Goal: Feedback & Contribution: Submit feedback/report problem

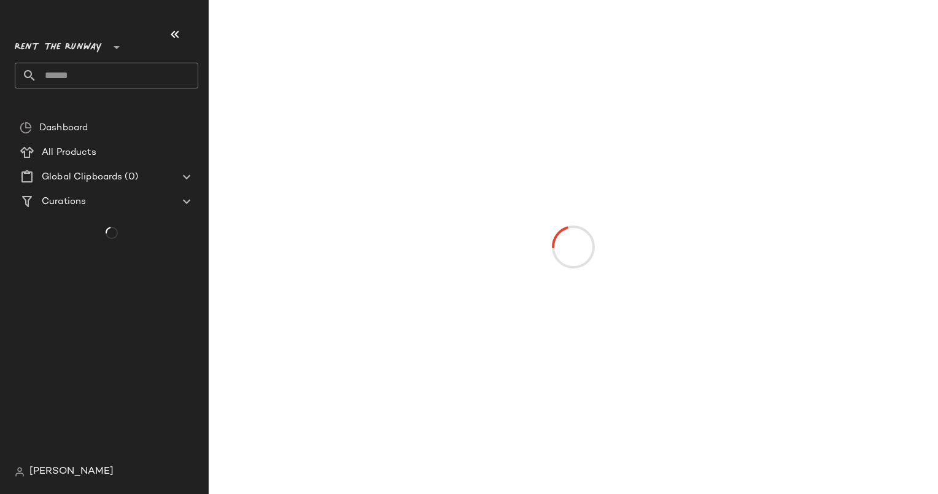
click at [847, 265] on div at bounding box center [573, 246] width 724 height 489
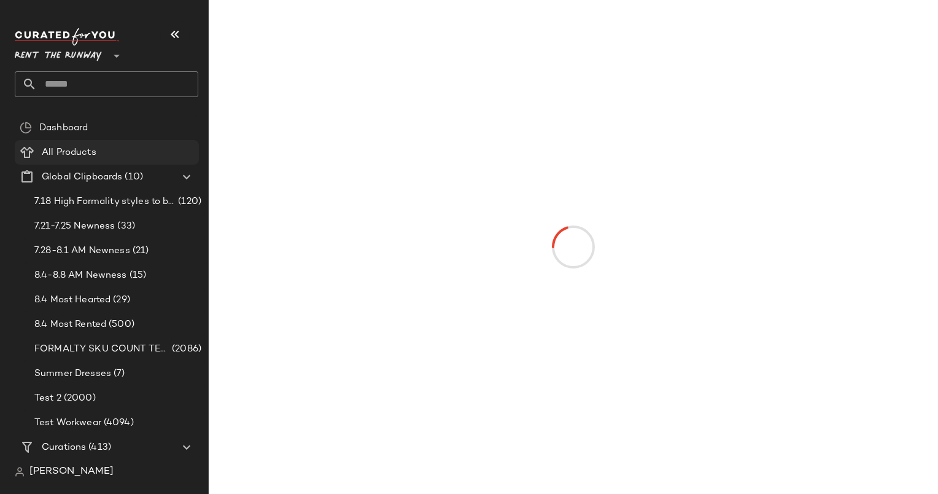
click at [101, 152] on div "All Products" at bounding box center [116, 152] width 156 height 14
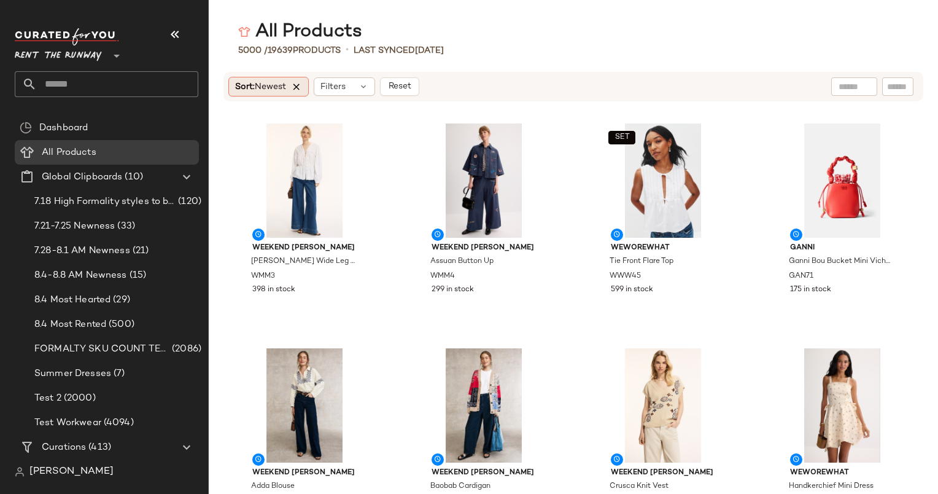
click at [298, 90] on icon at bounding box center [296, 86] width 11 height 11
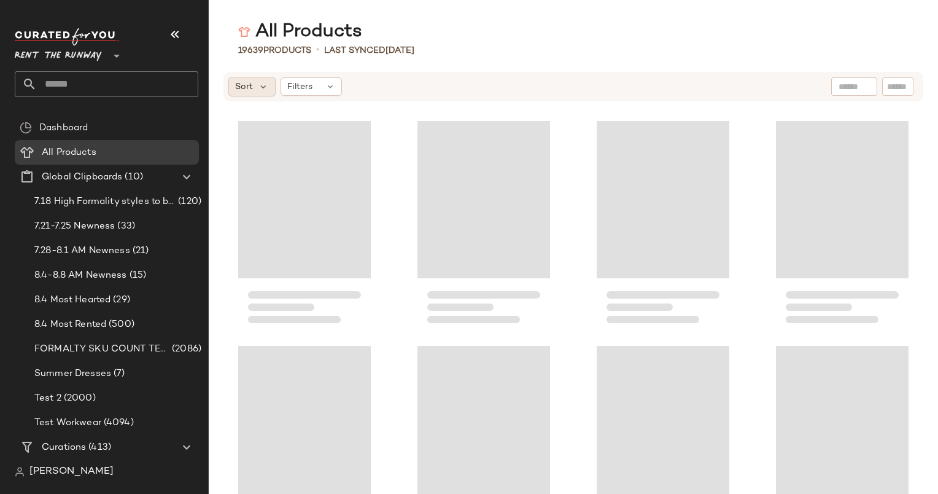
click at [249, 83] on span "Sort" at bounding box center [244, 86] width 18 height 13
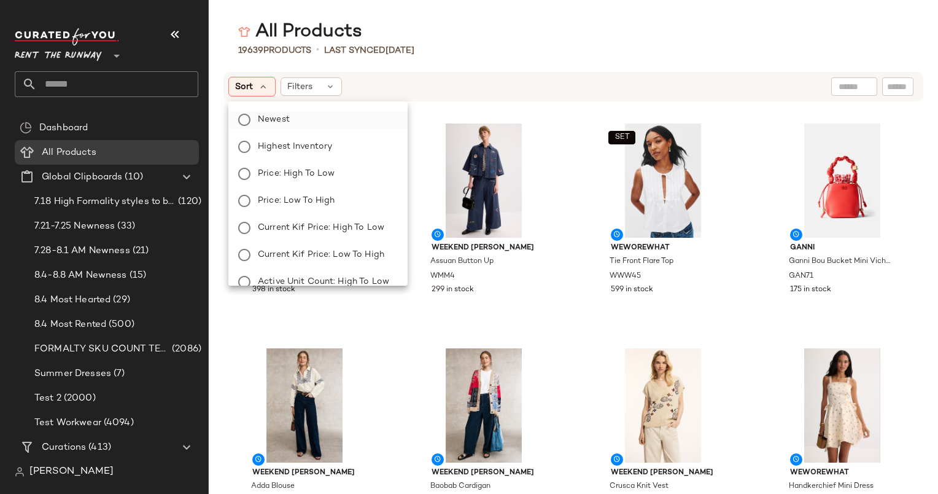
click at [282, 119] on span "Newest" at bounding box center [274, 119] width 32 height 13
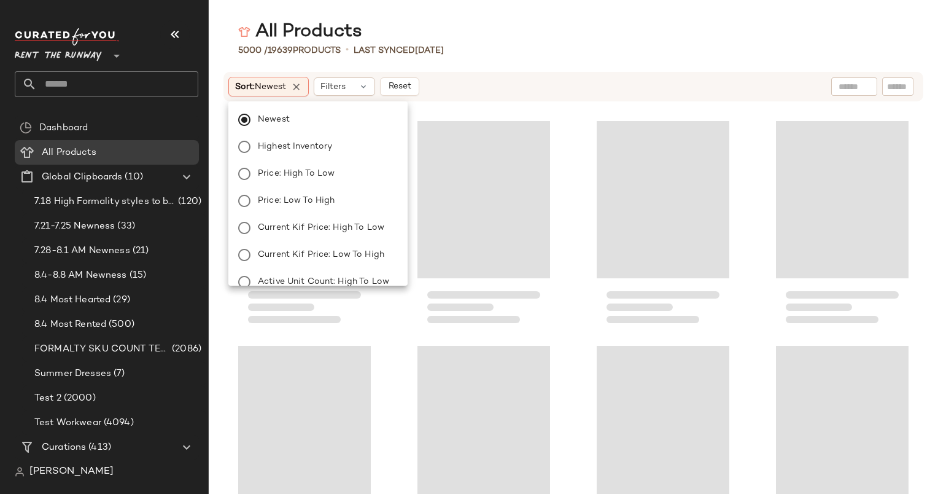
click at [491, 103] on div "Sort: Newest Filters Reset" at bounding box center [573, 282] width 729 height 422
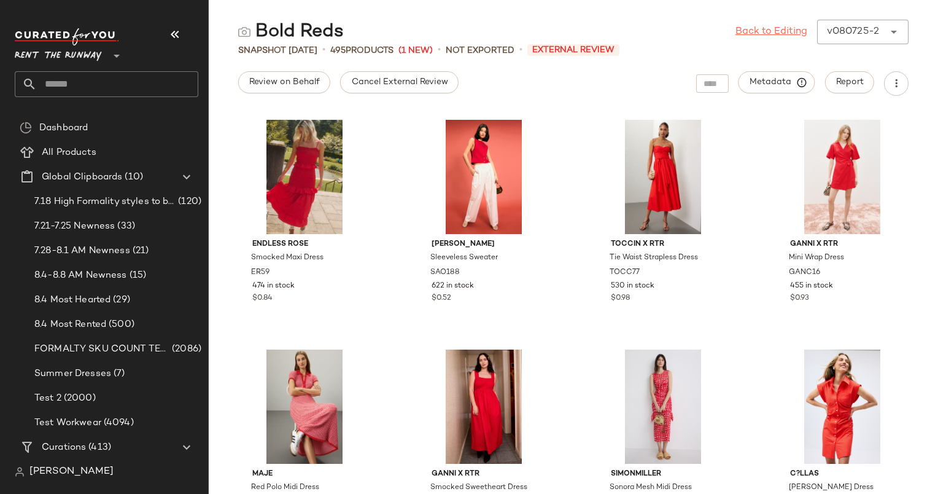
click at [758, 36] on link "Back to Editing" at bounding box center [771, 32] width 72 height 15
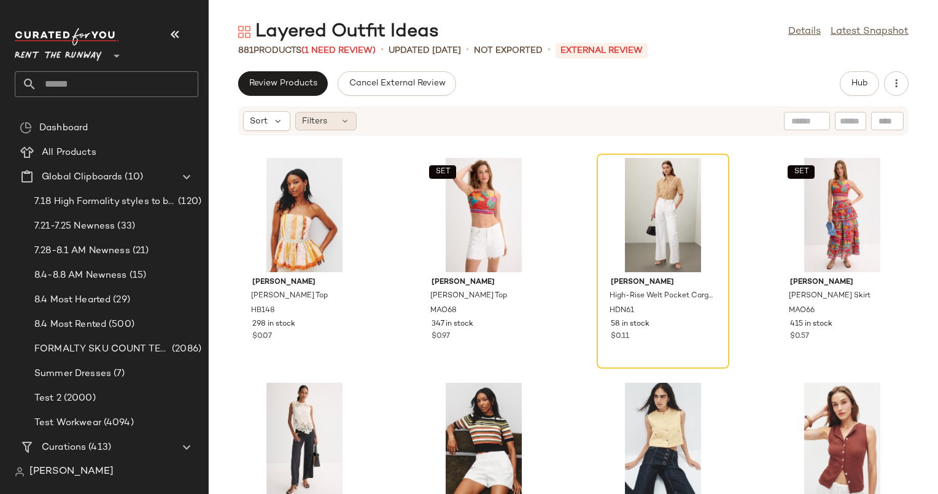
click at [322, 118] on span "Filters" at bounding box center [314, 121] width 25 height 13
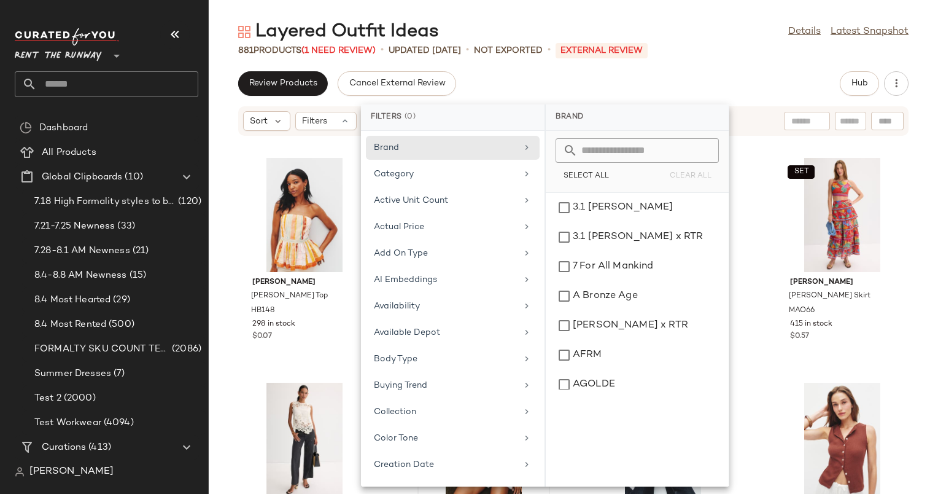
scroll to position [1118, 0]
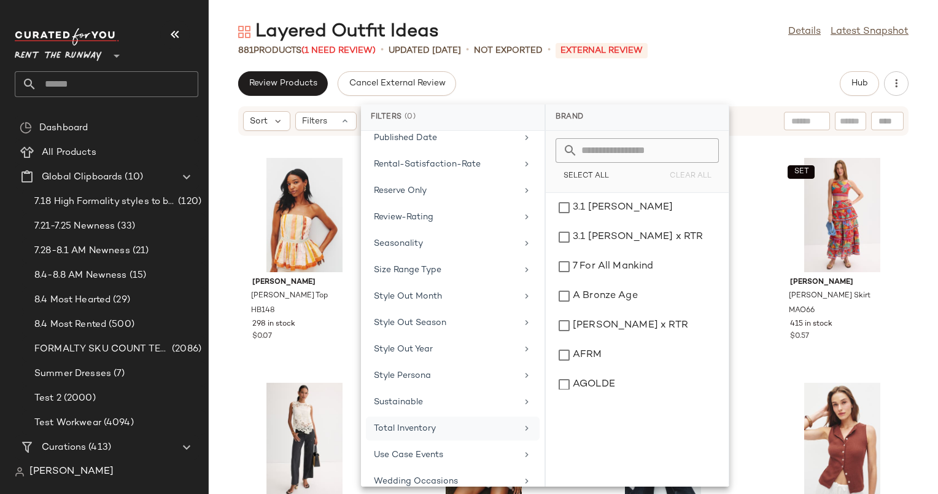
click at [463, 422] on div "Total Inventory" at bounding box center [445, 428] width 143 height 13
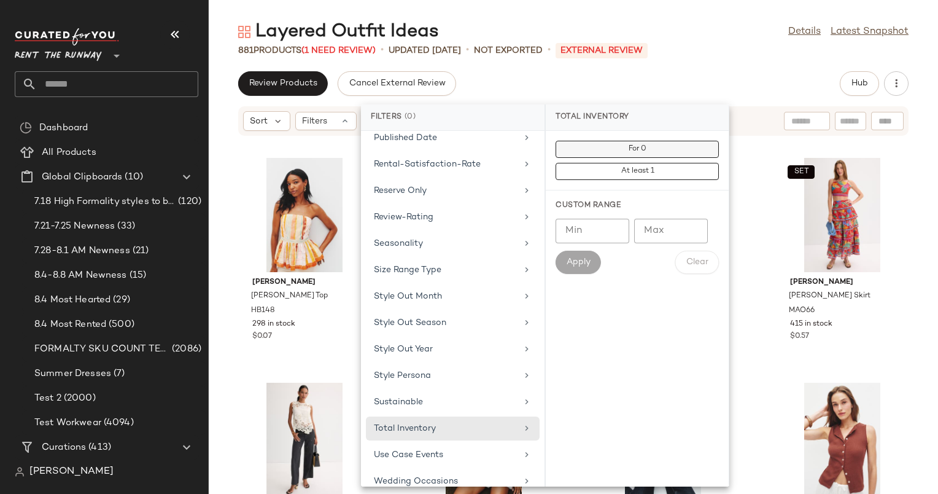
click at [654, 163] on button "For 0" at bounding box center [637, 171] width 163 height 17
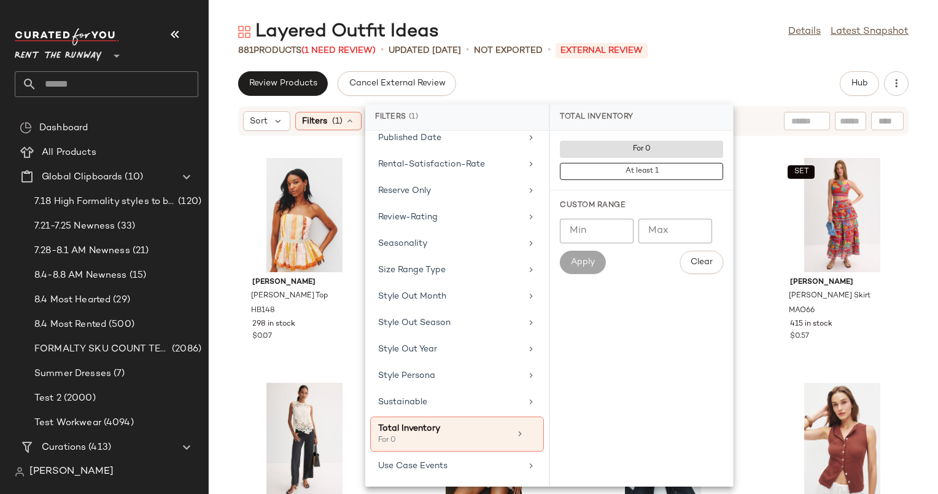
click at [700, 61] on div "Layered Outfit Ideas Details Latest Snapshot 881 Products (1 Need Review) • upd…" at bounding box center [573, 257] width 729 height 474
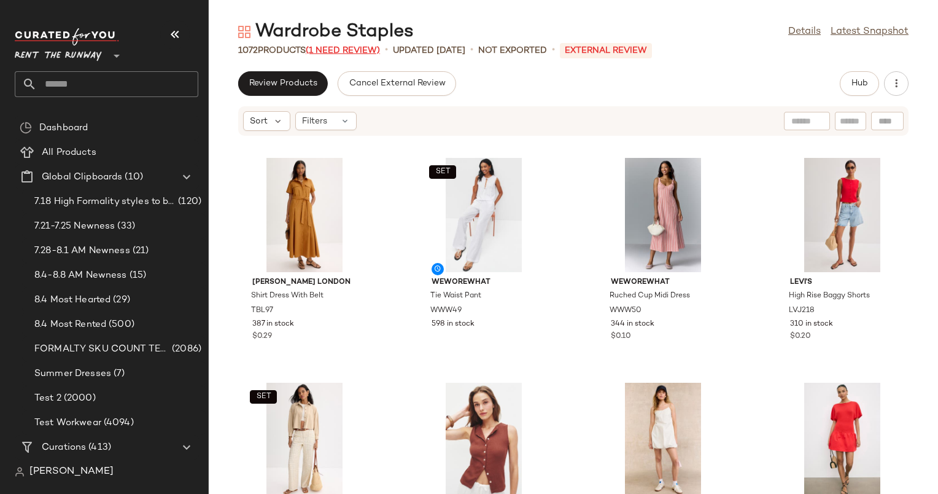
click at [339, 50] on span "(1 Need Review)" at bounding box center [343, 50] width 74 height 9
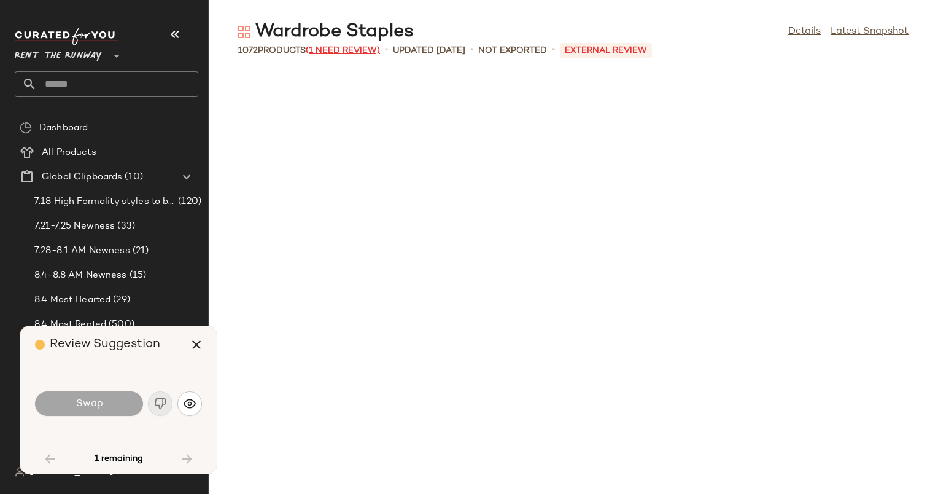
scroll to position [1348, 0]
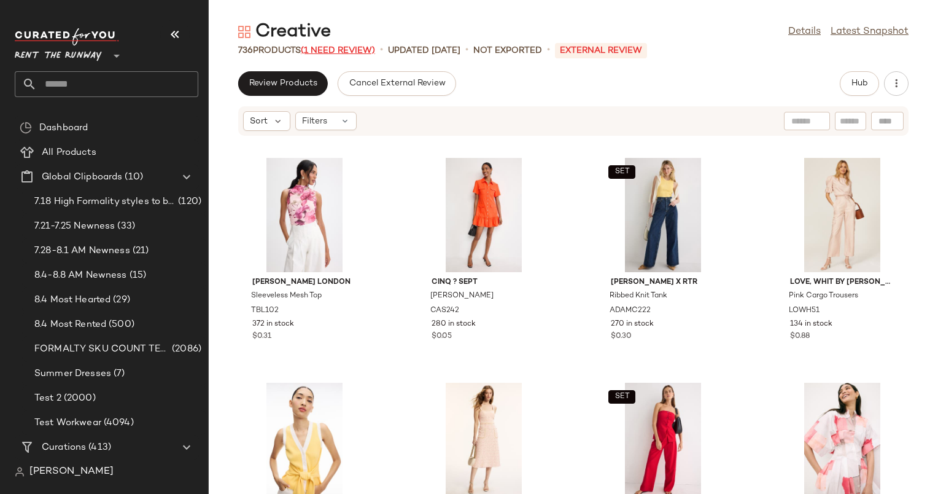
click at [349, 52] on span "(1 Need Review)" at bounding box center [338, 50] width 74 height 9
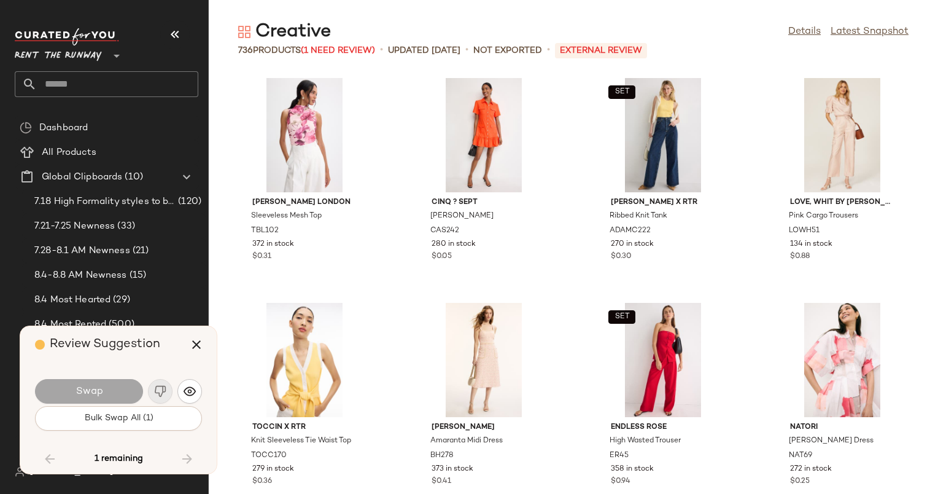
scroll to position [32351, 0]
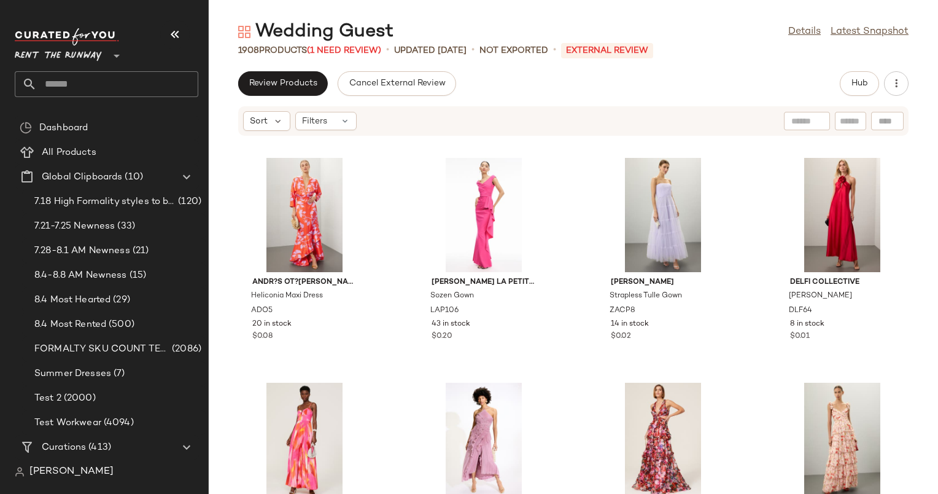
click at [362, 39] on div "Wedding Guest" at bounding box center [315, 32] width 155 height 25
click at [366, 49] on span "(1 Need Review)" at bounding box center [344, 50] width 74 height 9
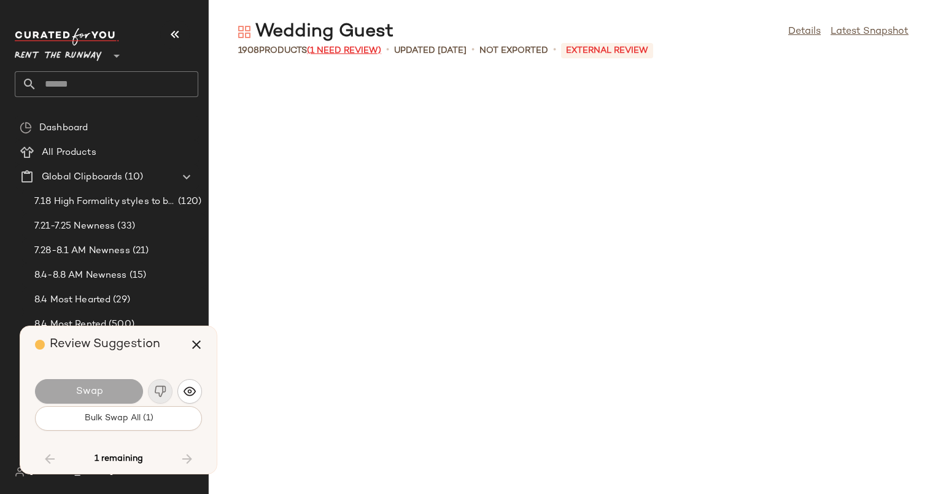
scroll to position [12132, 0]
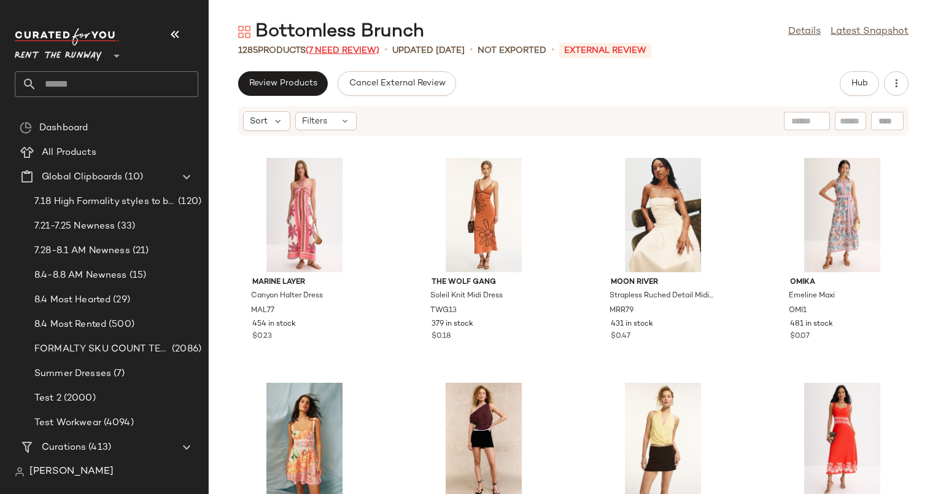
click at [355, 51] on span "(7 Need Review)" at bounding box center [343, 50] width 74 height 9
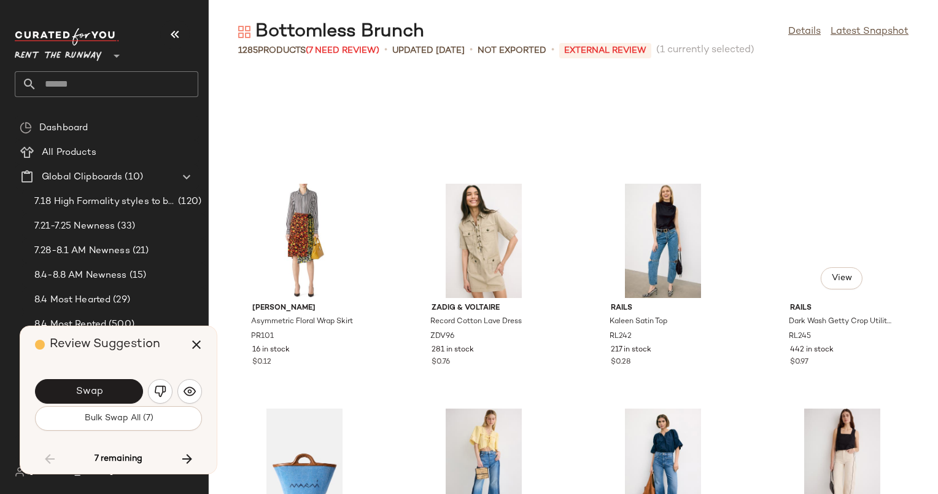
scroll to position [61880, 0]
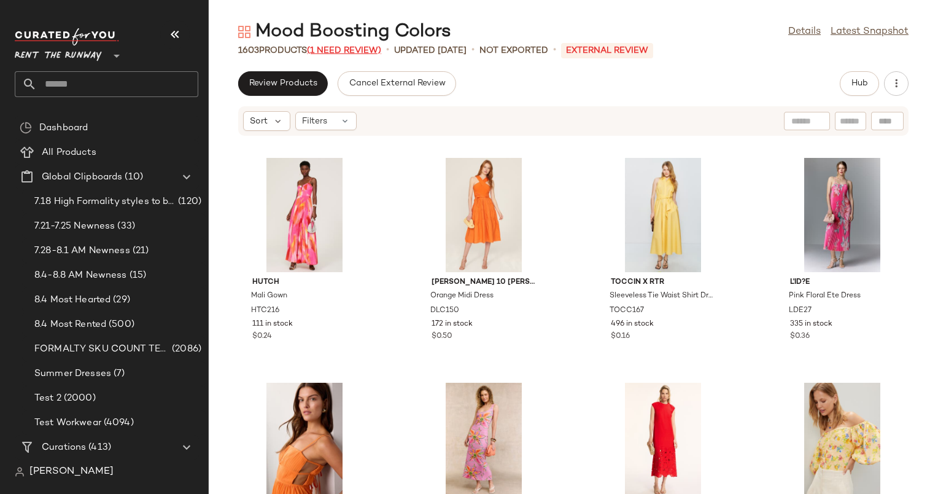
click at [363, 54] on span "(1 Need Review)" at bounding box center [344, 50] width 74 height 9
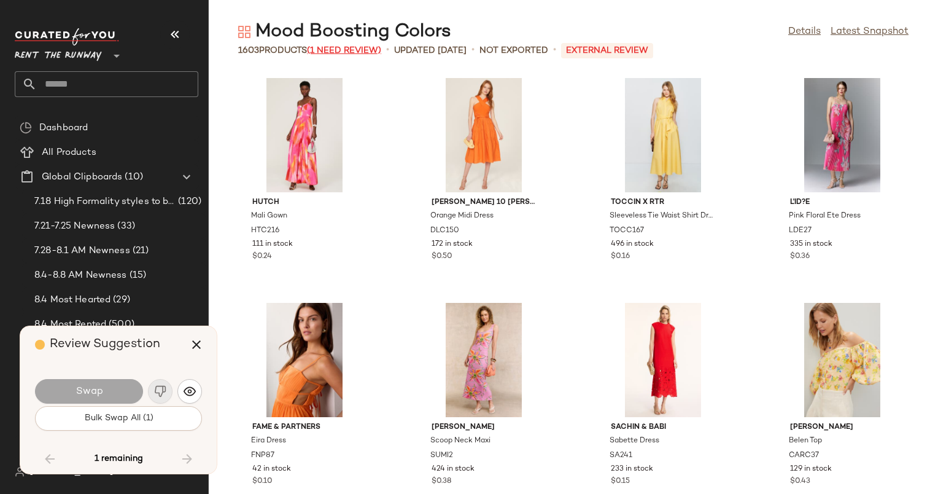
scroll to position [11682, 0]
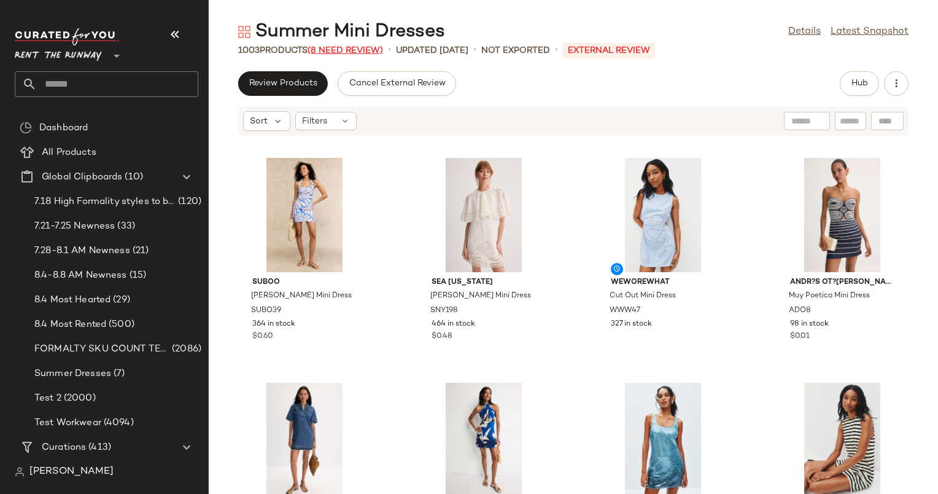
click at [366, 47] on span "(8 Need Review)" at bounding box center [346, 50] width 76 height 9
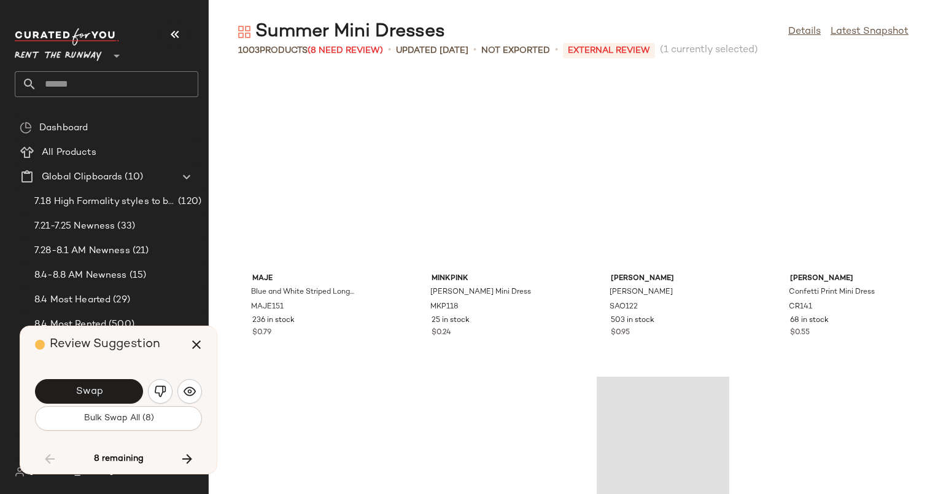
scroll to position [55050, 0]
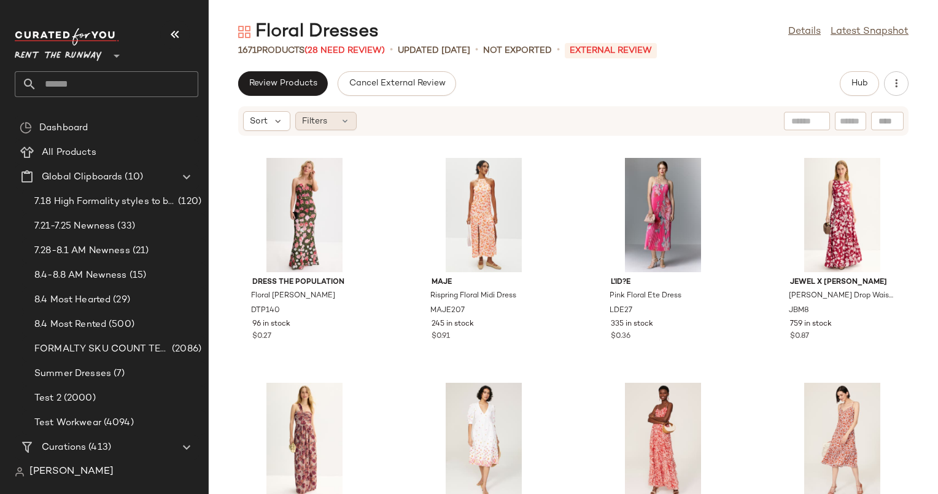
click at [340, 120] on icon at bounding box center [345, 121] width 10 height 10
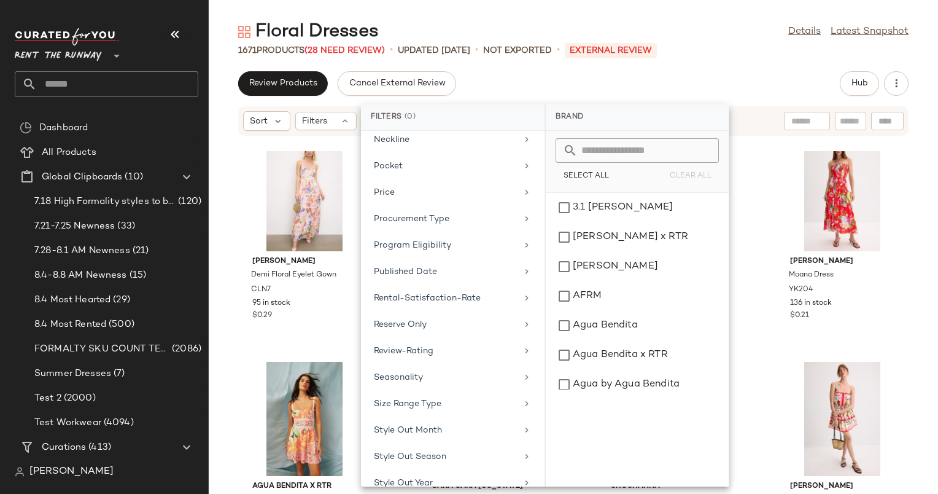
scroll to position [1040, 0]
click at [442, 416] on div "Total Inventory" at bounding box center [453, 428] width 174 height 24
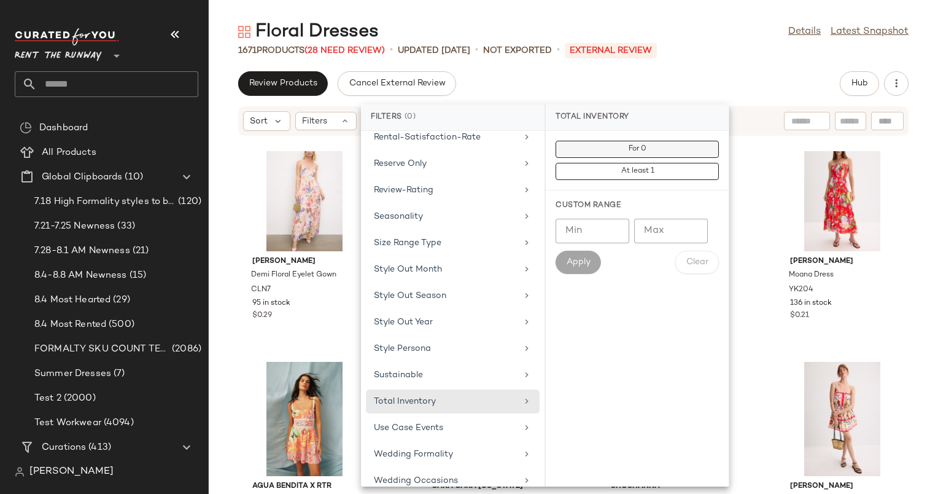
click at [648, 163] on button "For 0" at bounding box center [637, 171] width 163 height 17
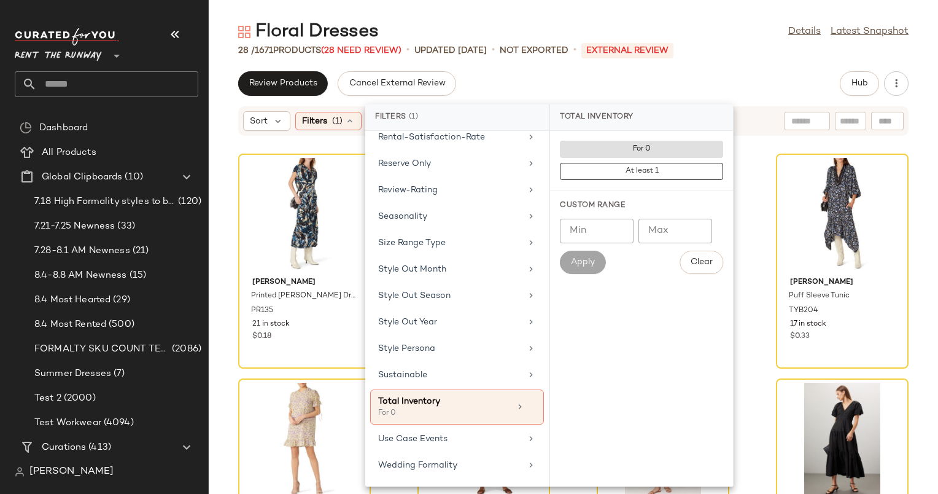
click at [736, 71] on div "Review Products Cancel External Review Hub" at bounding box center [573, 83] width 729 height 25
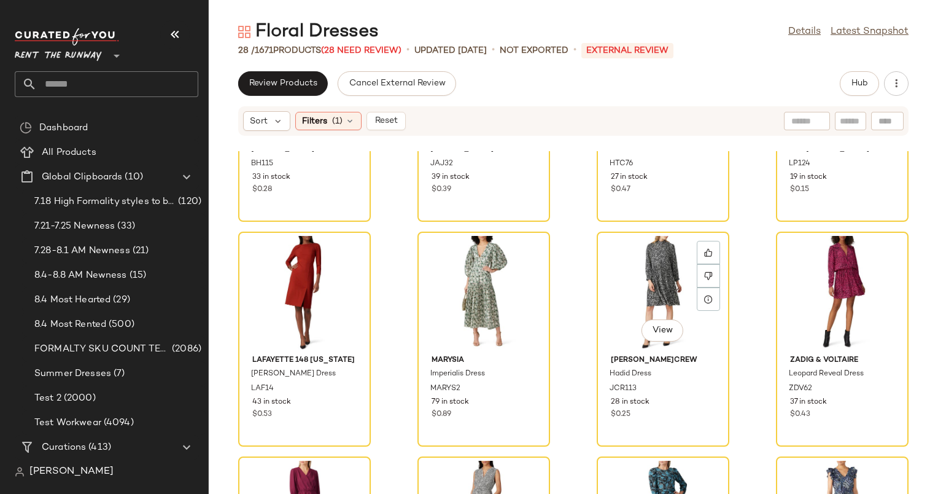
scroll to position [1233, 0]
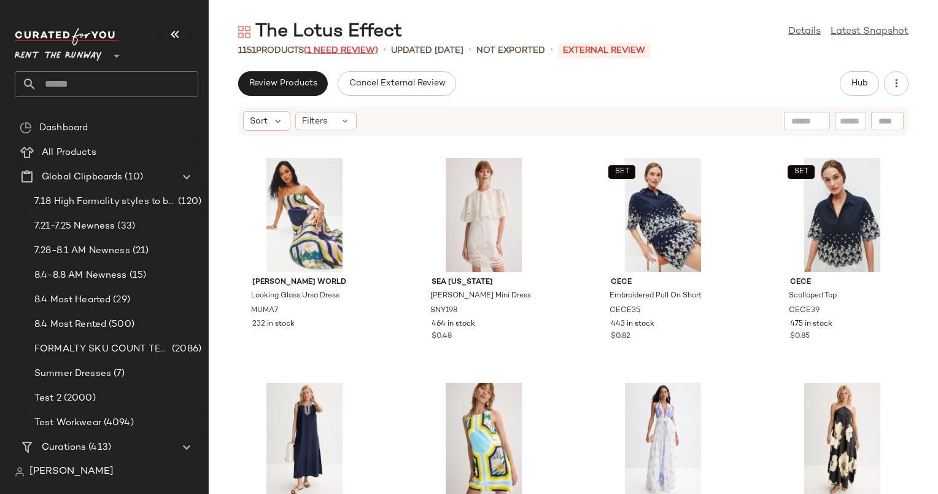
click at [346, 49] on span "(1 Need Review)" at bounding box center [341, 50] width 74 height 9
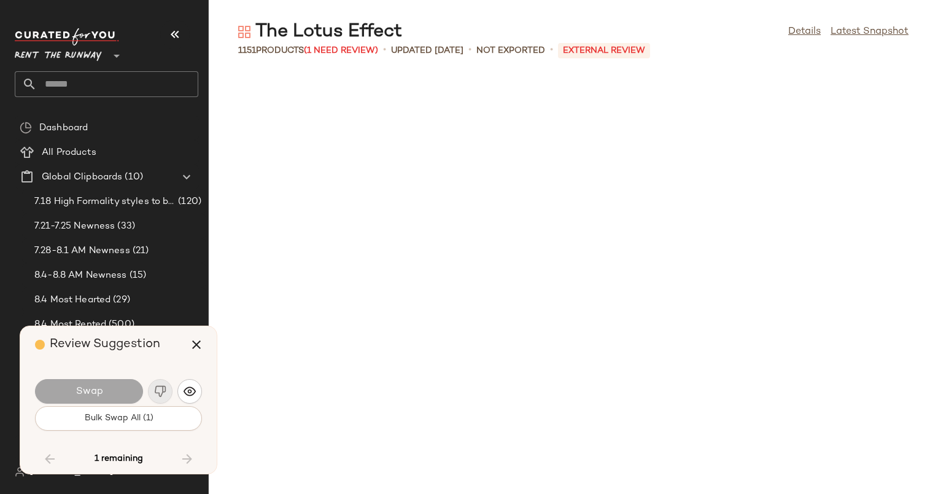
scroll to position [9436, 0]
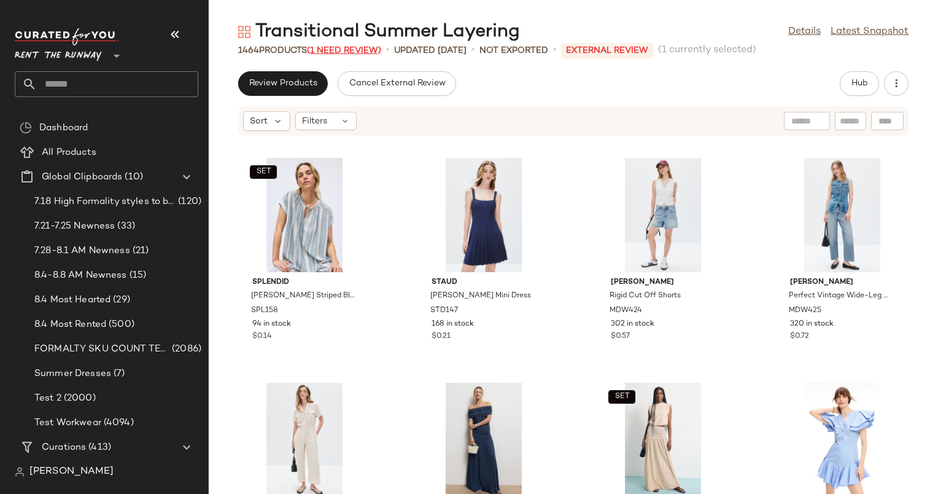
click at [358, 54] on span "(1 Need Review)" at bounding box center [344, 50] width 74 height 9
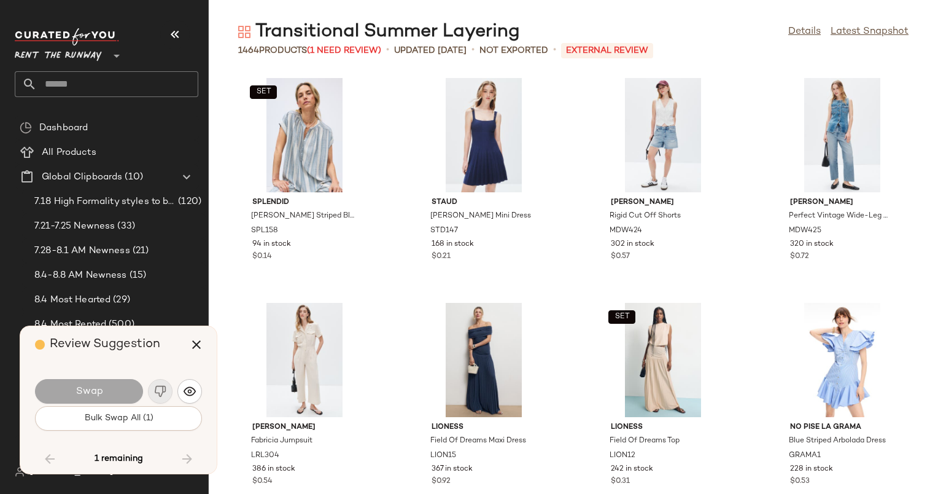
scroll to position [7189, 0]
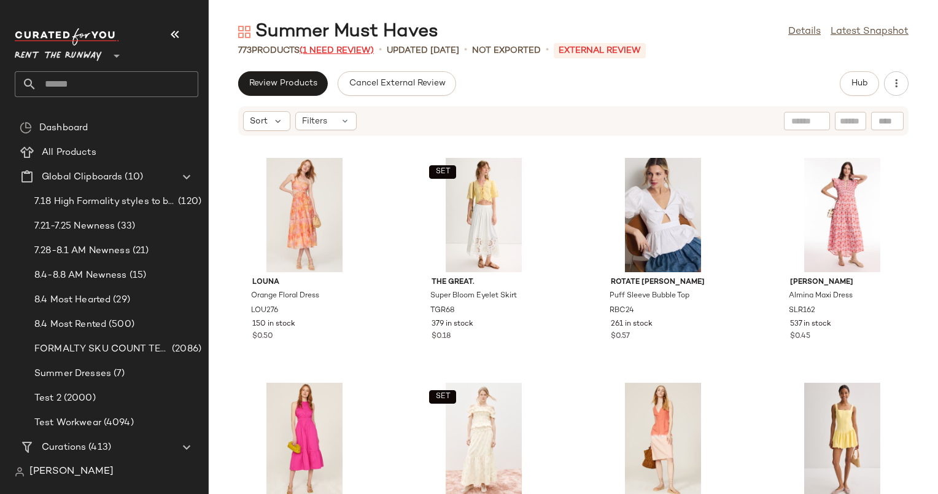
click at [353, 47] on span "(1 Need Review)" at bounding box center [337, 50] width 74 height 9
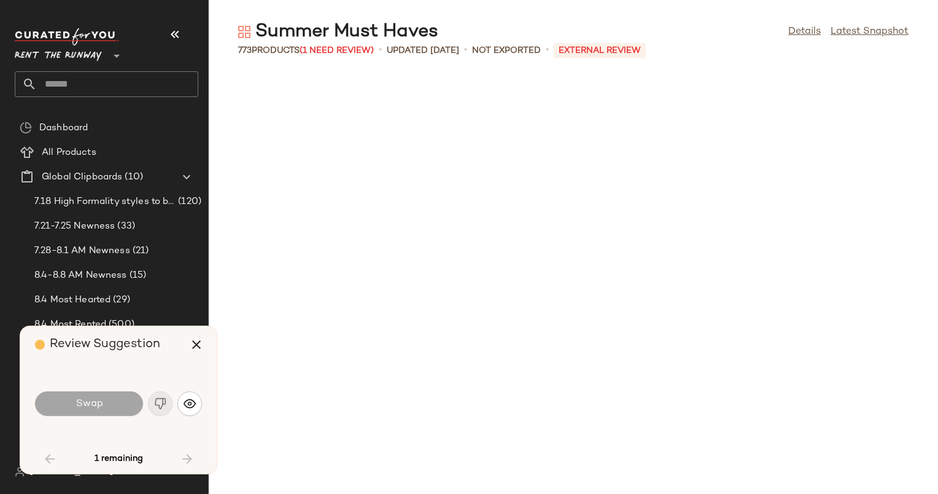
scroll to position [1573, 0]
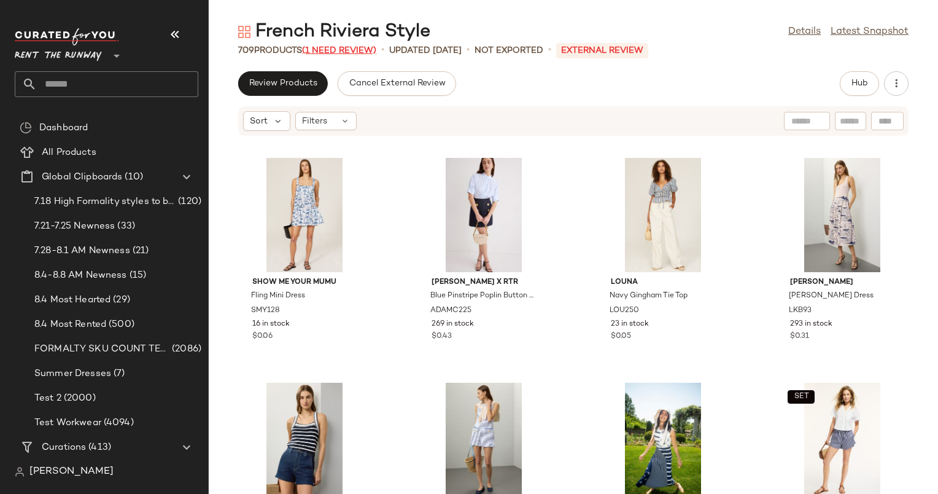
click at [335, 46] on span "(1 Need Review)" at bounding box center [339, 50] width 74 height 9
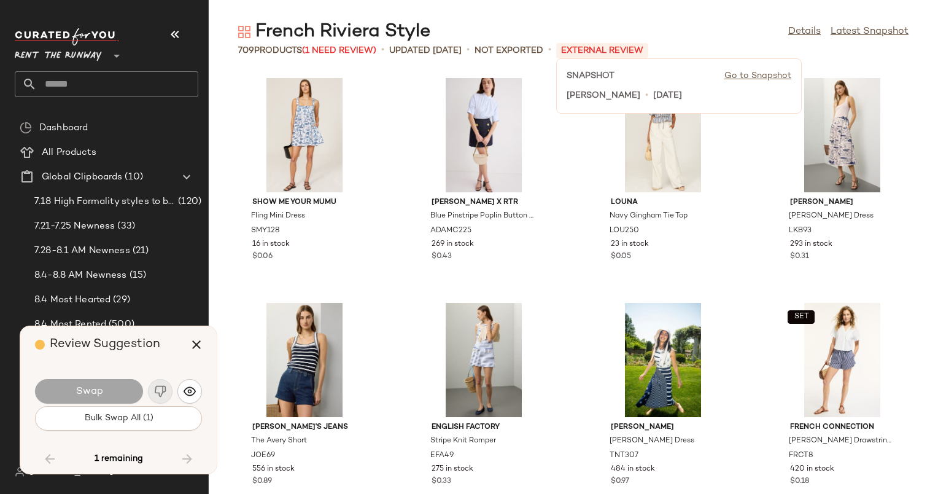
scroll to position [28082, 0]
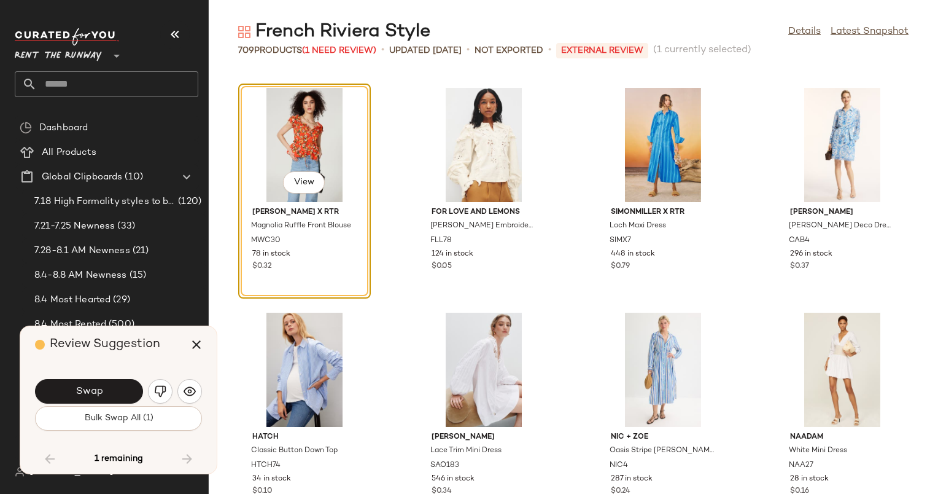
click at [297, 147] on div "View" at bounding box center [304, 145] width 124 height 114
click at [125, 456] on span "1 remaining" at bounding box center [119, 458] width 48 height 11
click at [110, 388] on button "Swap" at bounding box center [89, 391] width 108 height 25
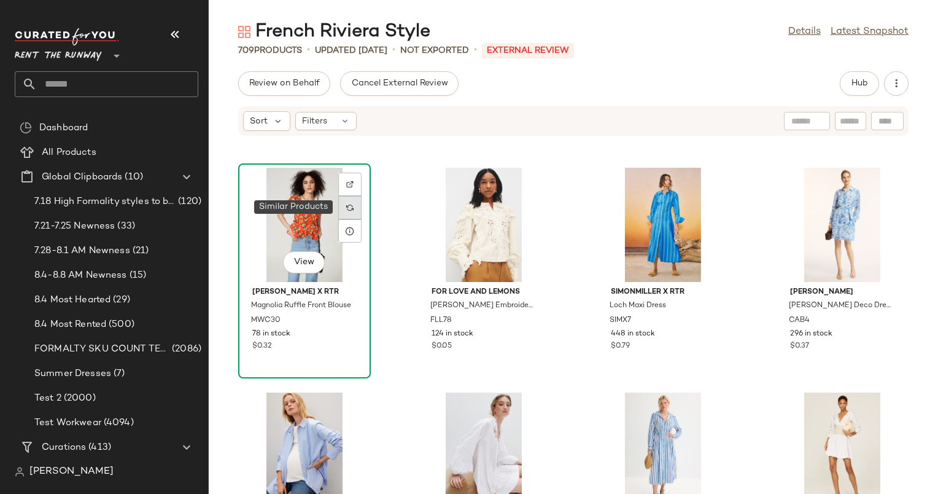
click at [355, 208] on div at bounding box center [349, 207] width 23 height 23
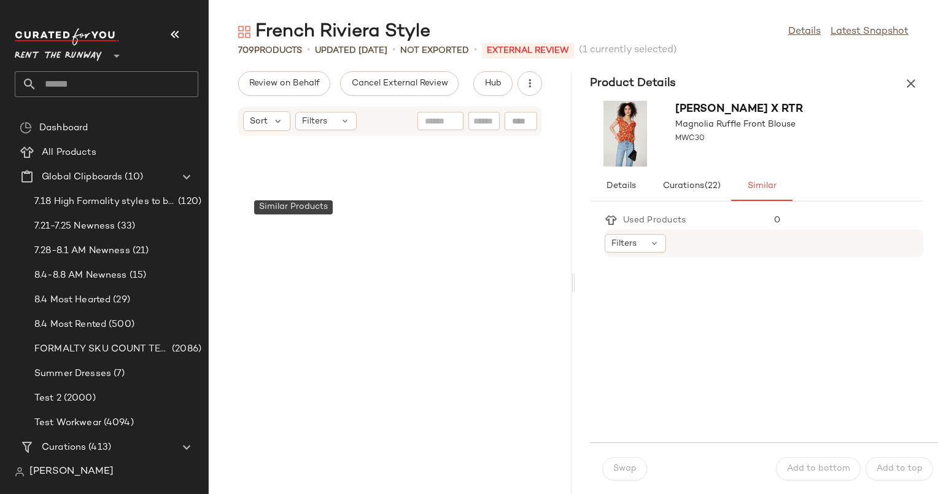
scroll to position [56165, 0]
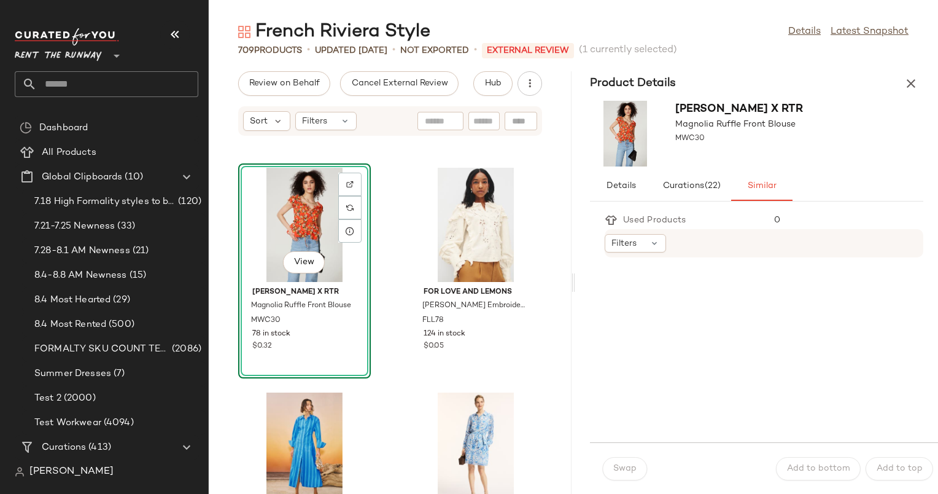
click at [302, 218] on div "View" at bounding box center [304, 225] width 124 height 114
click at [397, 164] on div "View Marissa Webb x RTR Magnolia Ruffle Front Blouse MWC30 78 in stock $0.32 Fo…" at bounding box center [390, 322] width 363 height 343
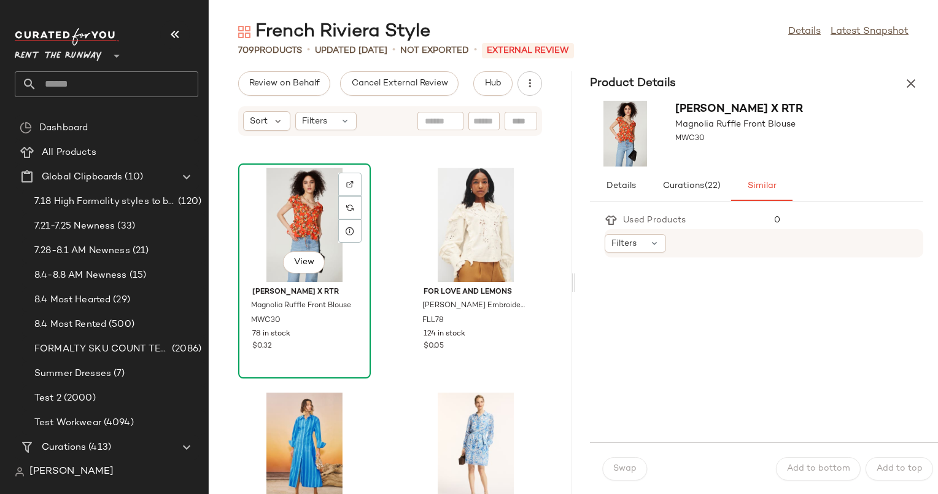
click at [263, 218] on div "View" at bounding box center [304, 225] width 124 height 114
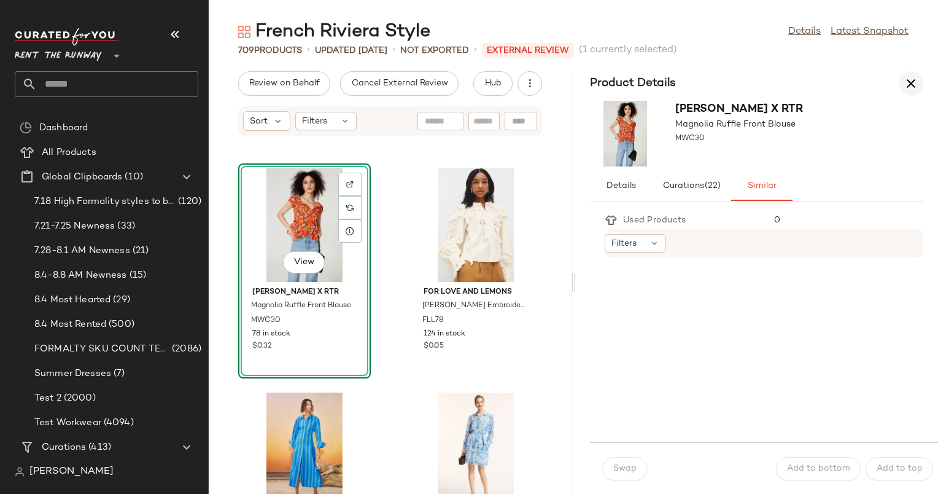
click at [912, 87] on icon "button" at bounding box center [911, 83] width 15 height 15
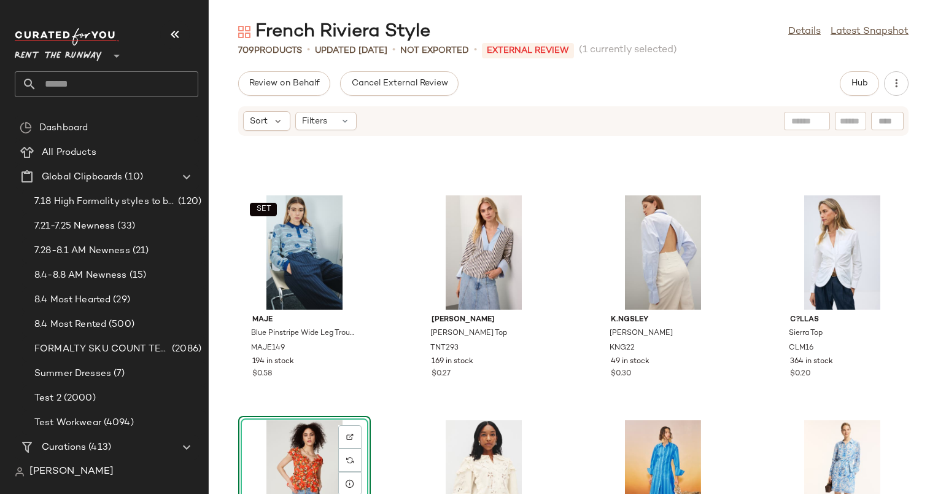
scroll to position [28106, 0]
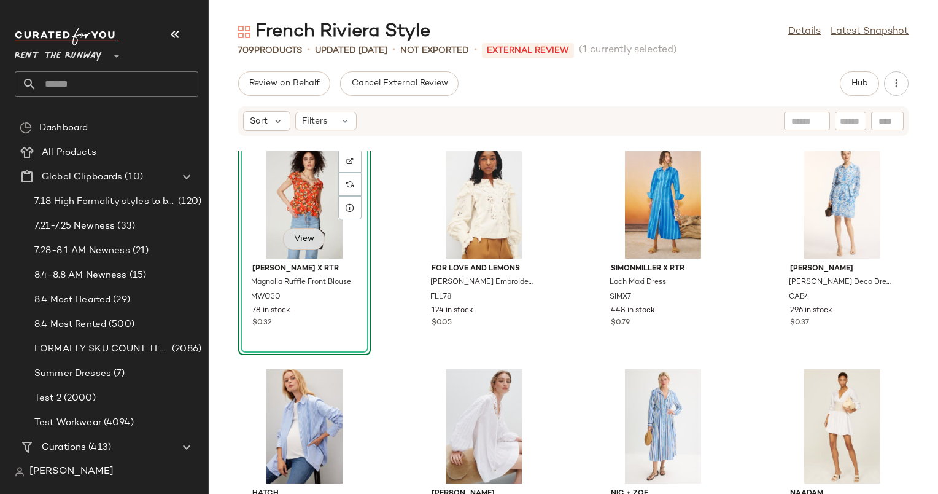
click at [296, 239] on span "View" at bounding box center [303, 239] width 21 height 10
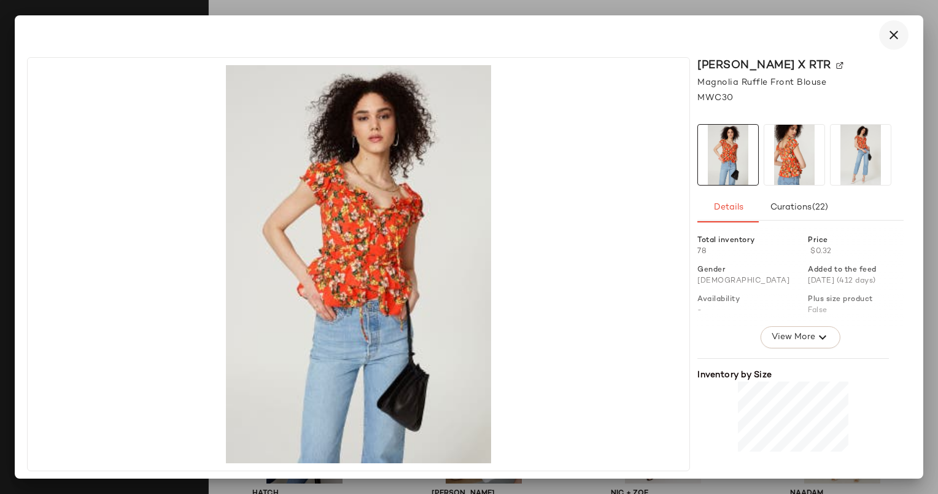
click at [889, 34] on icon "button" at bounding box center [893, 35] width 15 height 15
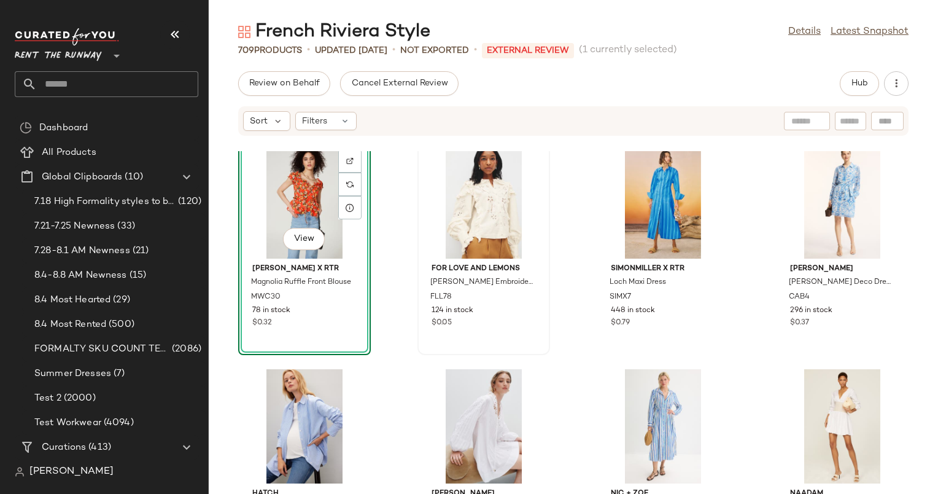
click at [422, 275] on div "For Love and Lemons Adelie Canvas Embroidered Top FLL78 124 in stock $0.05" at bounding box center [484, 293] width 124 height 71
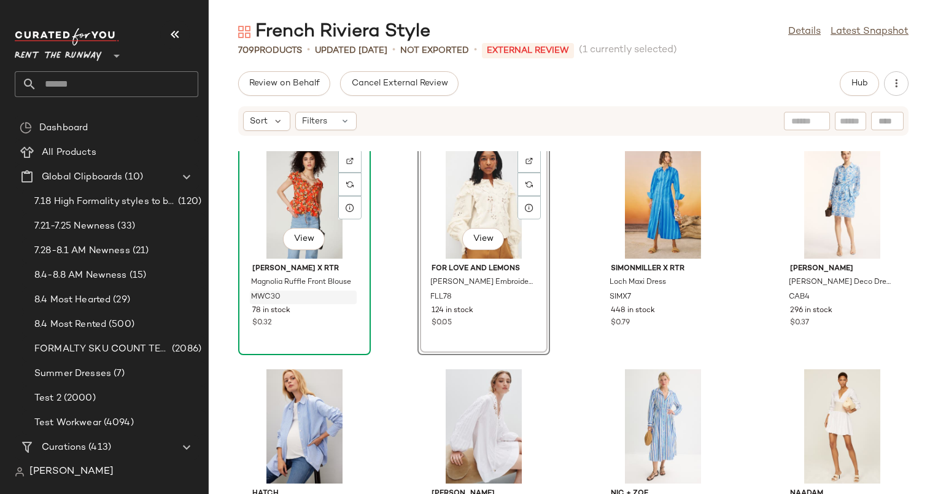
click at [316, 300] on div "MWC30" at bounding box center [303, 297] width 107 height 14
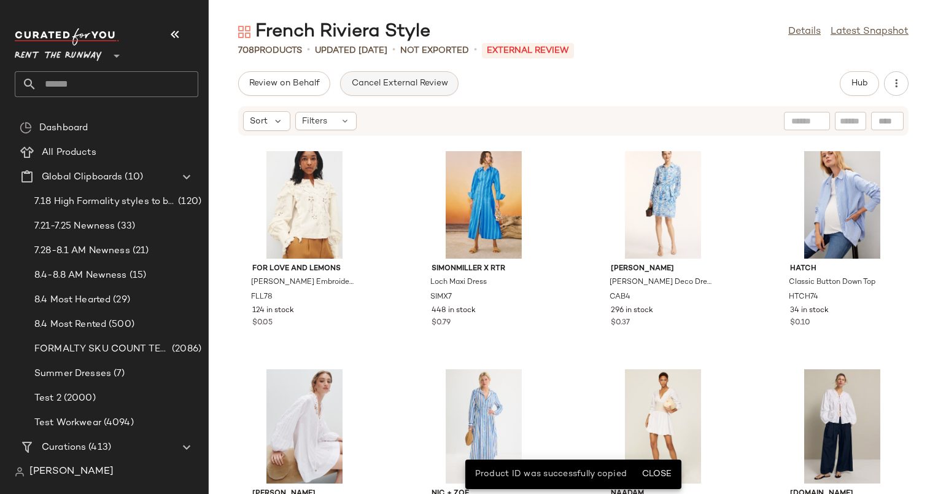
click at [430, 82] on span "Cancel External Review" at bounding box center [398, 84] width 97 height 10
click at [290, 80] on span "Send for Review" at bounding box center [282, 84] width 67 height 10
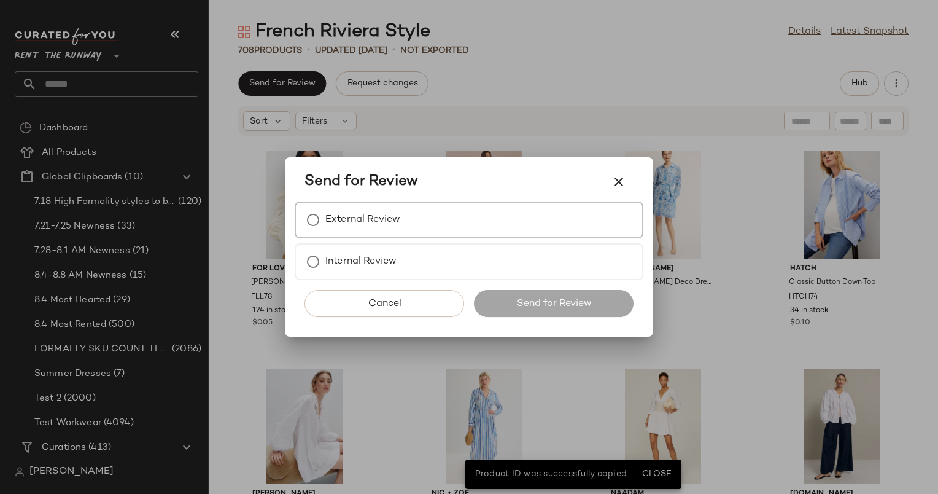
click at [398, 213] on label "External Review" at bounding box center [362, 219] width 75 height 25
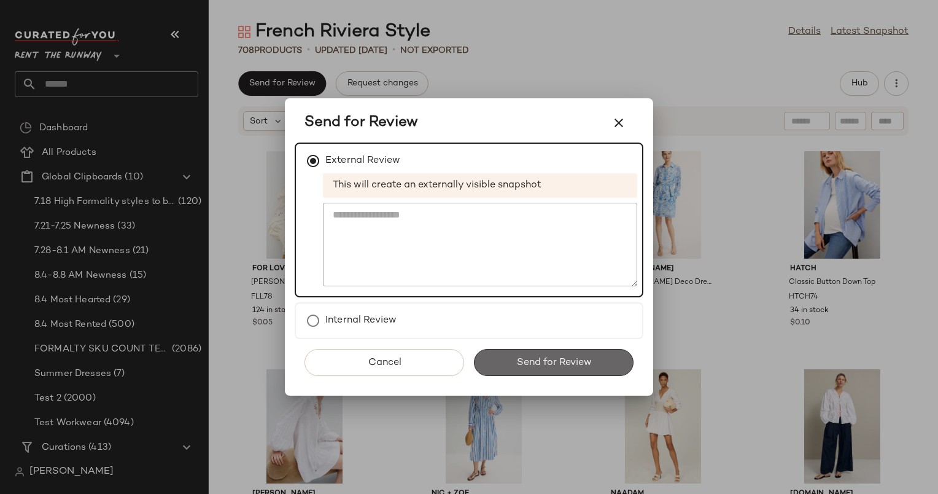
click at [517, 366] on span "Send for Review" at bounding box center [554, 363] width 76 height 12
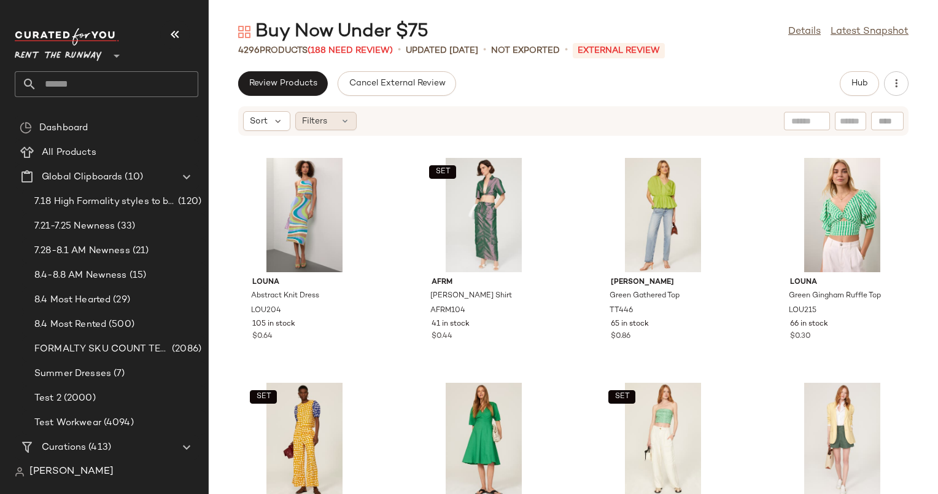
click at [307, 125] on span "Filters" at bounding box center [314, 121] width 25 height 13
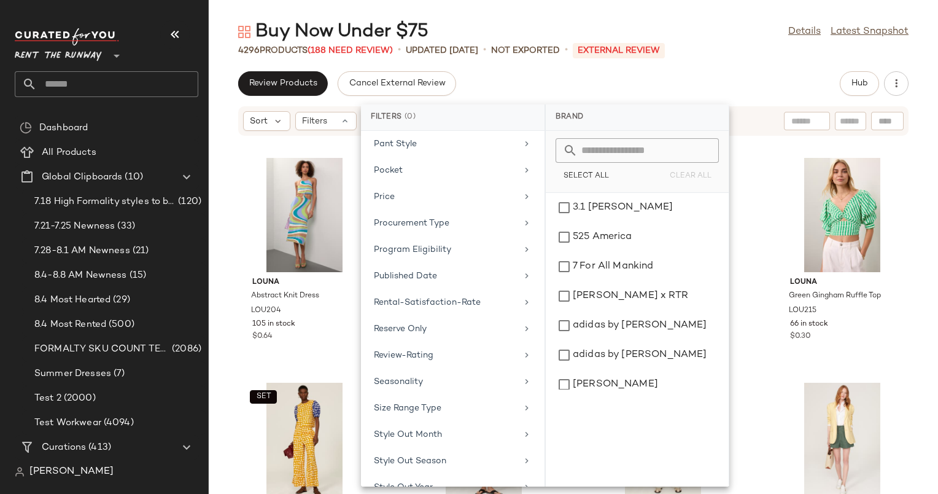
scroll to position [1171, 0]
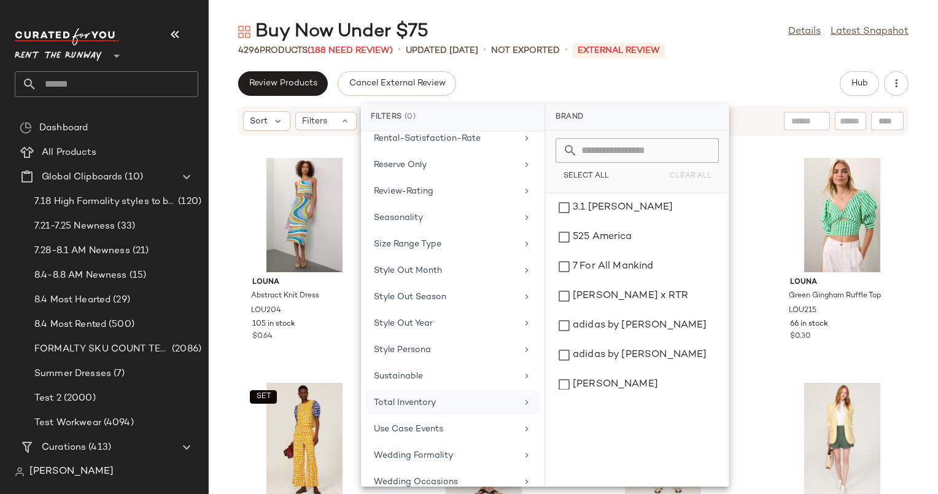
click at [427, 417] on div "Total Inventory" at bounding box center [453, 429] width 174 height 24
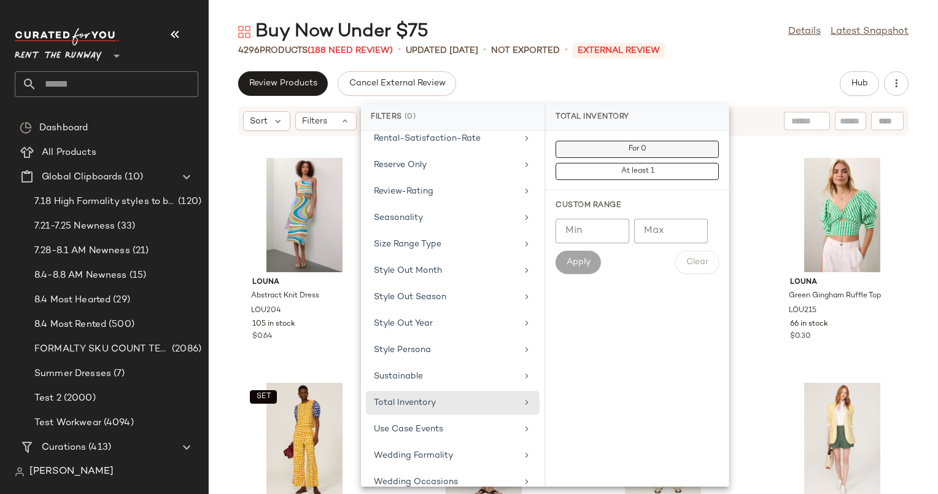
click at [678, 163] on button "For 0" at bounding box center [637, 171] width 163 height 17
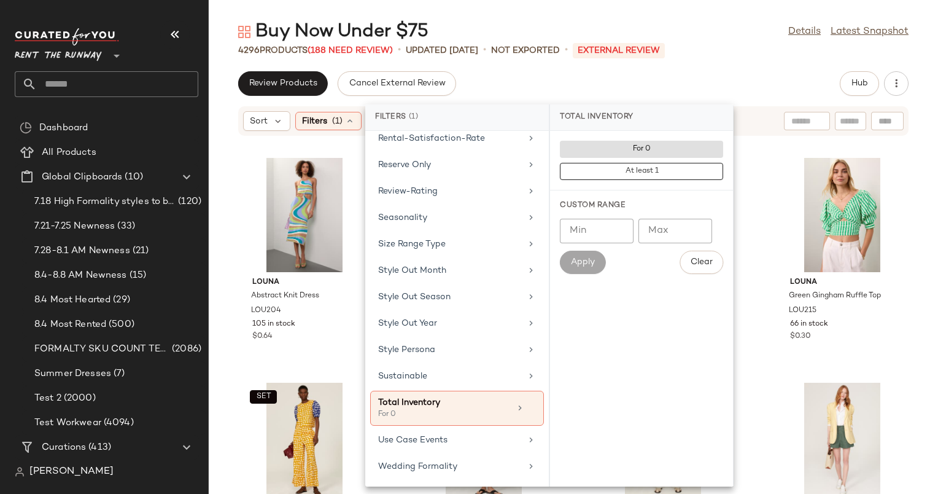
click at [734, 77] on div "Review Products Cancel External Review Hub" at bounding box center [573, 83] width 729 height 25
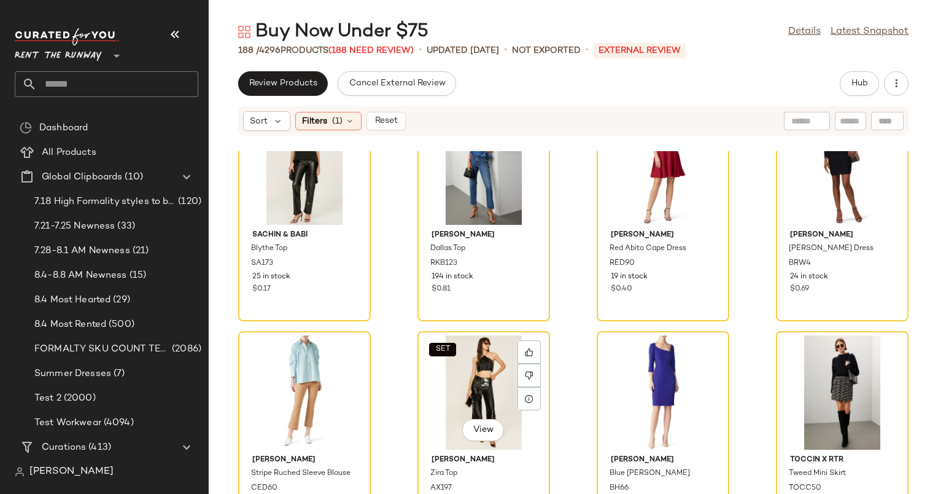
scroll to position [1828, 0]
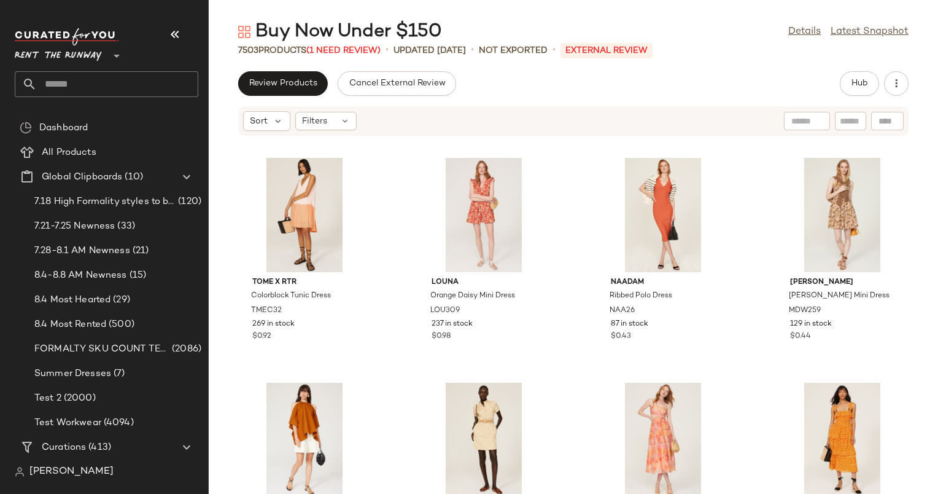
click at [358, 57] on div "Buy Now Under $150 Details Latest Snapshot 7503 Products (1 Need Review) • upda…" at bounding box center [573, 257] width 729 height 474
click at [355, 51] on span "(1 Need Review)" at bounding box center [343, 50] width 74 height 9
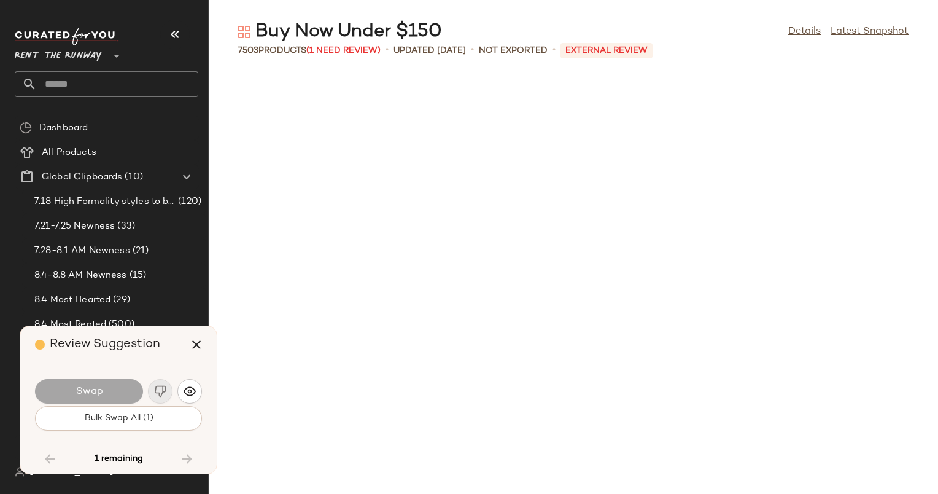
scroll to position [24263, 0]
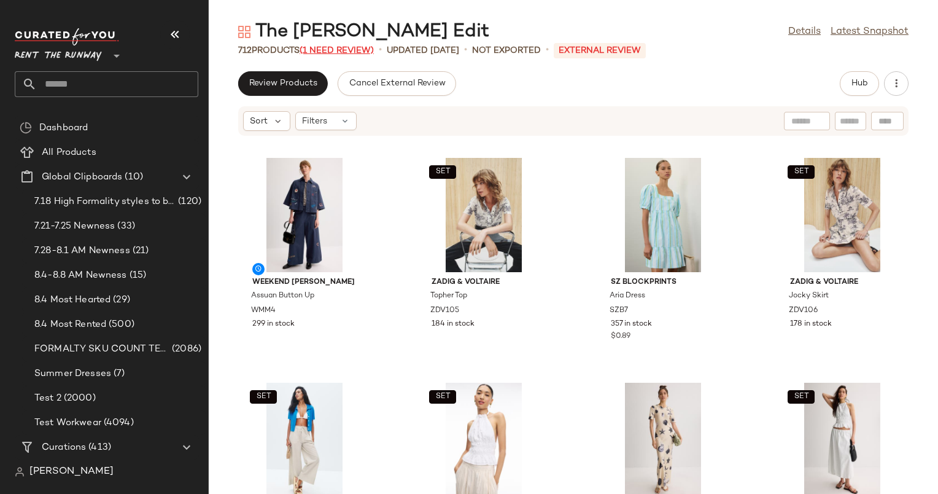
click at [340, 52] on span "(1 Need Review)" at bounding box center [337, 50] width 74 height 9
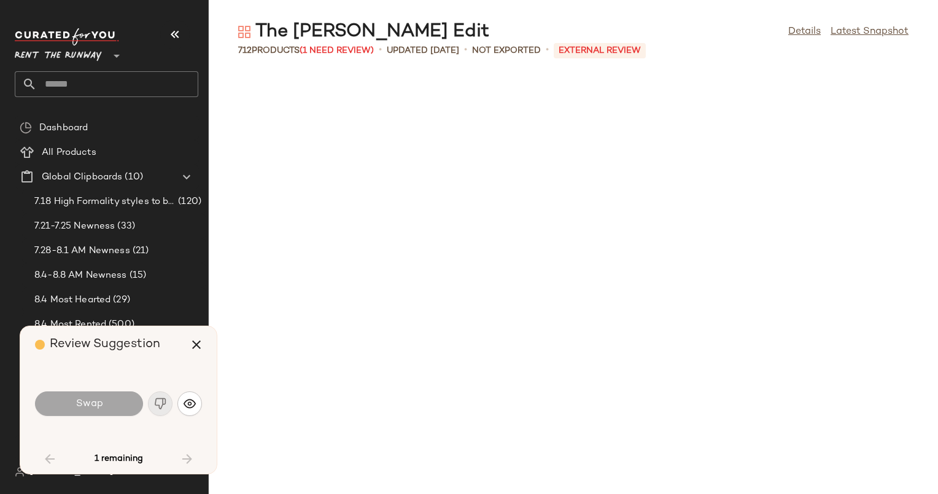
scroll to position [1123, 0]
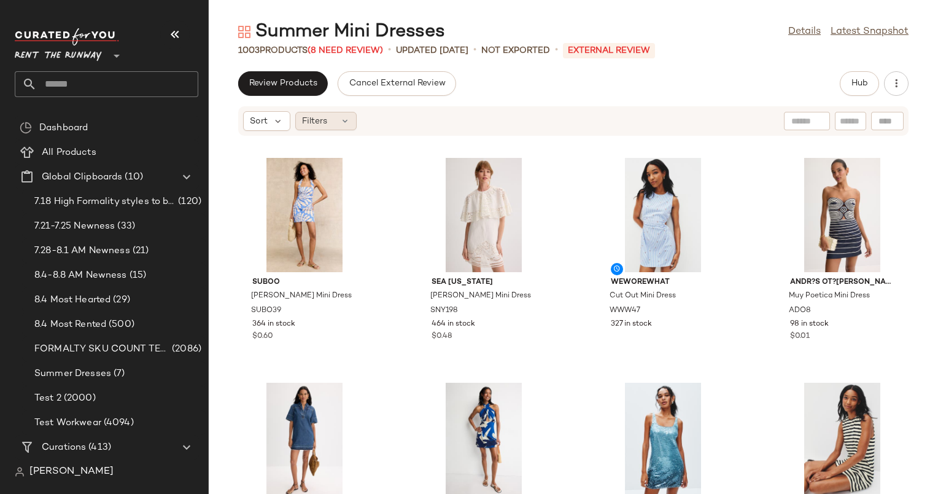
click at [341, 119] on icon at bounding box center [345, 121] width 10 height 10
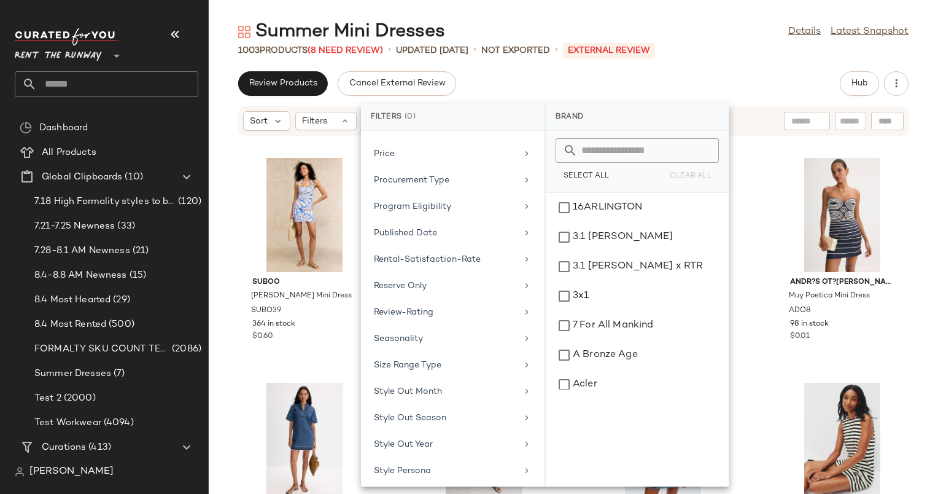
scroll to position [1066, 0]
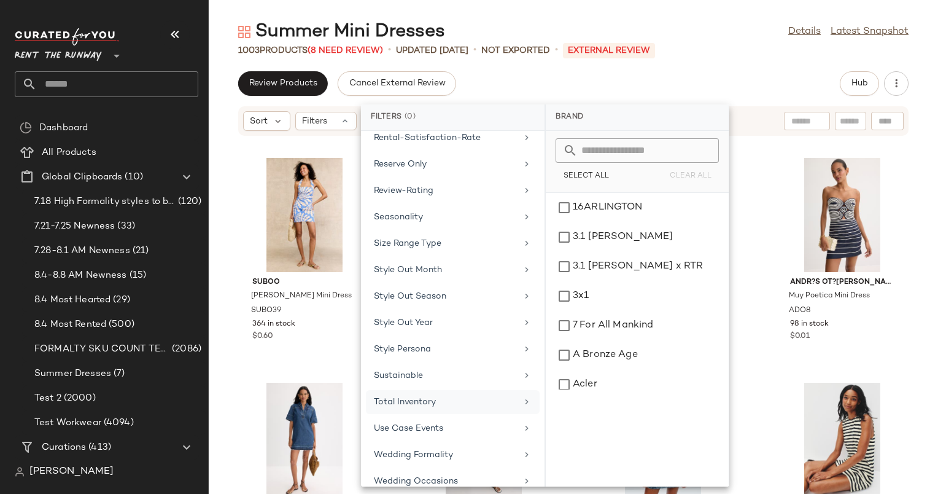
click at [478, 416] on div "Total Inventory" at bounding box center [453, 428] width 174 height 24
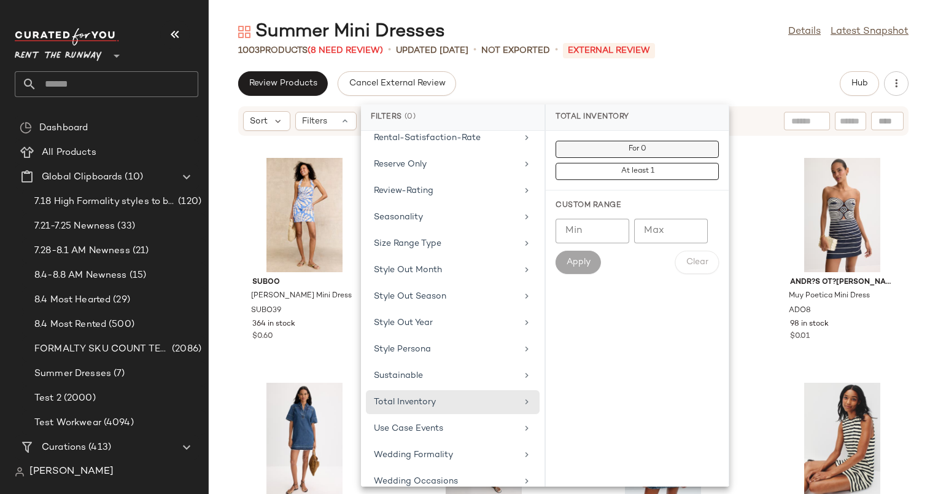
click at [639, 147] on span "For 0" at bounding box center [637, 149] width 18 height 9
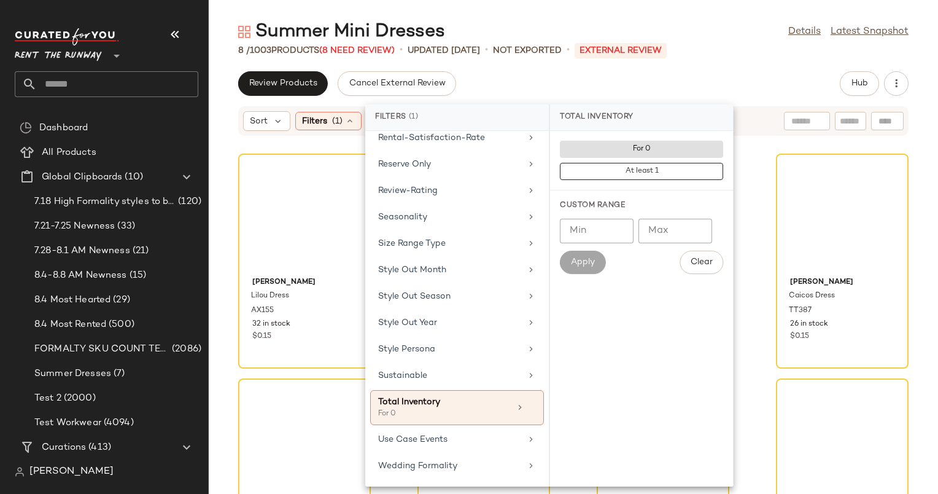
click at [616, 71] on div "Summer Mini Dresses Details Latest Snapshot 8 / 1003 Products (8 Need Review) •…" at bounding box center [573, 257] width 729 height 474
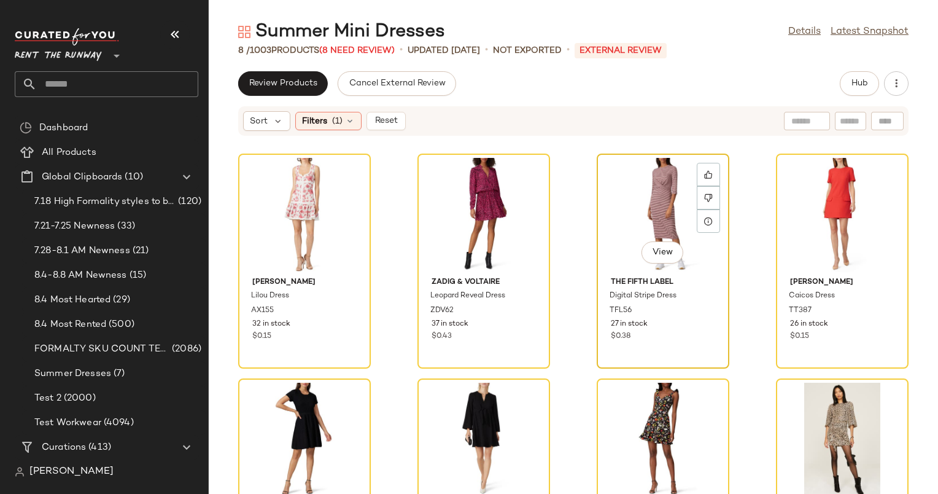
scroll to position [99, 0]
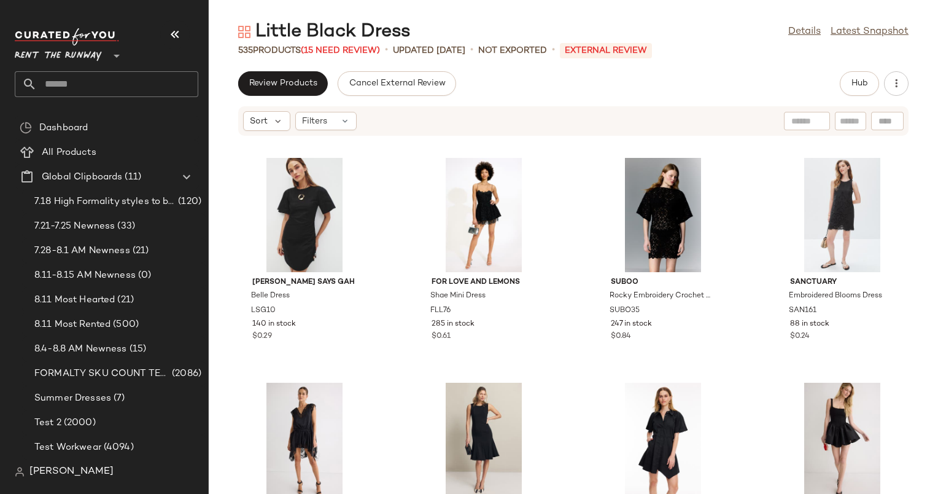
click at [883, 50] on div "535 Products (15 Need Review) • updated [DATE] • Not Exported • External REVIEW" at bounding box center [573, 50] width 729 height 12
click at [728, 98] on div "Review Products Cancel External Review Hub Sort Filters [PERSON_NAME] Says Gah …" at bounding box center [573, 282] width 729 height 422
click at [721, 373] on div "[PERSON_NAME] Says Gah Belle Dress LSG10 140 in stock $0.29 For Love and [PERSO…" at bounding box center [573, 322] width 729 height 343
click at [753, 103] on div "Review Products Cancel External Review Hub Sort Filters Lisa Says Gah Belle Dre…" at bounding box center [573, 282] width 729 height 422
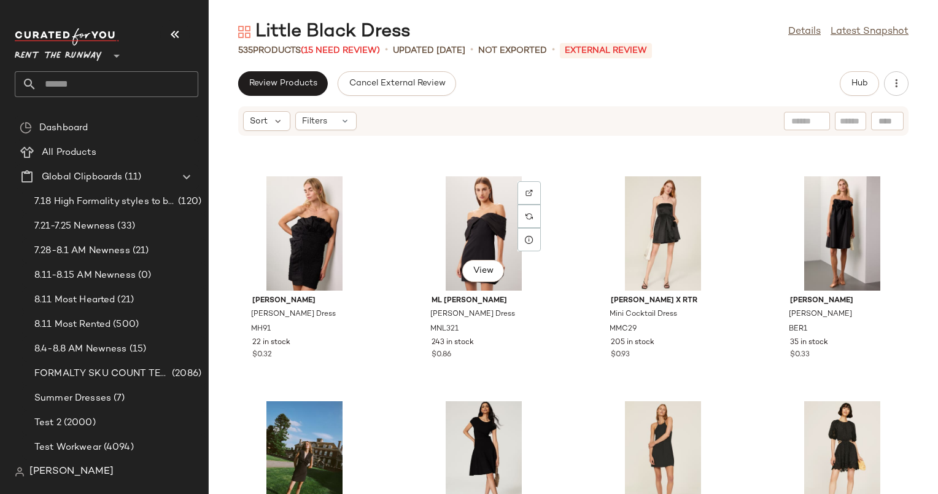
scroll to position [1134, 0]
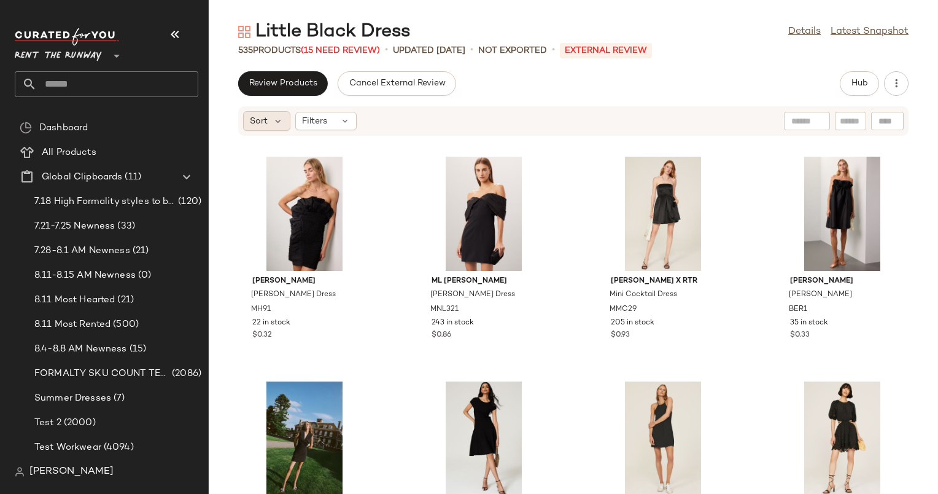
click at [263, 118] on span "Sort" at bounding box center [259, 121] width 18 height 13
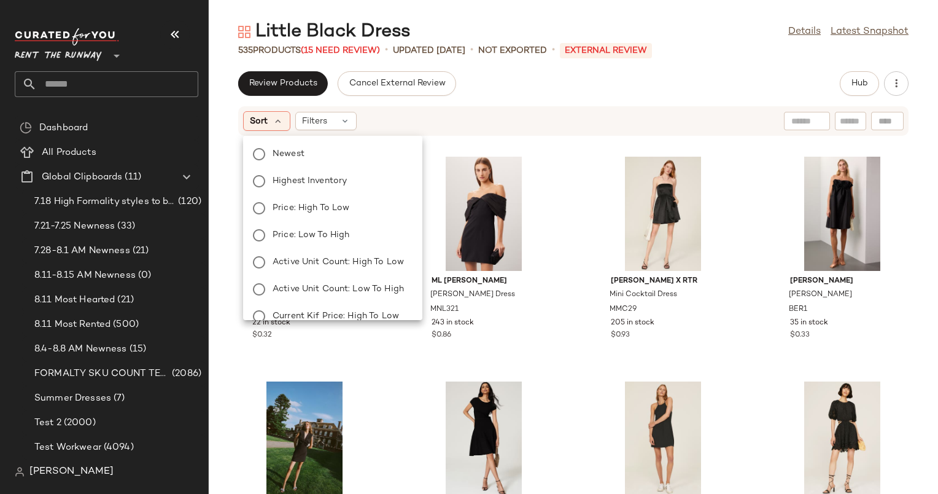
click at [329, 168] on div "Newest Highest Inventory Price: High to Low Price: Low to High Active Unit Coun…" at bounding box center [332, 303] width 182 height 324
click at [348, 140] on div "Newest Highest Inventory Price: High to Low Price: Low to High Active Unit Coun…" at bounding box center [332, 228] width 182 height 184
click at [347, 147] on label "Newest" at bounding box center [340, 153] width 145 height 17
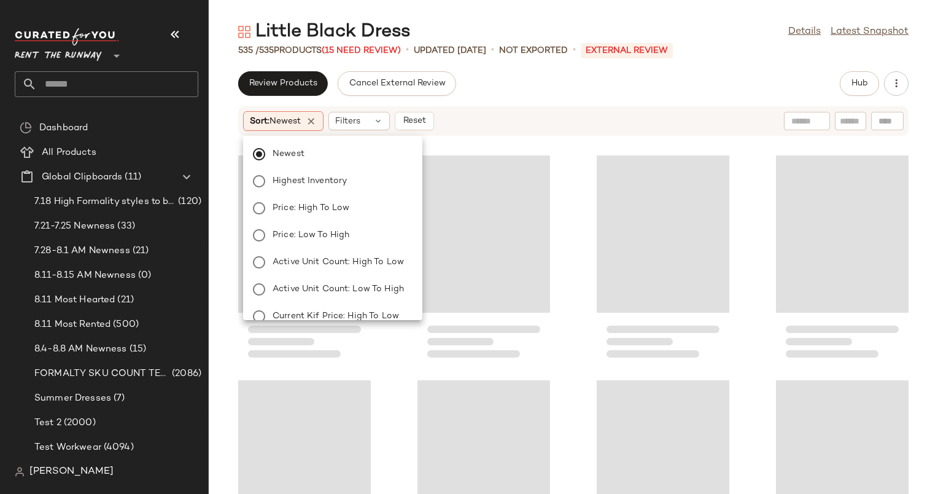
click at [563, 115] on div "Sort: Newest Filters Reset" at bounding box center [493, 121] width 501 height 20
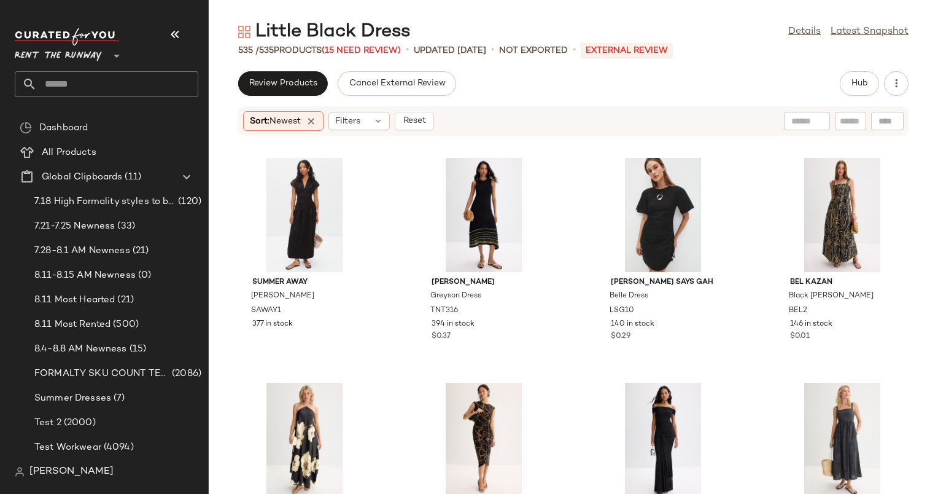
click at [563, 115] on div "Sort: Newest Filters Reset" at bounding box center [493, 121] width 501 height 20
click at [317, 120] on icon at bounding box center [311, 120] width 11 height 11
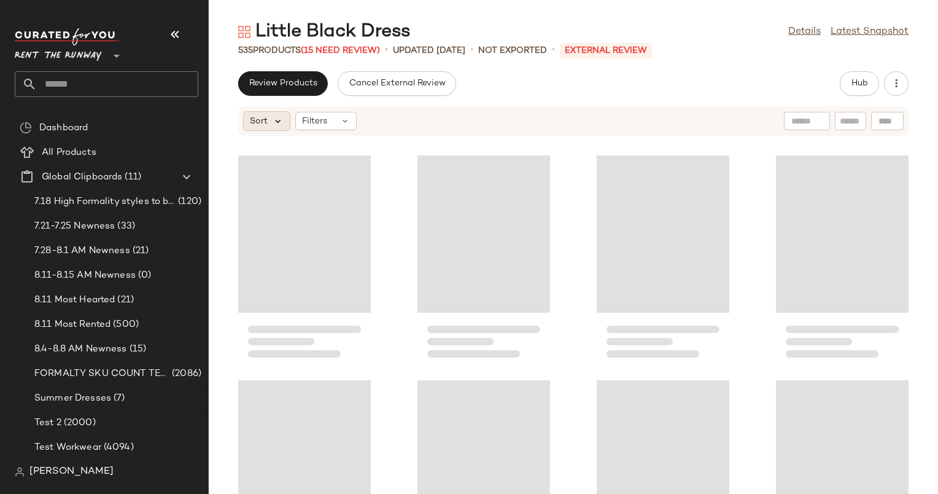
click at [273, 118] on icon at bounding box center [278, 120] width 11 height 11
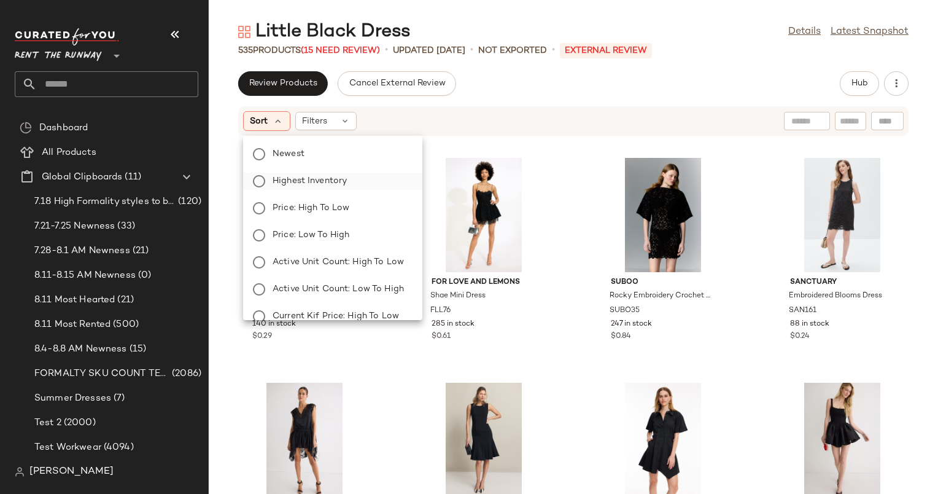
click at [306, 180] on span "Highest Inventory" at bounding box center [310, 180] width 74 height 13
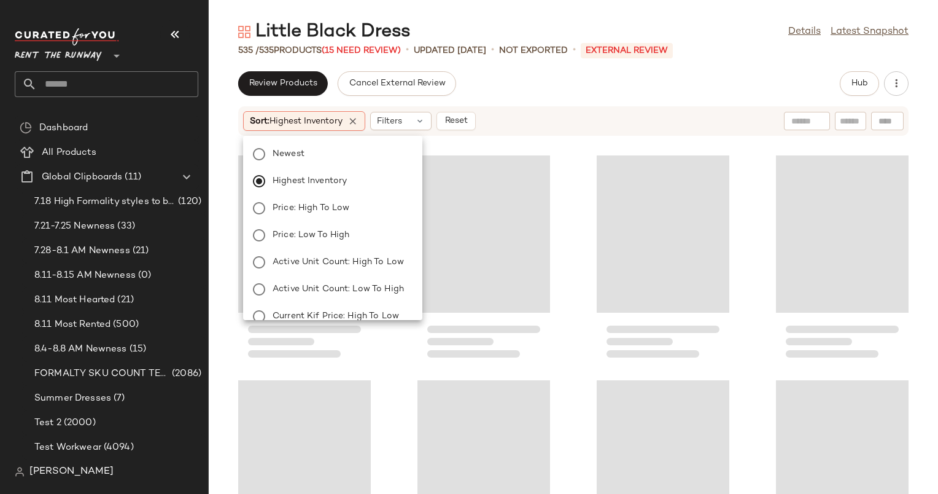
click at [550, 133] on div "Sort: Highest Inventory Filters Reset" at bounding box center [573, 120] width 670 height 29
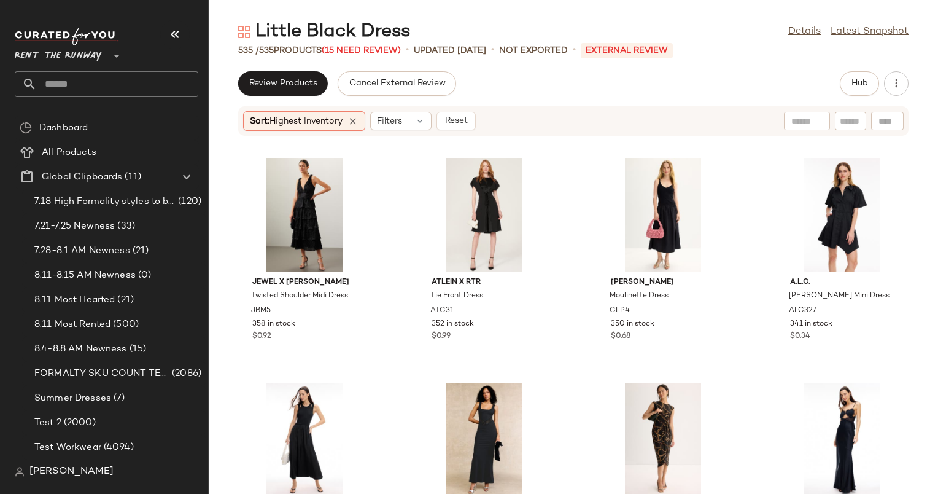
scroll to position [684, 0]
click at [417, 118] on div "Filters" at bounding box center [400, 121] width 61 height 18
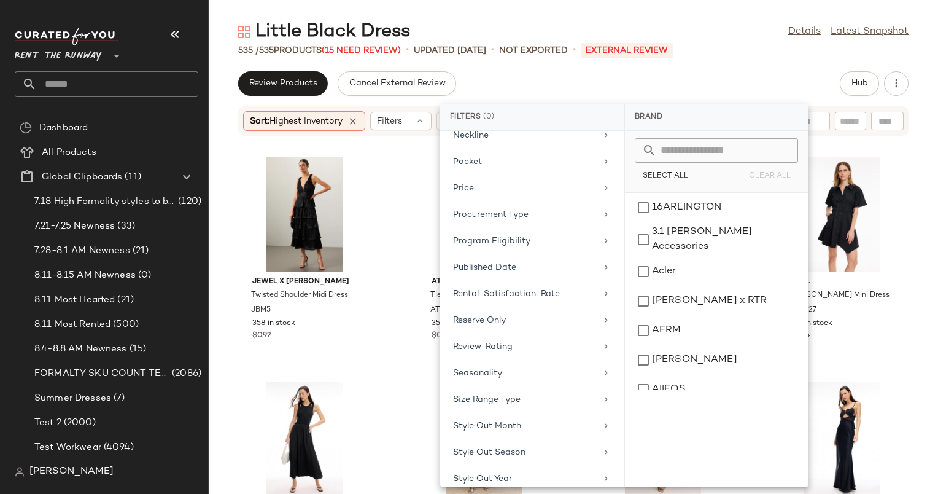
scroll to position [1066, 0]
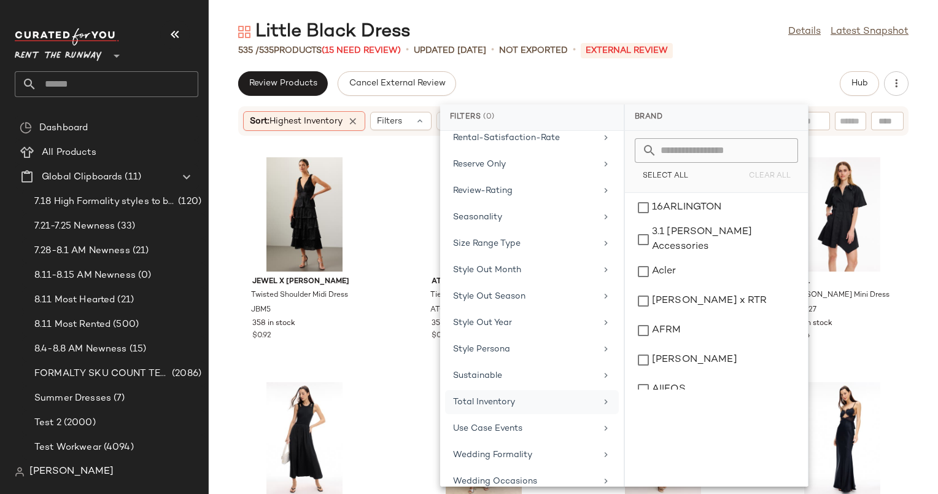
click at [514, 395] on div "Total Inventory" at bounding box center [524, 401] width 143 height 13
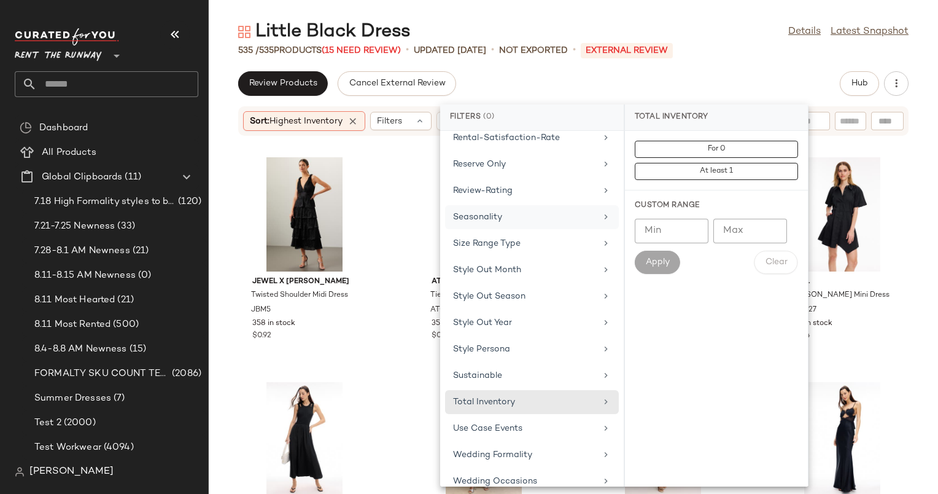
click at [514, 211] on div "Seasonality" at bounding box center [524, 217] width 143 height 13
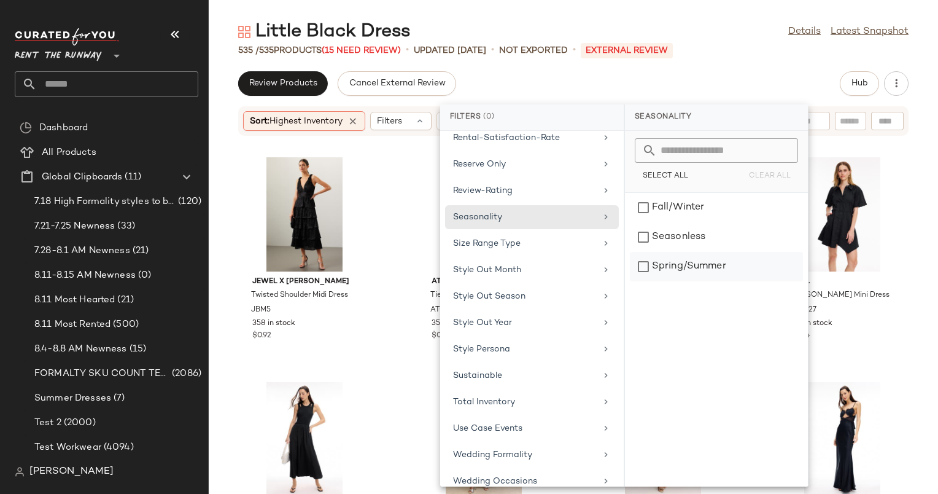
click at [685, 274] on div "Spring/Summer" at bounding box center [716, 266] width 173 height 29
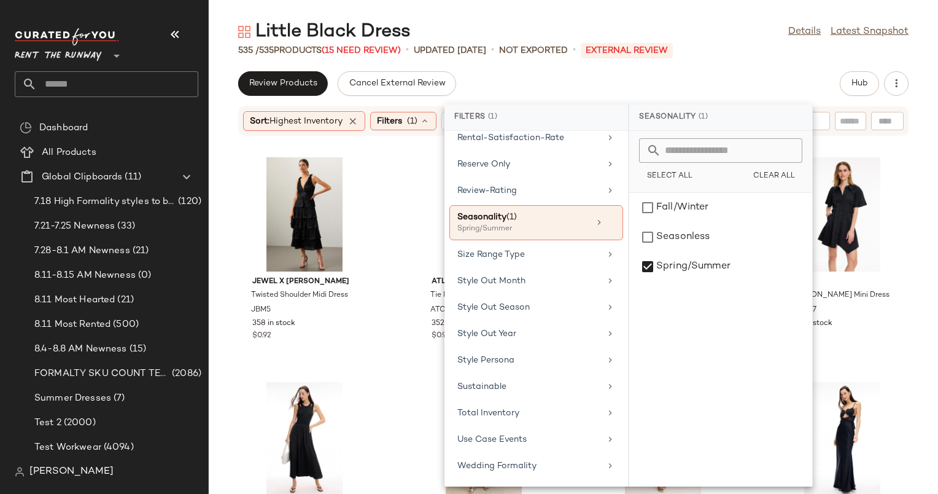
click at [743, 69] on div "Little Black Dress Details Latest Snapshot 535 / 535 Products (15 Need Review) …" at bounding box center [573, 257] width 729 height 474
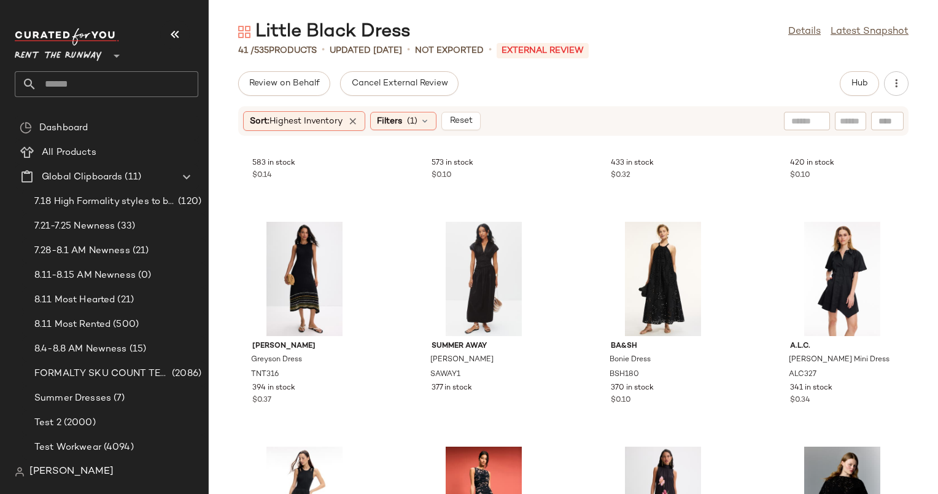
scroll to position [163, 0]
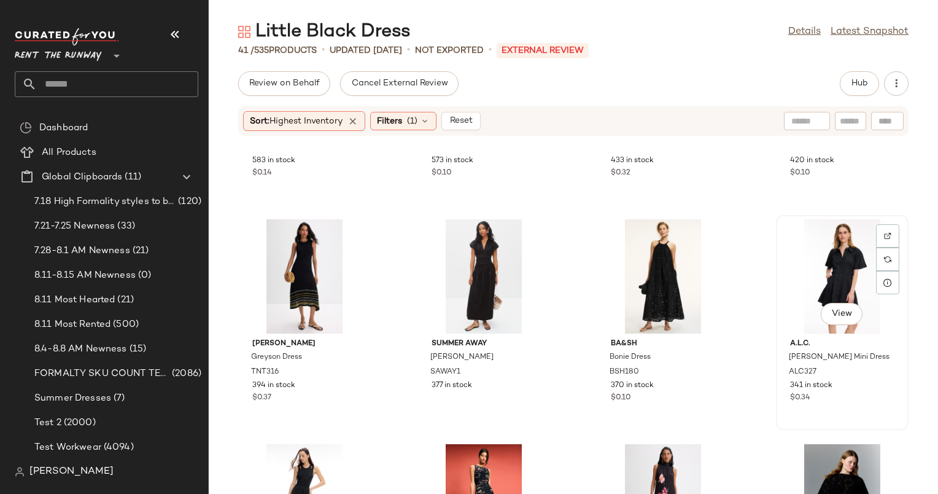
click at [838, 265] on div "View" at bounding box center [842, 276] width 124 height 114
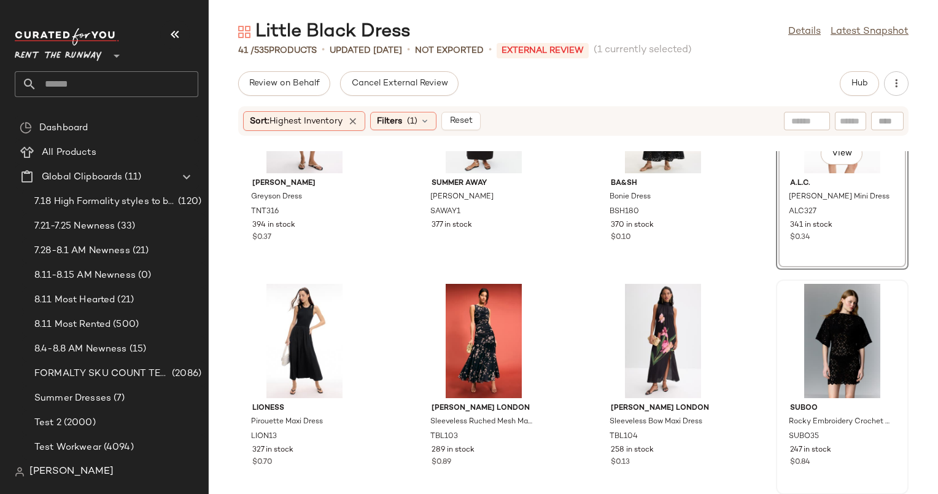
scroll to position [262, 0]
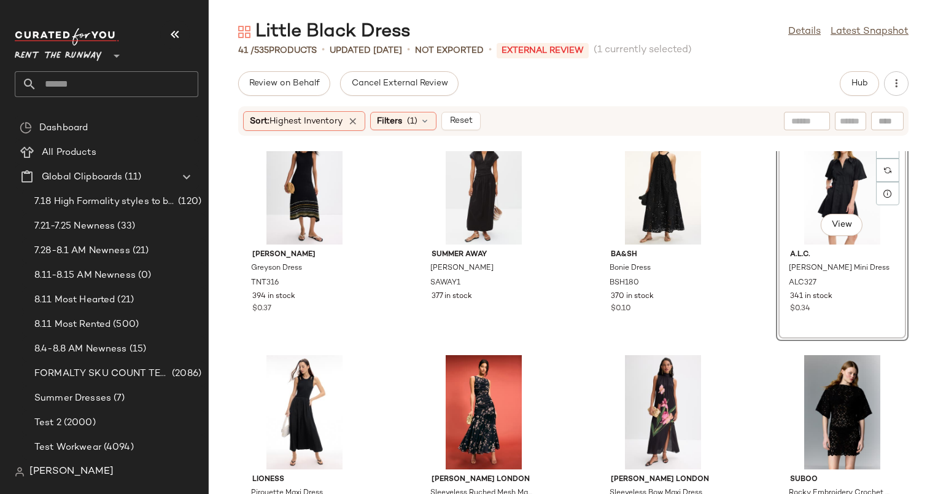
click at [733, 189] on div "Tanya Taylor Greyson Dress TNT316 394 in stock $0.37 Summer Away Ida Dress SAWA…" at bounding box center [573, 322] width 729 height 343
click at [834, 174] on div "View" at bounding box center [842, 187] width 124 height 114
click at [827, 364] on div "View" at bounding box center [842, 412] width 124 height 114
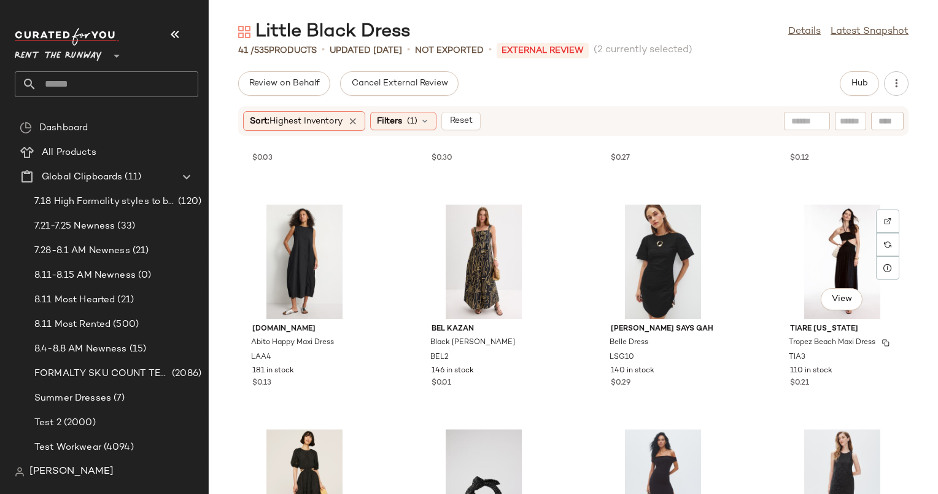
scroll to position [867, 0]
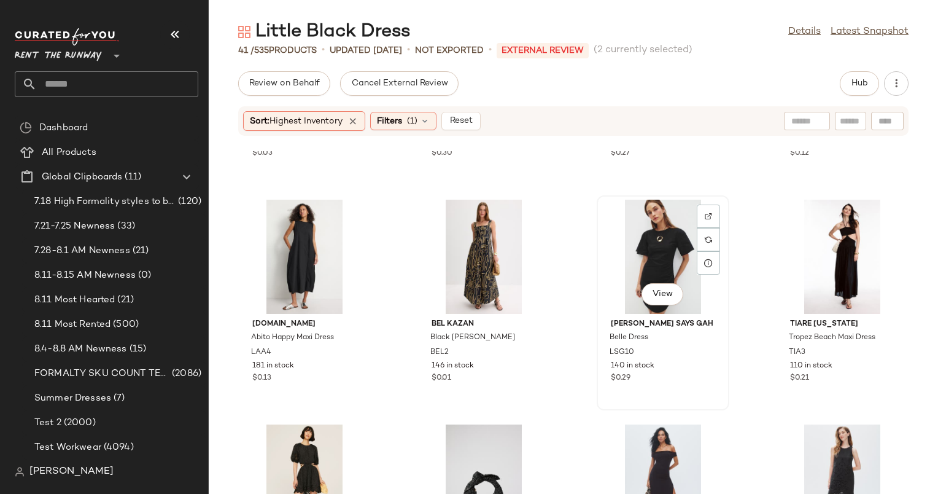
click at [635, 206] on div "View" at bounding box center [663, 256] width 124 height 114
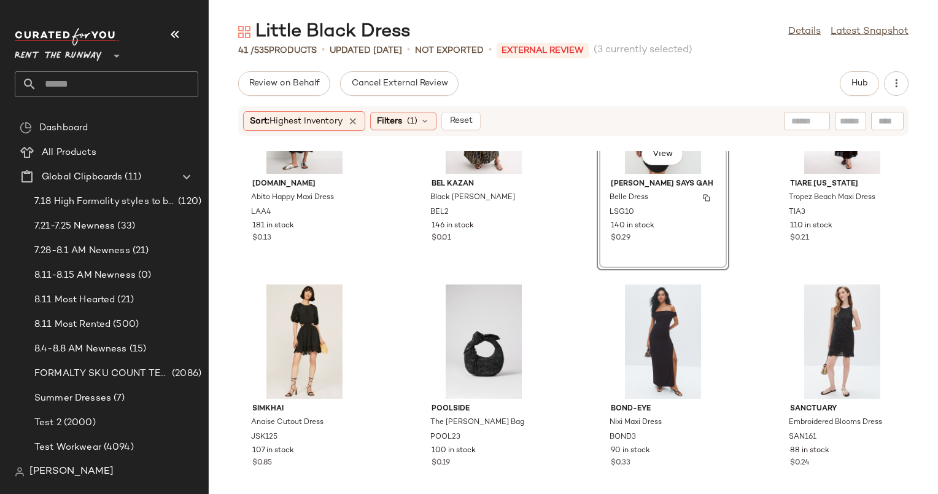
scroll to position [1008, 0]
click at [300, 314] on div "View" at bounding box center [304, 340] width 124 height 114
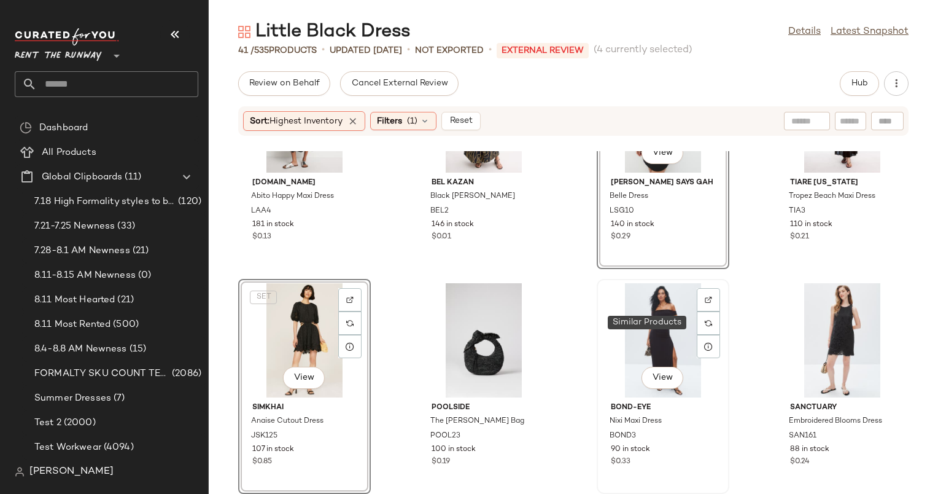
scroll to position [1104, 0]
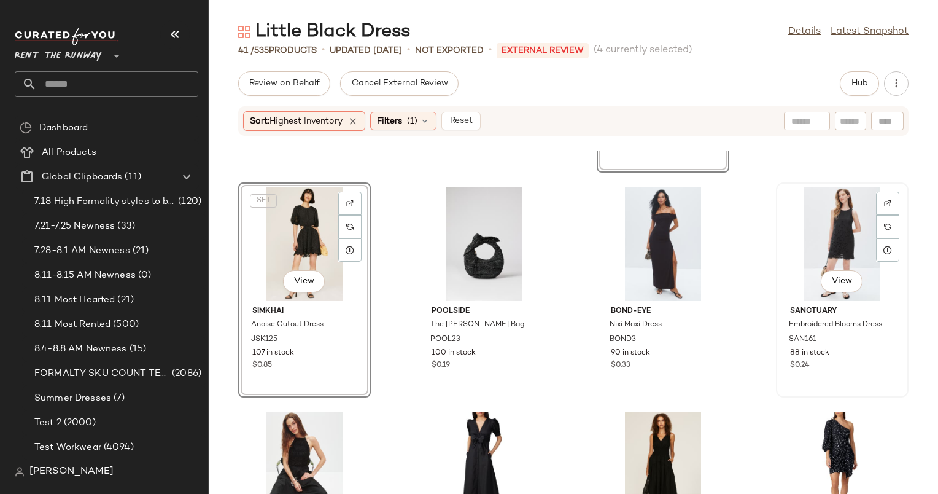
click at [845, 224] on div "View" at bounding box center [842, 244] width 124 height 114
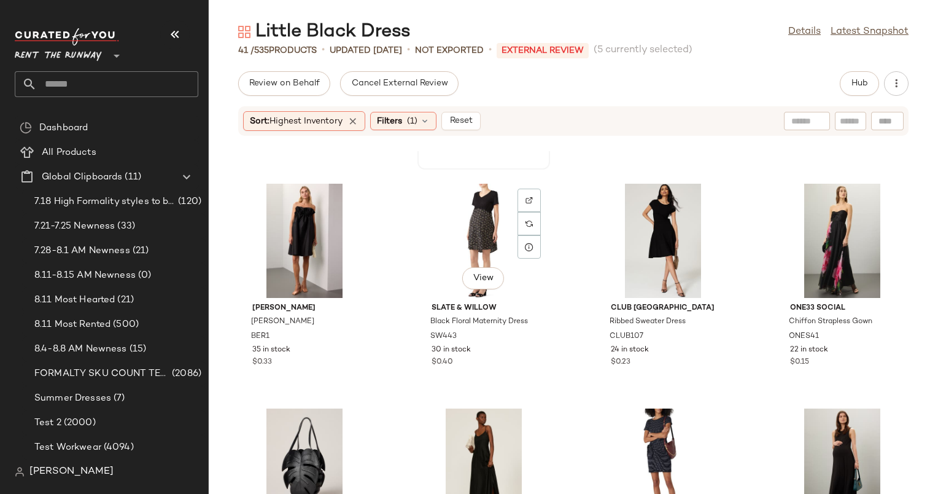
scroll to position [1782, 0]
click at [289, 211] on div "View" at bounding box center [304, 240] width 124 height 114
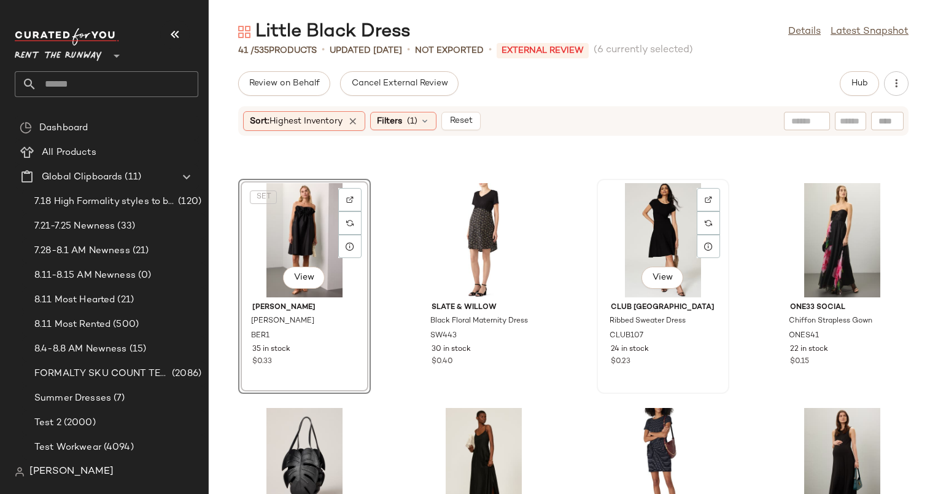
click at [638, 192] on div "View" at bounding box center [663, 240] width 124 height 114
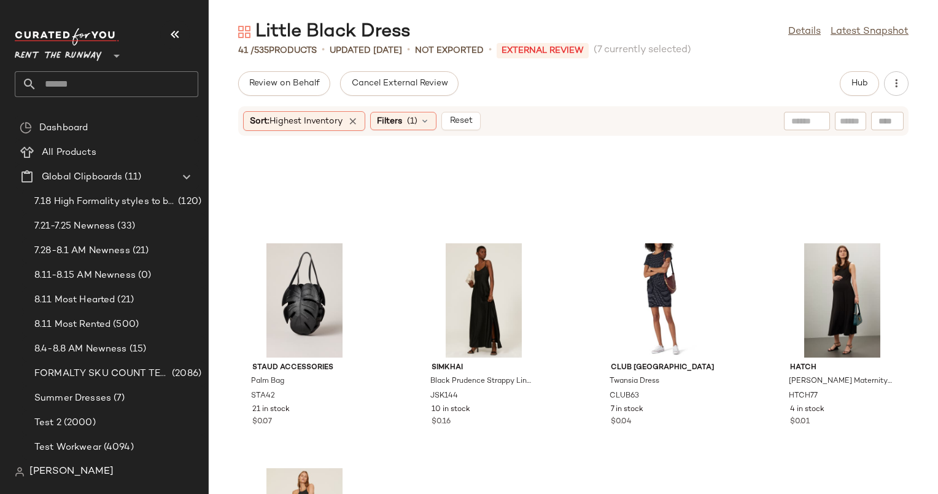
scroll to position [2131, 0]
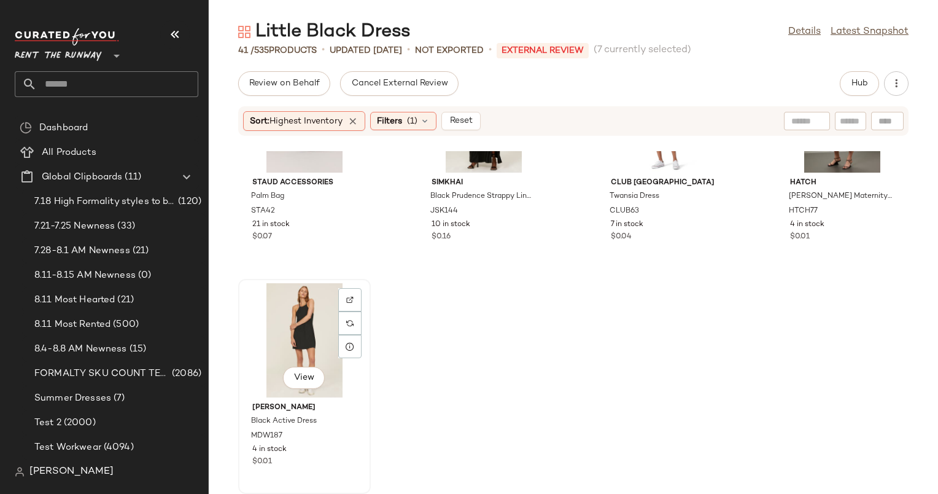
click at [305, 319] on div "View" at bounding box center [304, 340] width 124 height 114
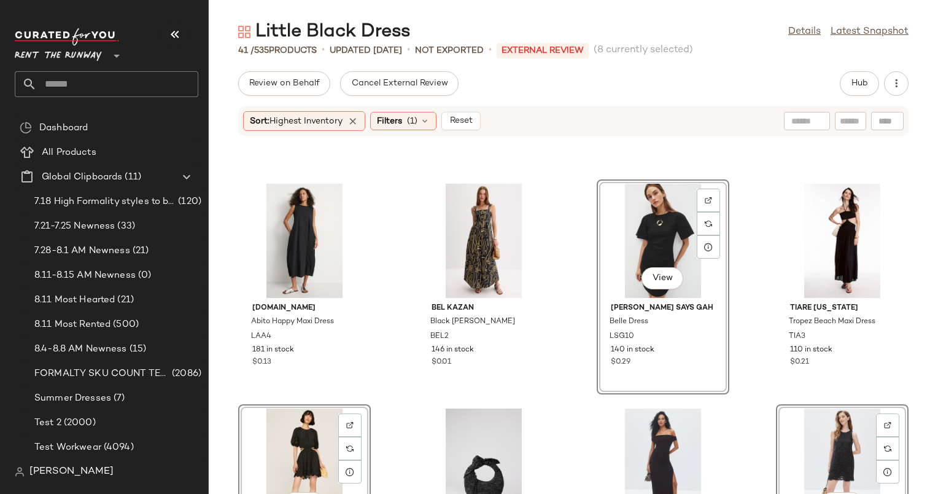
scroll to position [881, 0]
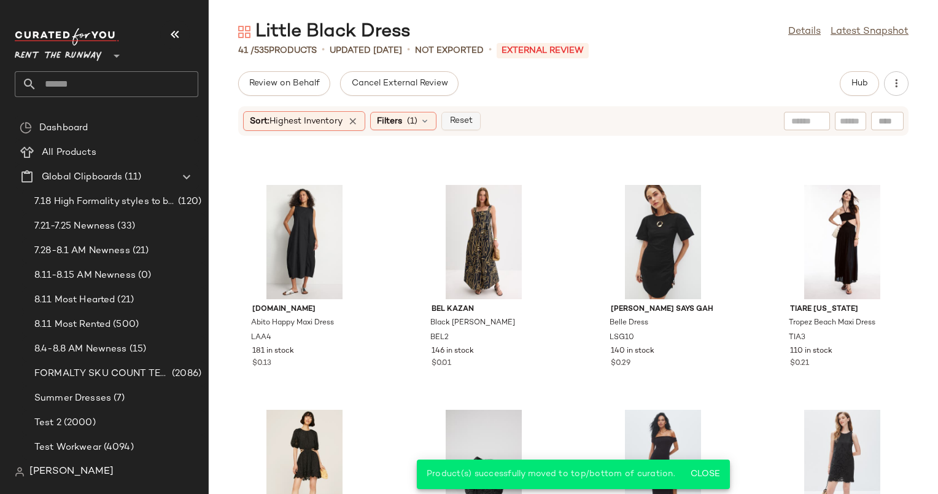
click at [473, 126] on button "Reset" at bounding box center [460, 121] width 39 height 18
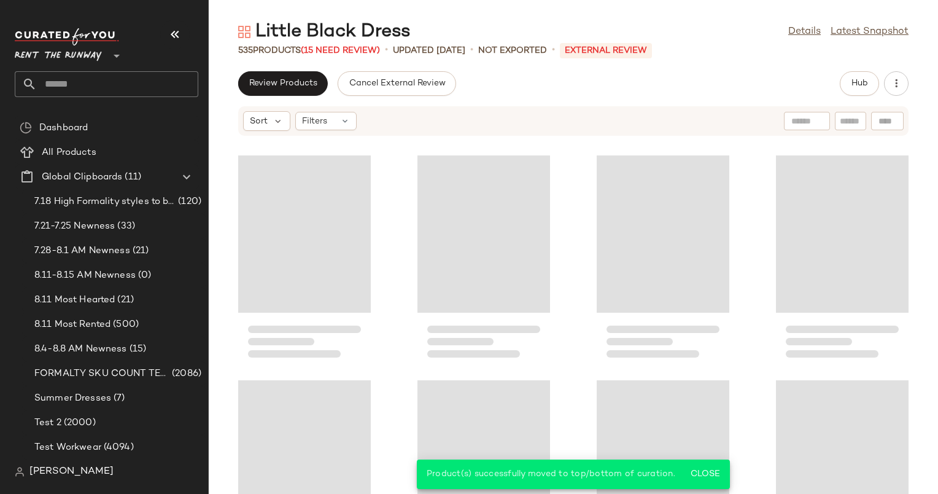
scroll to position [234, 0]
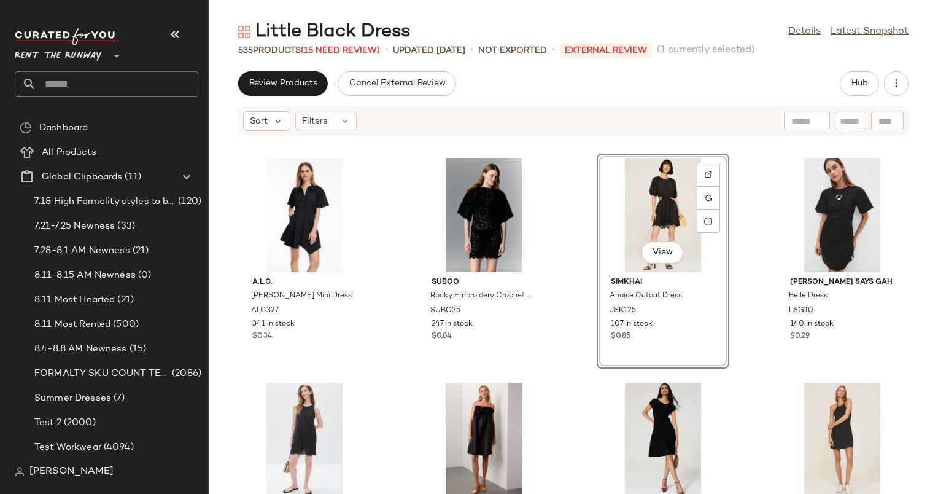
click at [560, 221] on div "A.L.C. Julie Mini Dress ALC327 341 in stock $0.34 Suboo Rocky Embroidery Croche…" at bounding box center [573, 322] width 729 height 343
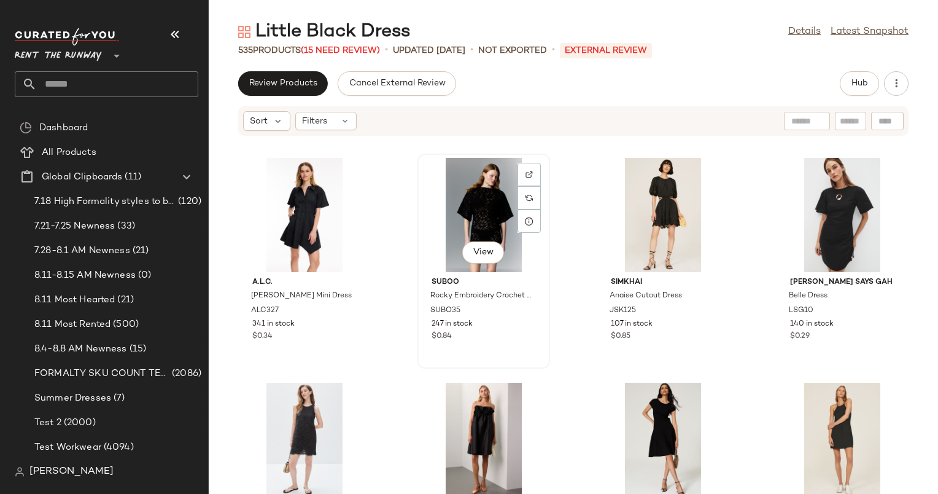
click at [476, 208] on div "View" at bounding box center [484, 215] width 124 height 114
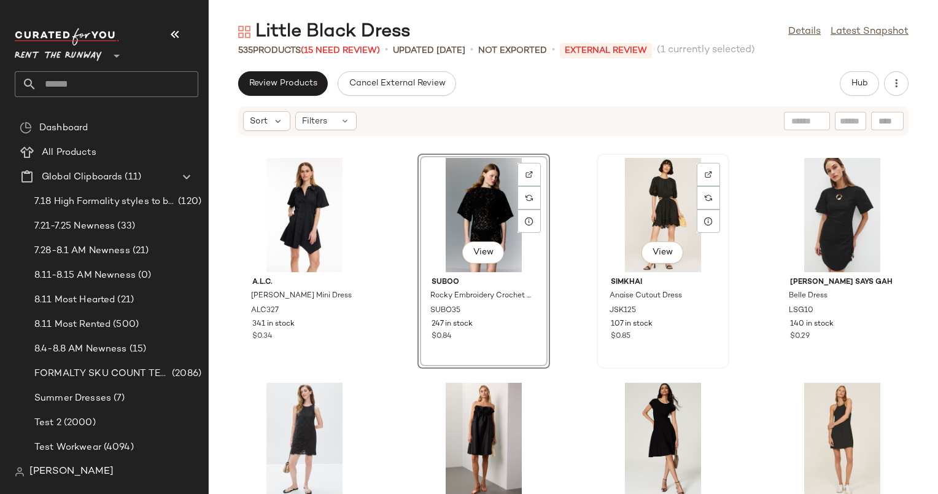
click at [647, 196] on div "View" at bounding box center [663, 215] width 124 height 114
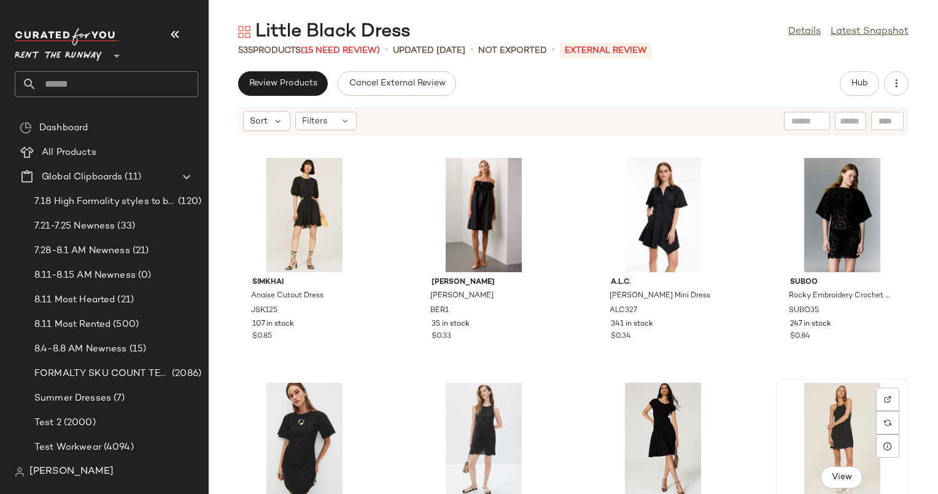
click at [834, 416] on div "View" at bounding box center [842, 439] width 124 height 114
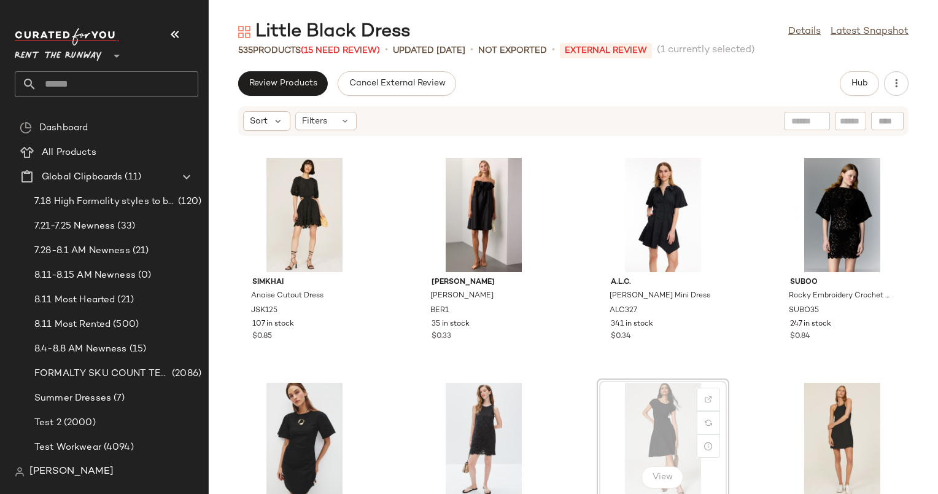
scroll to position [1, 0]
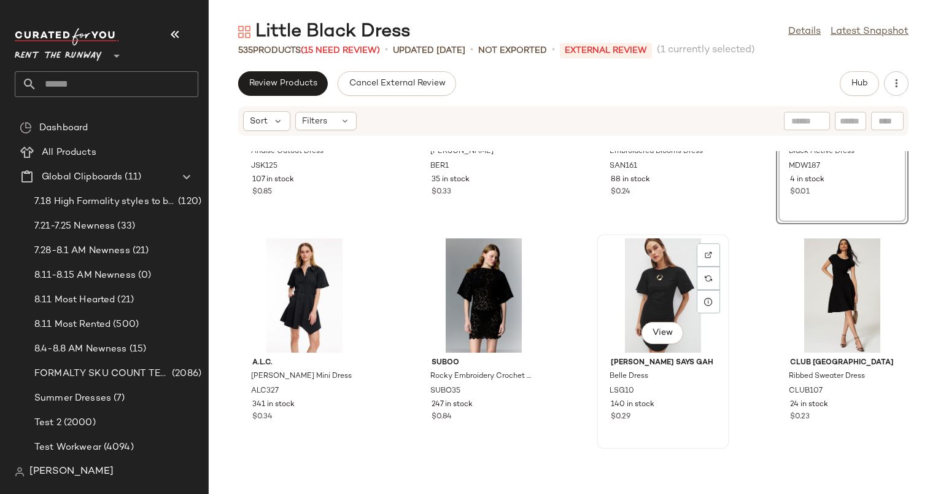
scroll to position [146, 0]
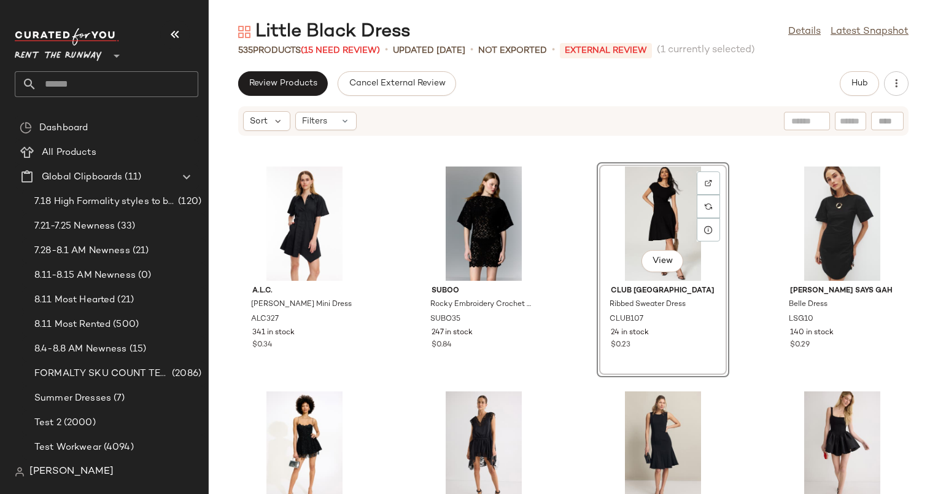
scroll to position [188, 0]
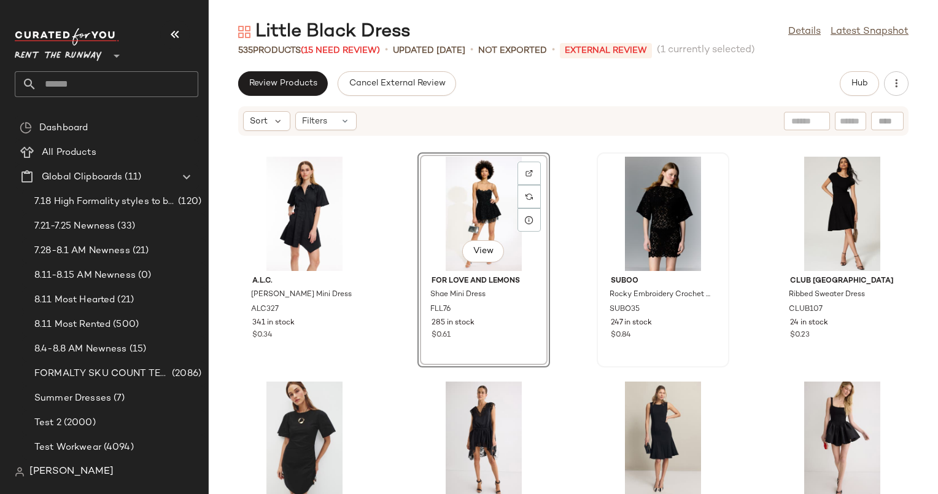
scroll to position [236, 0]
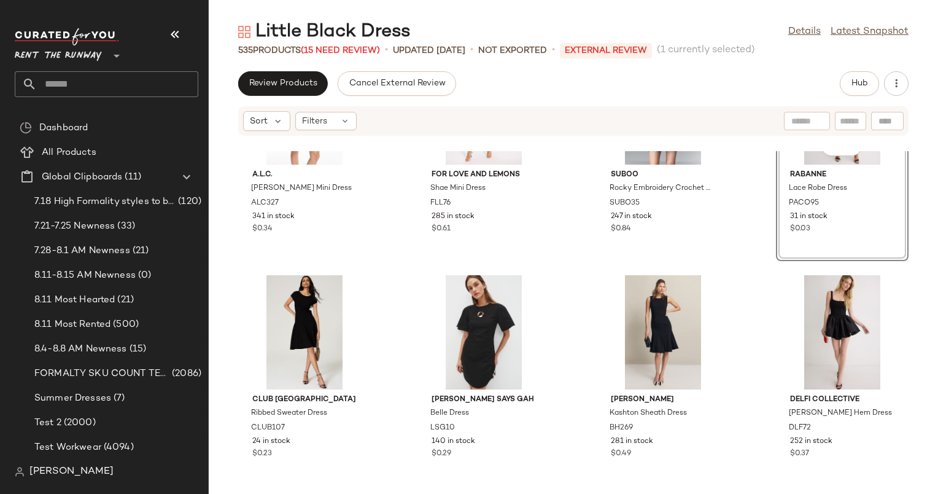
scroll to position [357, 0]
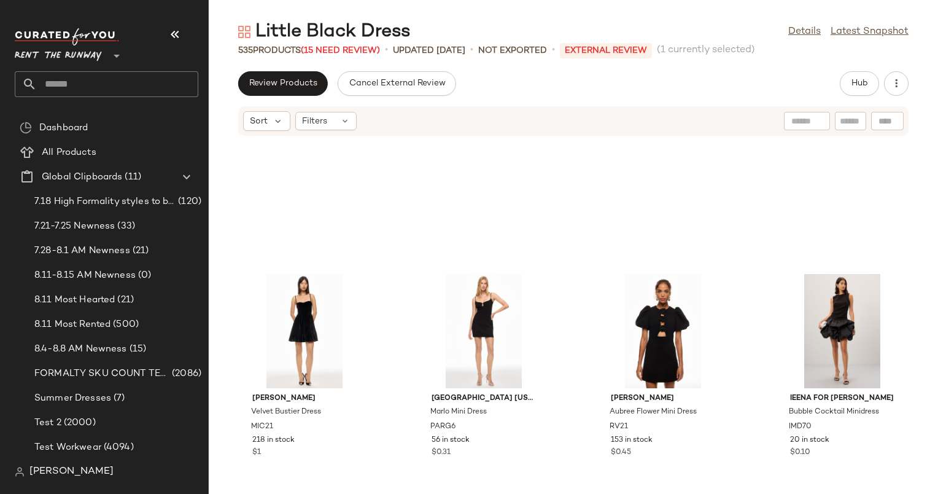
scroll to position [1008, 0]
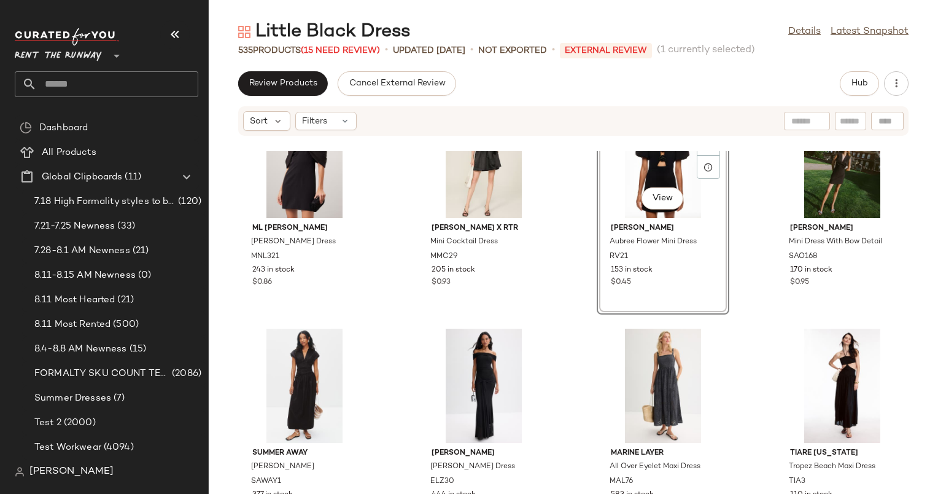
scroll to position [1500, 0]
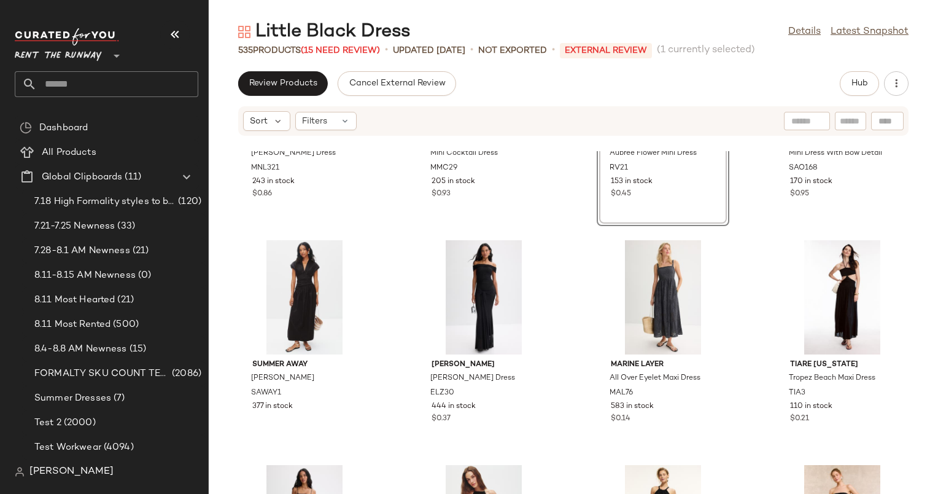
click at [772, 82] on div "Review Products Cancel External Review Hub" at bounding box center [573, 83] width 729 height 25
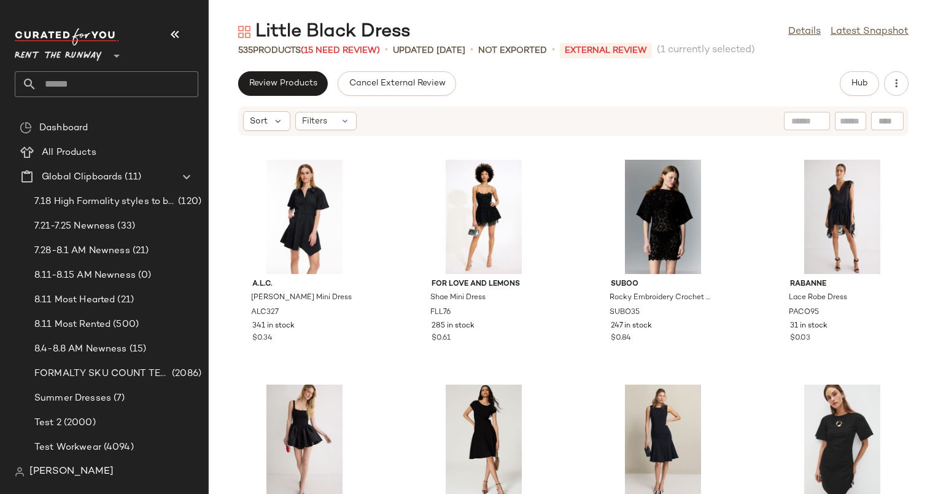
scroll to position [0, 0]
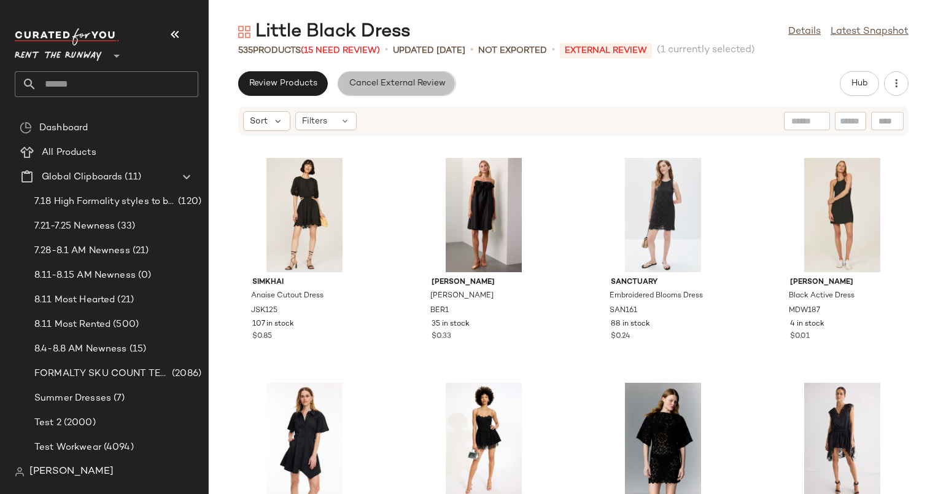
click at [370, 93] on button "Cancel External Review" at bounding box center [397, 83] width 118 height 25
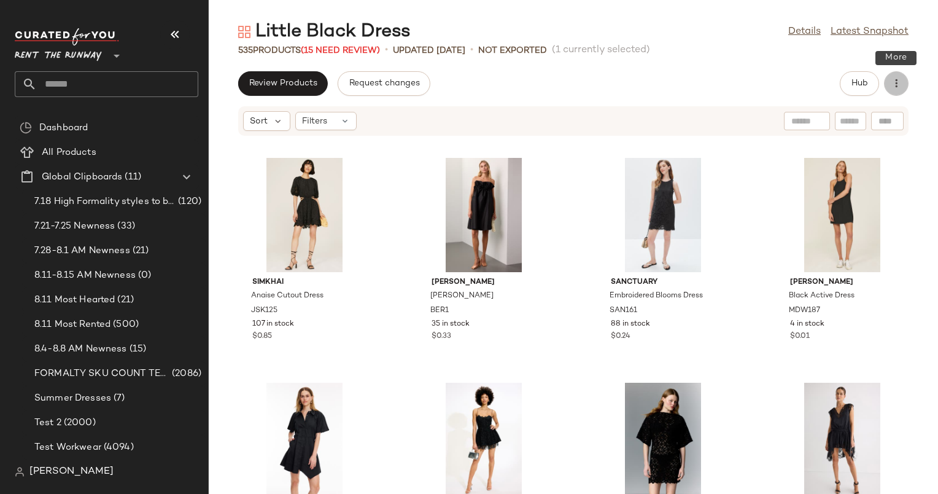
click at [886, 87] on button "button" at bounding box center [896, 83] width 25 height 25
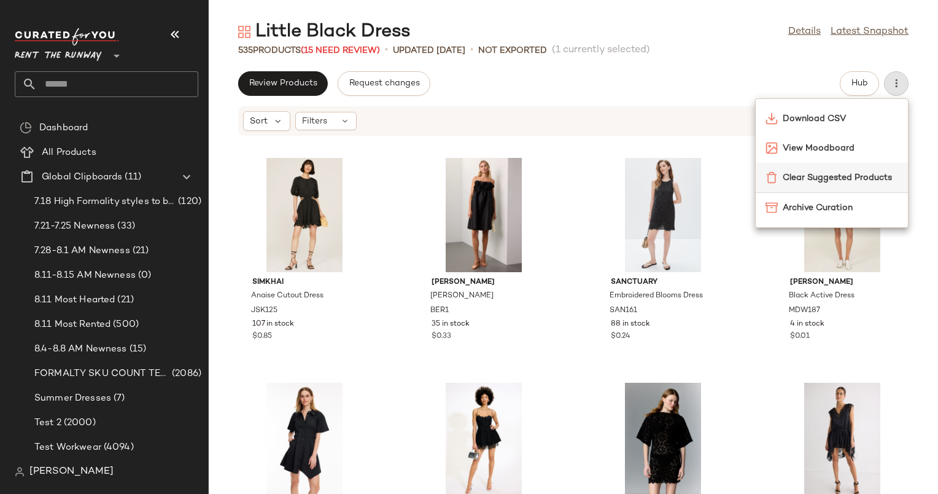
click at [823, 172] on span "Clear Suggested Products" at bounding box center [840, 177] width 115 height 13
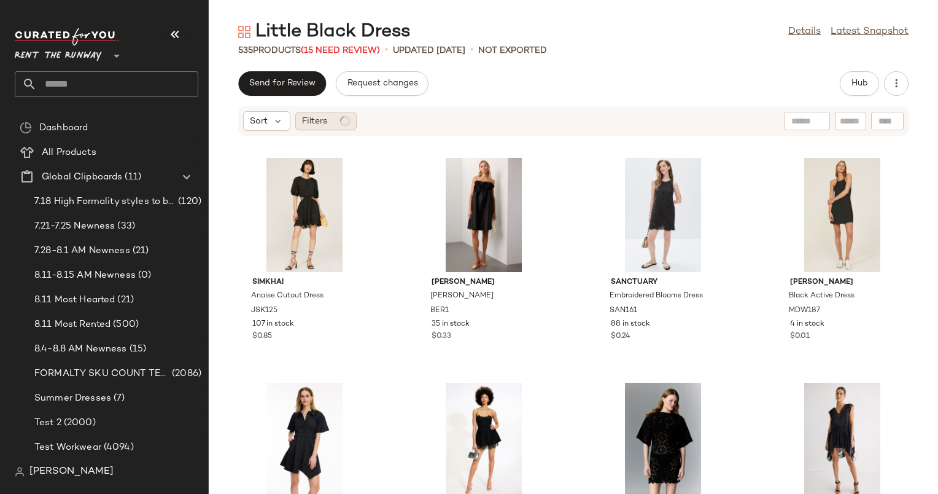
click at [337, 125] on div "Filters" at bounding box center [325, 121] width 61 height 18
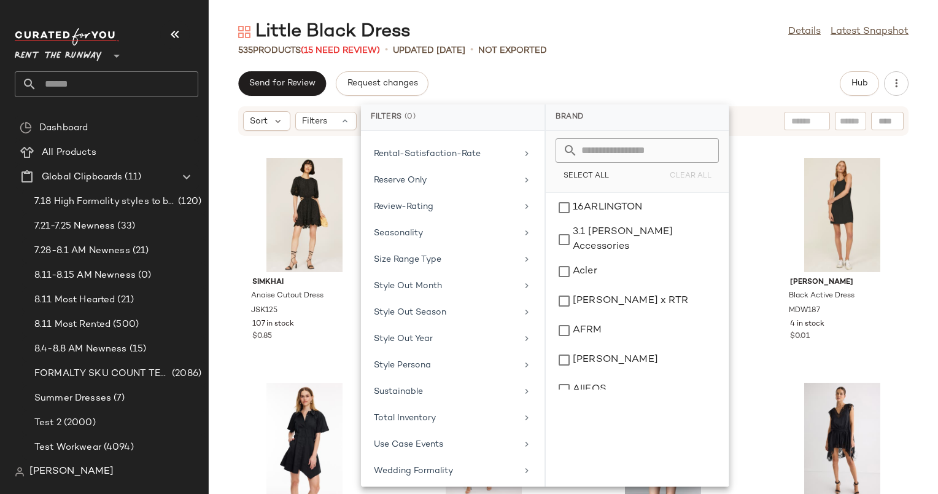
scroll to position [1066, 0]
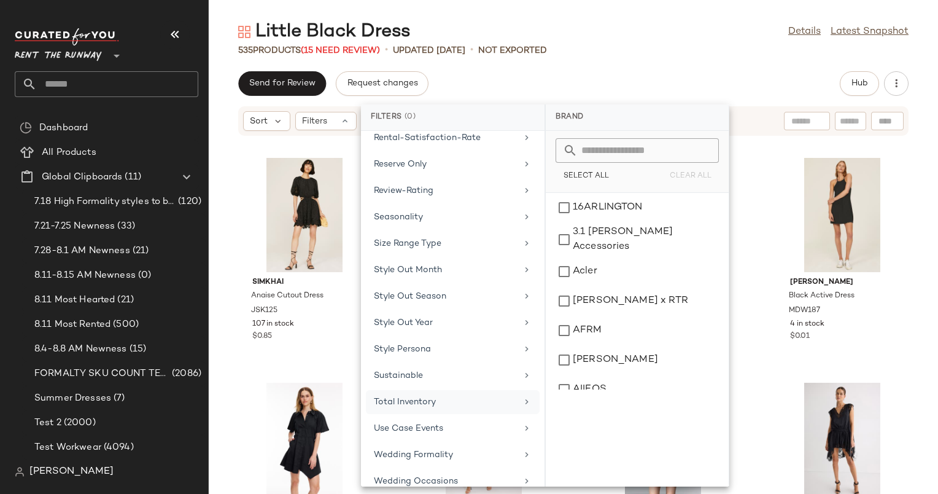
click at [425, 395] on div "Total Inventory" at bounding box center [445, 401] width 143 height 13
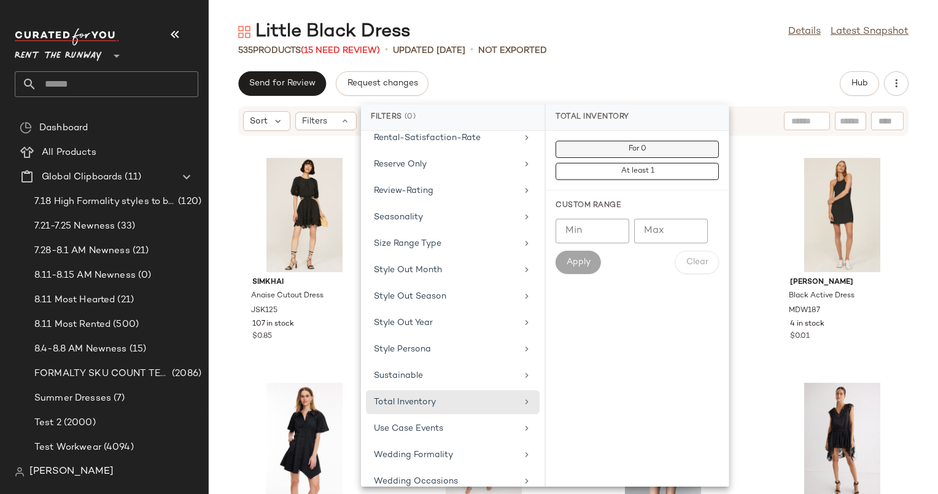
click at [661, 163] on button "For 0" at bounding box center [637, 171] width 163 height 17
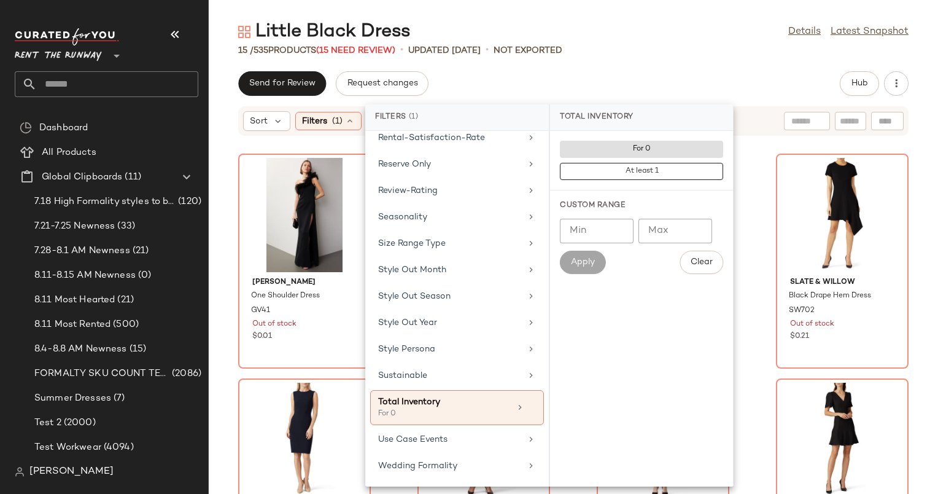
click at [540, 78] on div "Send for Review Request changes Hub" at bounding box center [573, 83] width 729 height 25
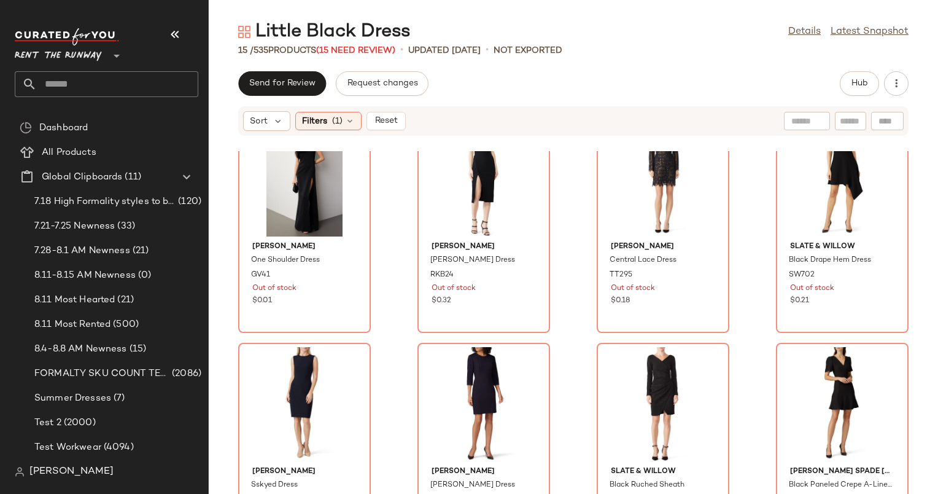
scroll to position [0, 0]
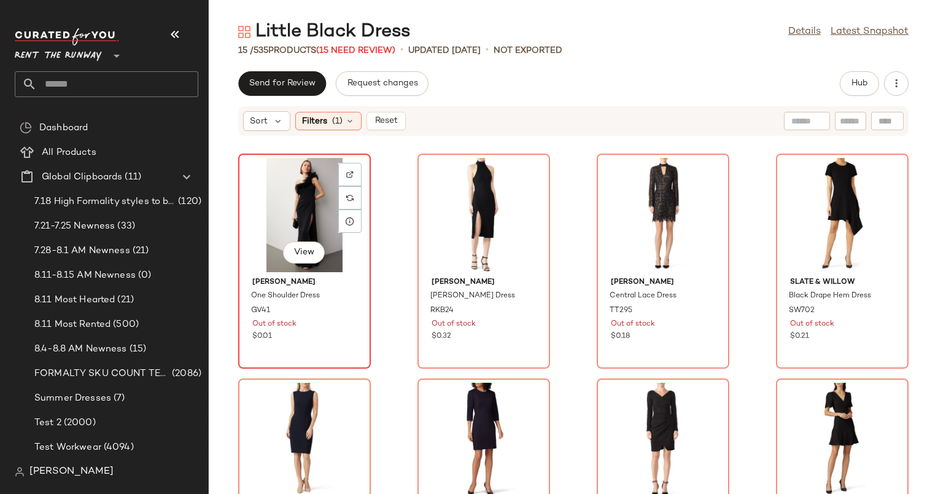
click at [309, 188] on div "View" at bounding box center [304, 215] width 124 height 114
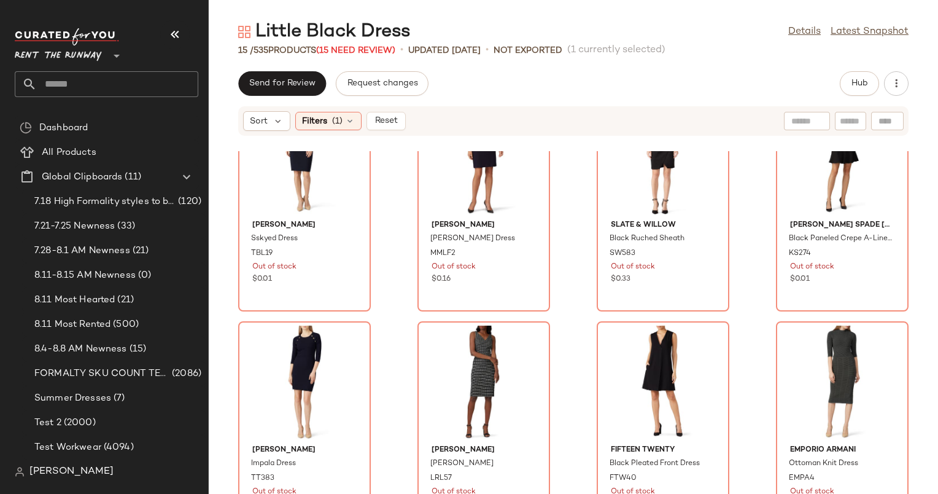
scroll to position [558, 0]
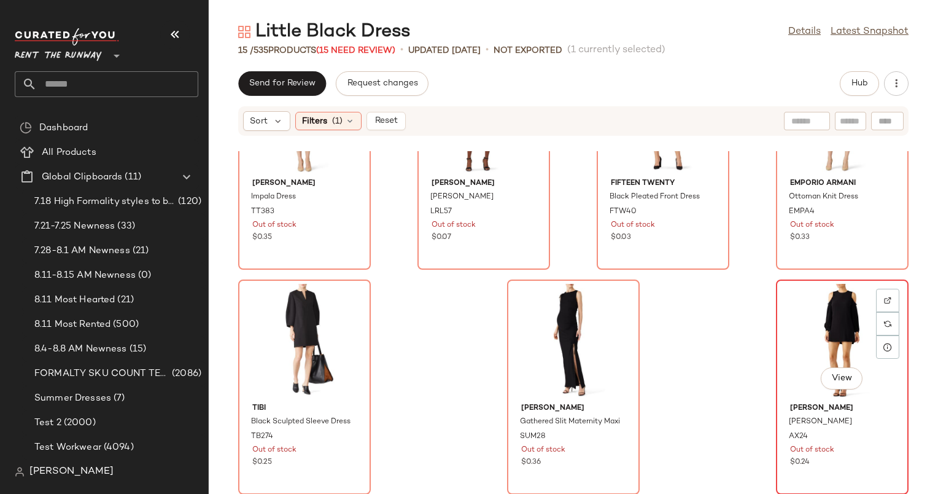
click at [852, 314] on div "View" at bounding box center [842, 341] width 124 height 114
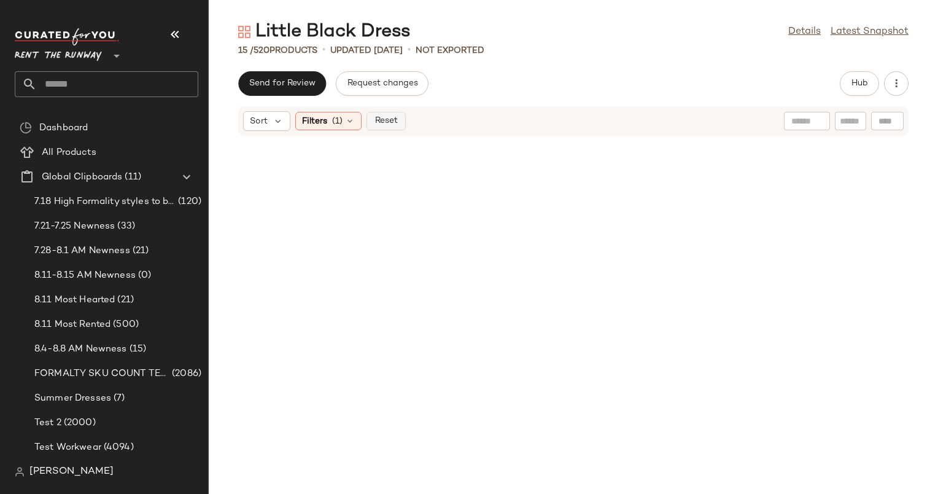
click at [388, 128] on button "Reset" at bounding box center [385, 121] width 39 height 18
click at [285, 77] on button "Send for Review" at bounding box center [282, 83] width 88 height 25
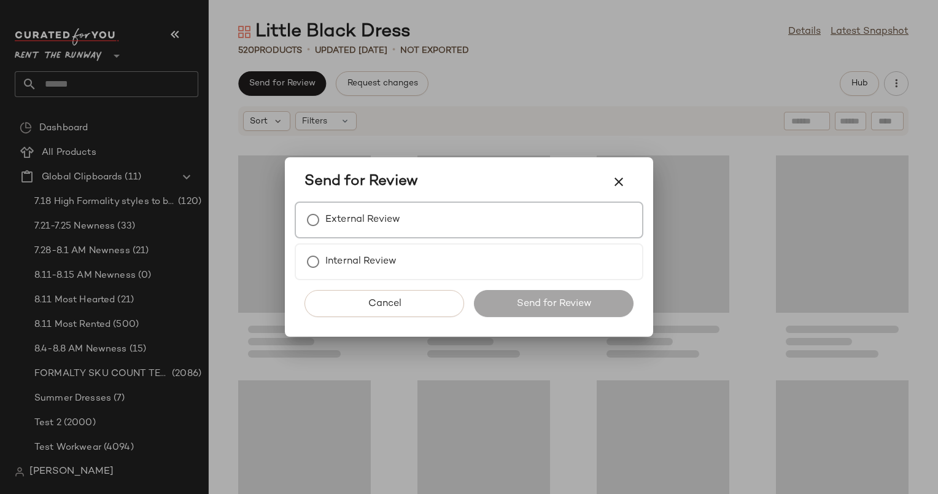
click at [459, 224] on div "External Review" at bounding box center [469, 219] width 349 height 37
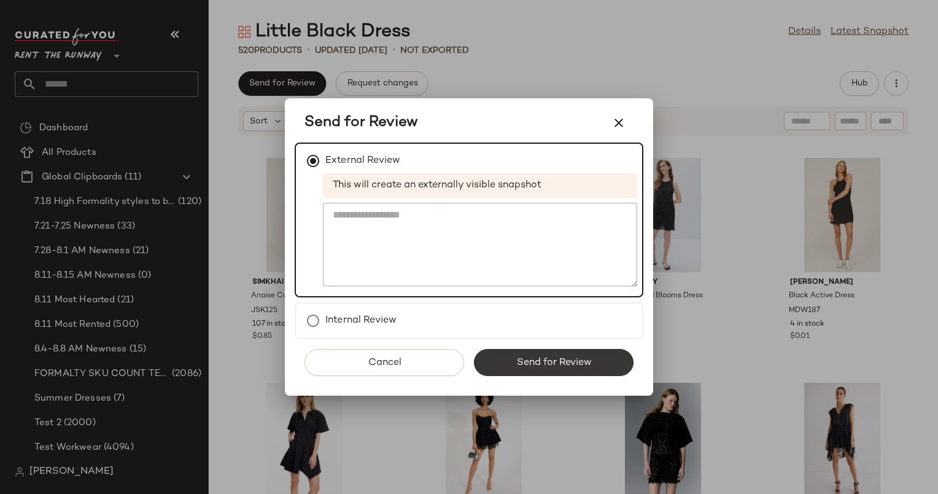
click at [565, 357] on span "Send for Review" at bounding box center [554, 363] width 76 height 12
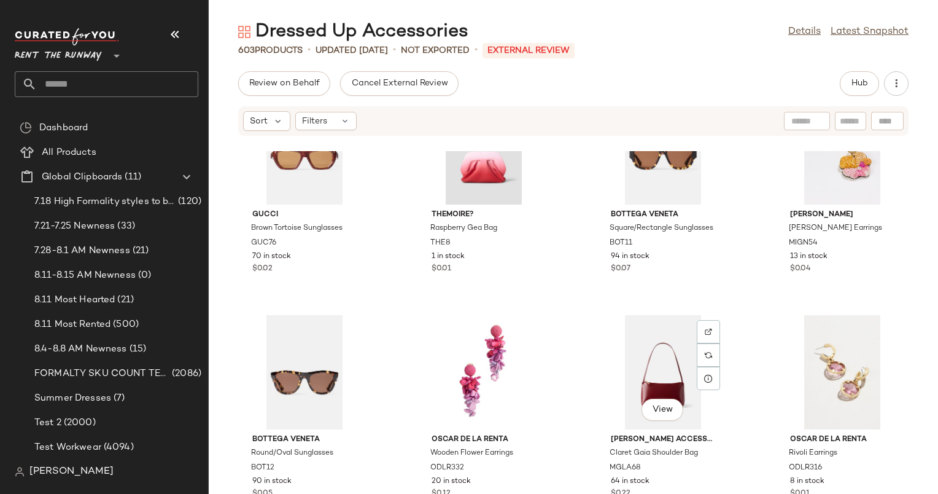
scroll to position [1206, 0]
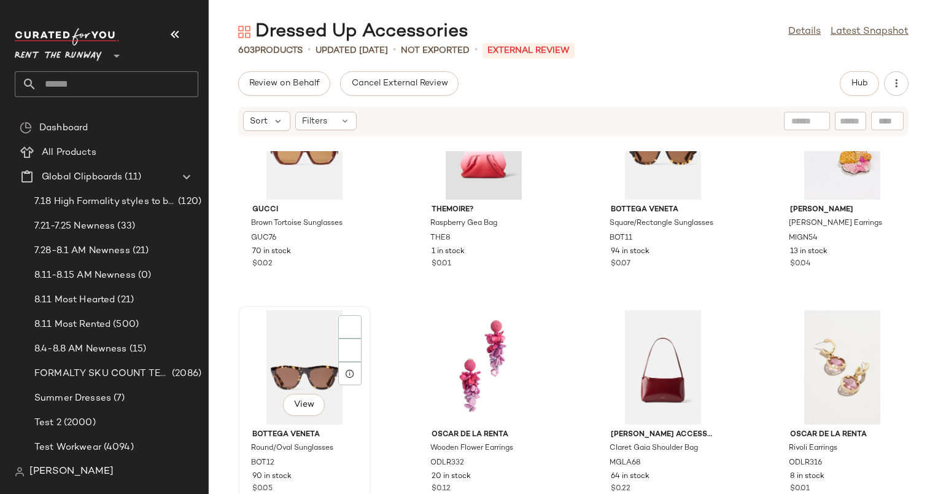
click at [357, 394] on div "View" at bounding box center [304, 367] width 124 height 114
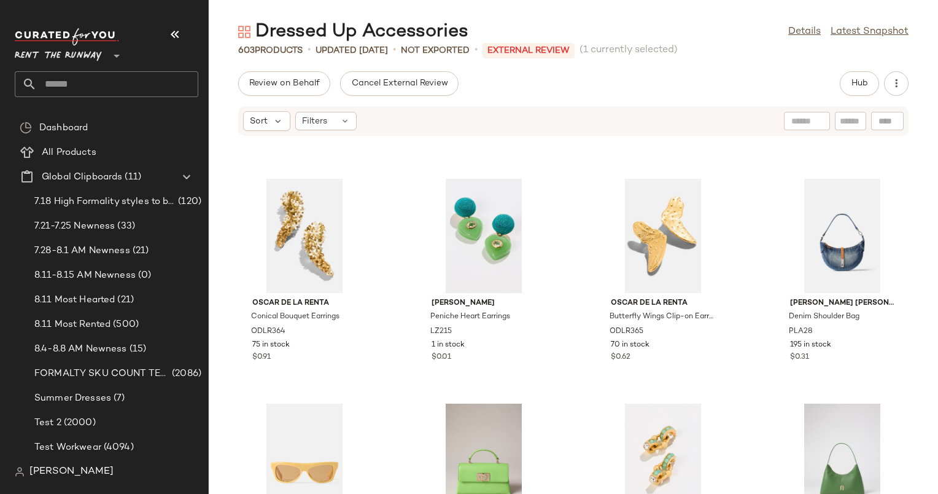
scroll to position [2910, 0]
click at [284, 117] on div "Sort" at bounding box center [266, 121] width 47 height 20
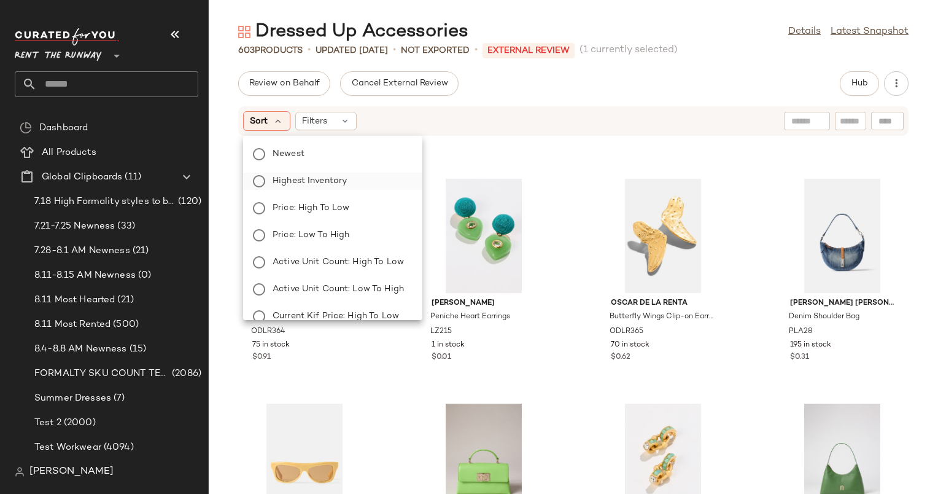
click at [305, 178] on span "Highest Inventory" at bounding box center [310, 180] width 74 height 13
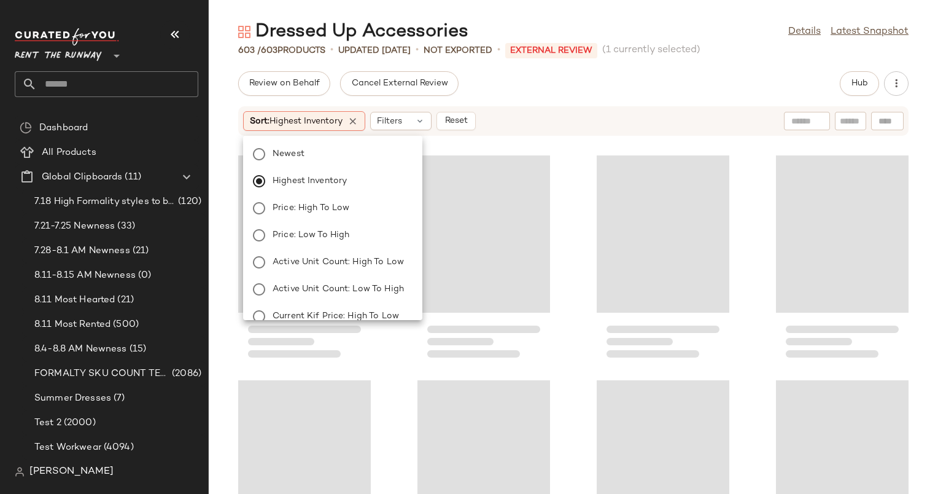
click at [521, 125] on div "Sort: Highest Inventory Filters Reset" at bounding box center [493, 121] width 501 height 20
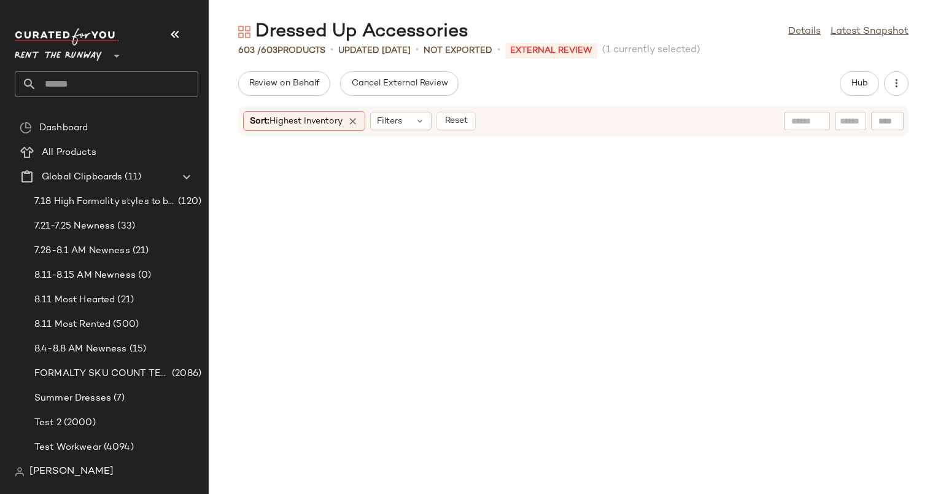
scroll to position [0, 0]
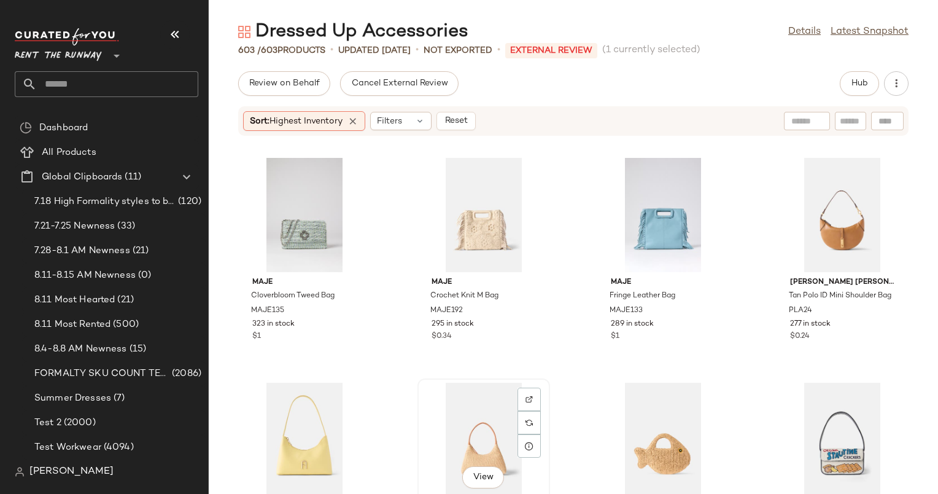
click at [419, 381] on div "View [PERSON_NAME] Accessories Mini [PERSON_NAME] bag MGLA66 247 in stock $0.08" at bounding box center [484, 485] width 130 height 212
click at [476, 352] on div "View Maje Crochet Knit M Bag MAJE192 295 in stock $0.34" at bounding box center [484, 261] width 130 height 212
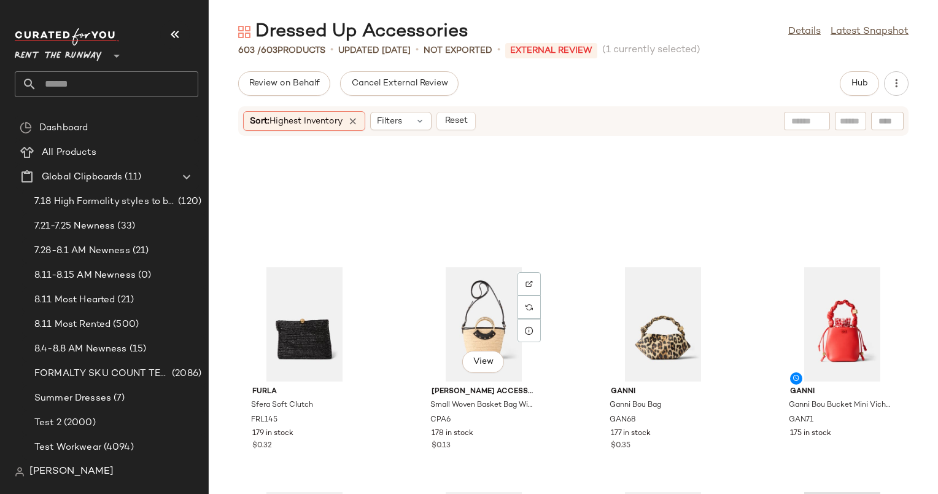
scroll to position [1922, 0]
click at [462, 125] on span "Reset" at bounding box center [455, 121] width 23 height 10
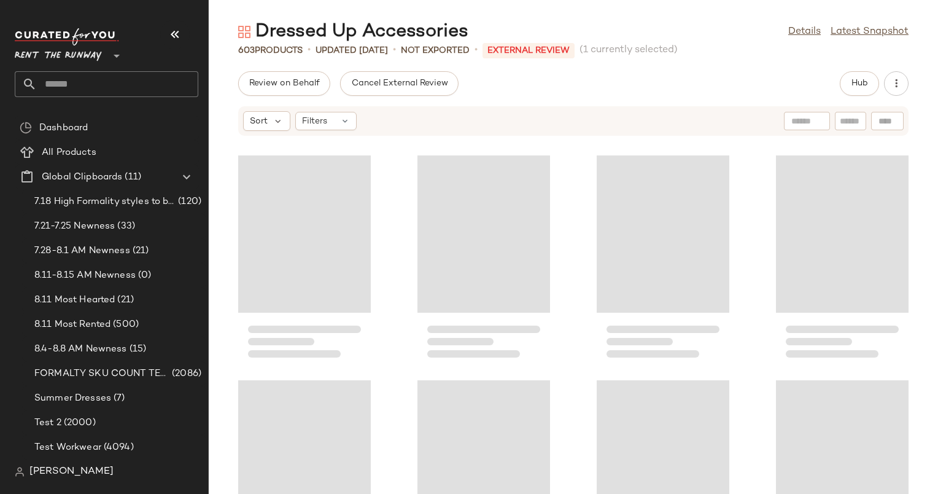
scroll to position [14154, 0]
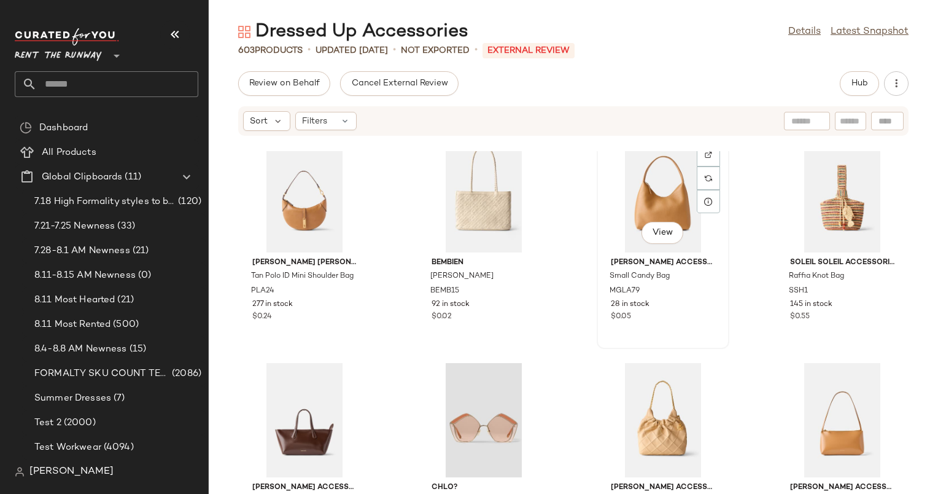
scroll to position [6769, 0]
click at [818, 196] on div "View" at bounding box center [842, 195] width 124 height 114
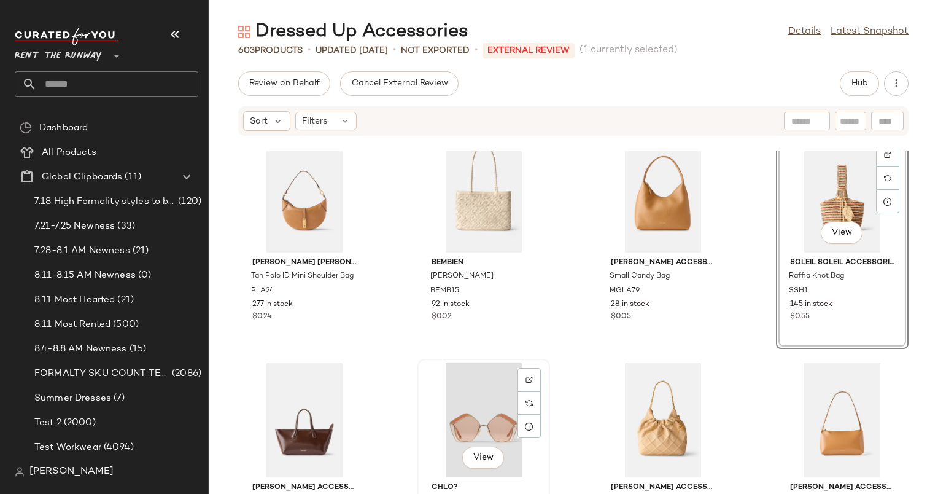
click at [467, 433] on div "View" at bounding box center [484, 420] width 124 height 114
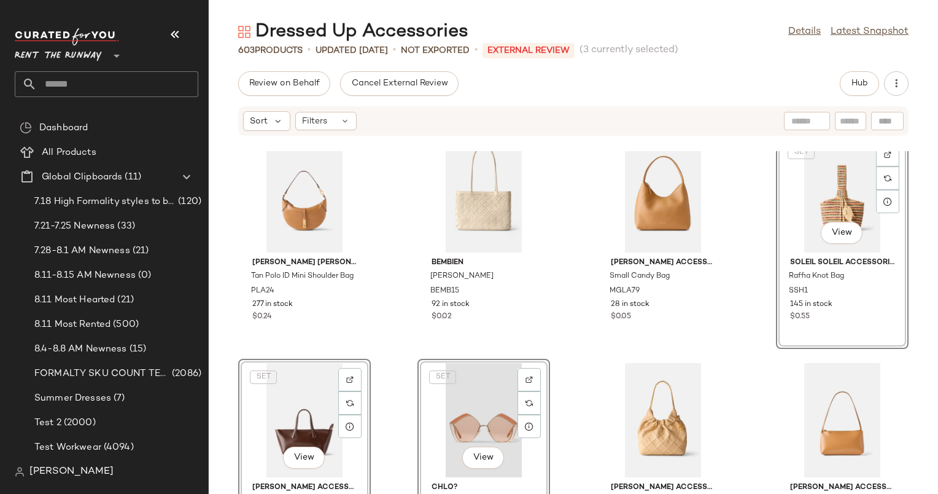
click at [766, 301] on div "Lizzie Fortunato Mini Organic Earrings LZ240 65 in stock $0.08 Gucci Havana Gol…" at bounding box center [573, 322] width 729 height 343
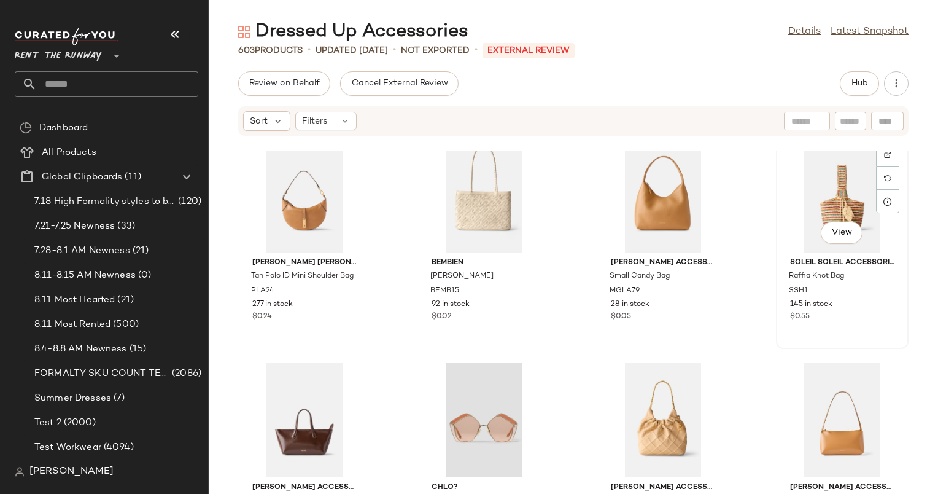
click at [805, 209] on div "View" at bounding box center [842, 195] width 124 height 114
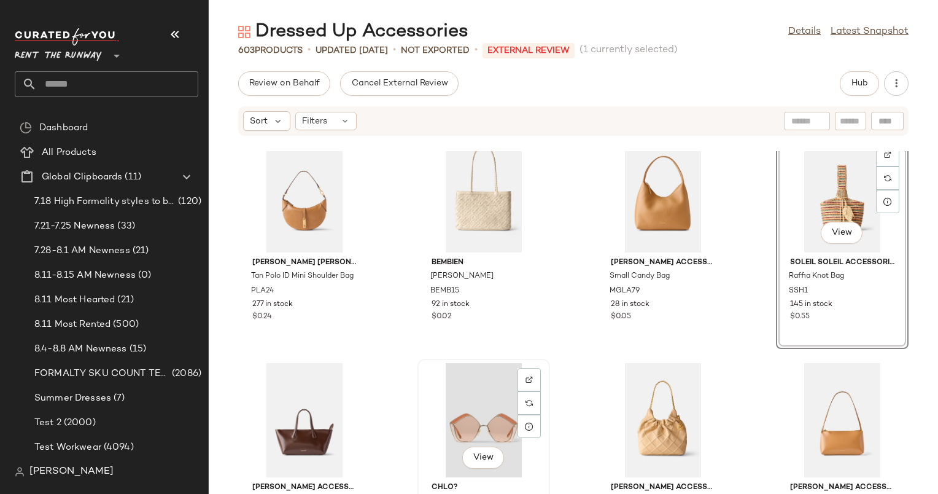
click at [457, 395] on div "View" at bounding box center [484, 420] width 124 height 114
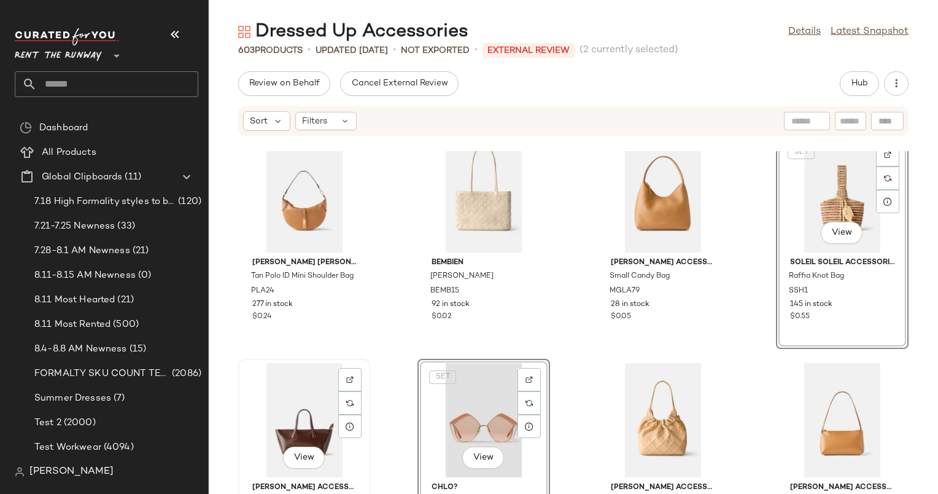
click at [311, 408] on div "View" at bounding box center [304, 420] width 124 height 114
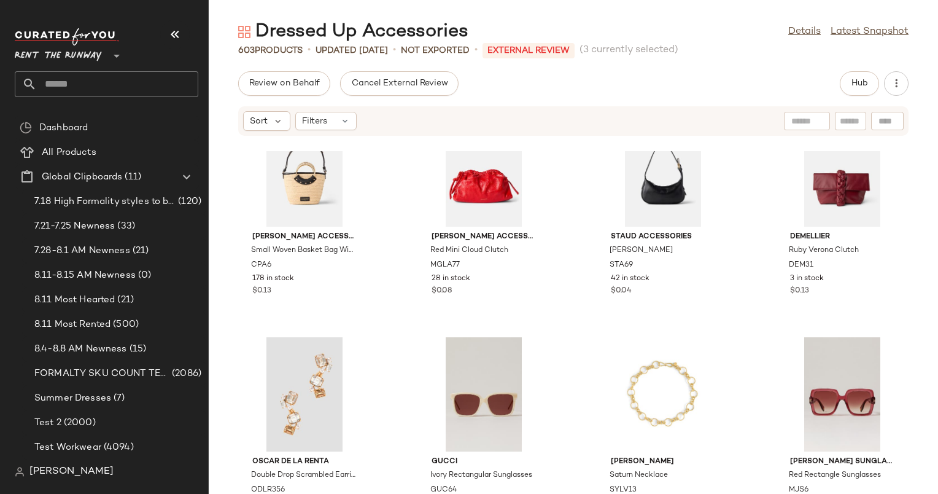
scroll to position [7469, 0]
click at [465, 381] on div "View" at bounding box center [484, 394] width 124 height 114
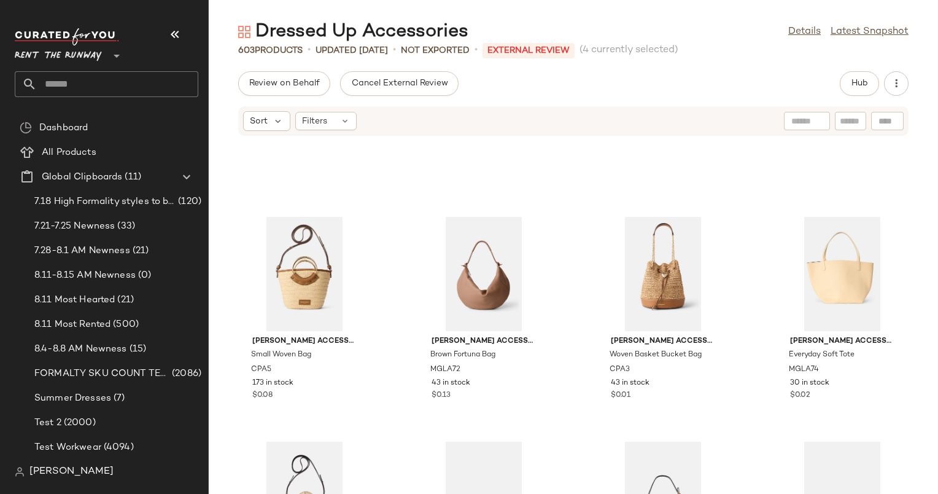
scroll to position [7140, 0]
click at [632, 260] on div "View" at bounding box center [663, 274] width 124 height 114
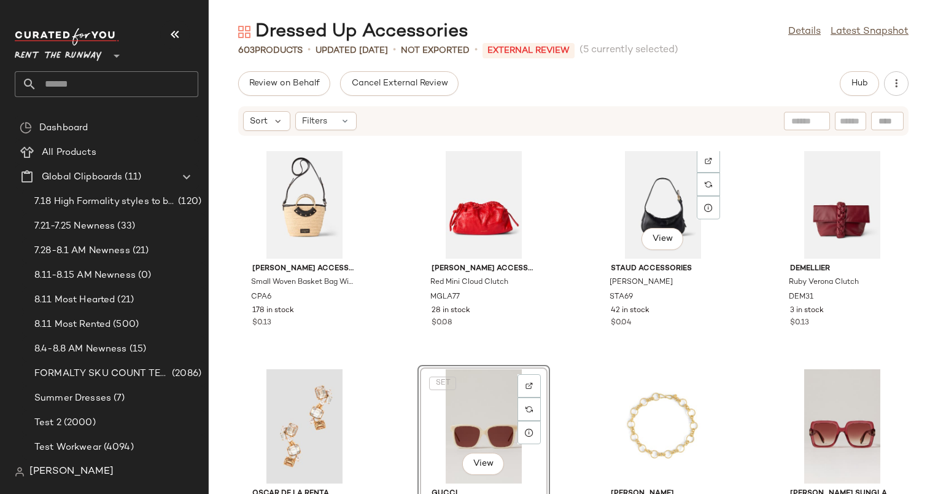
scroll to position [7079, 0]
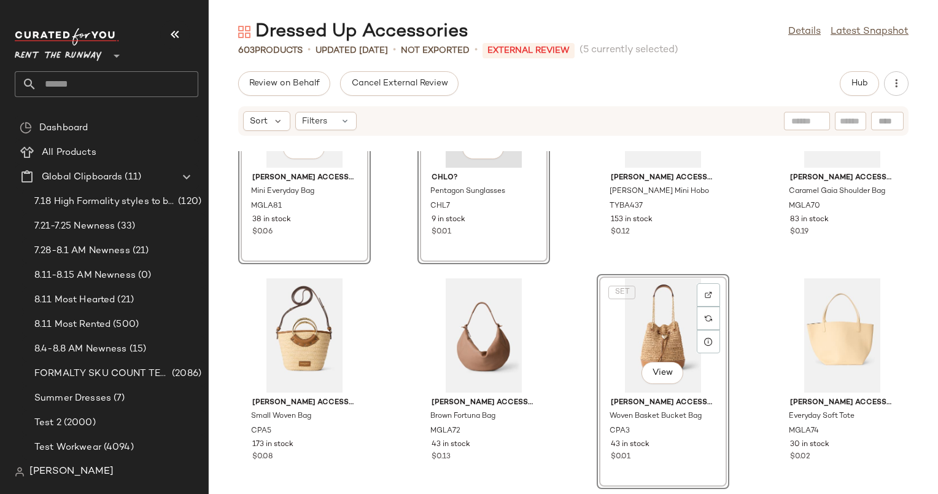
click at [643, 309] on div "SET View" at bounding box center [663, 335] width 124 height 114
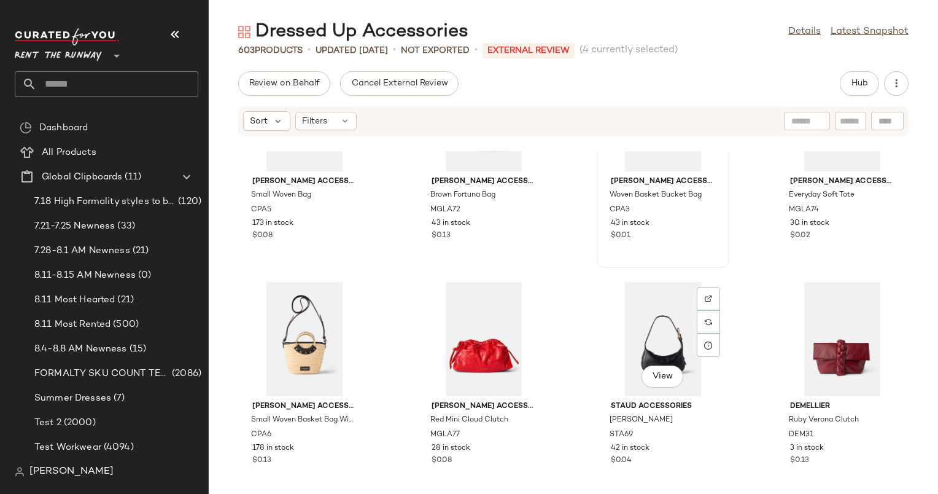
scroll to position [7226, 0]
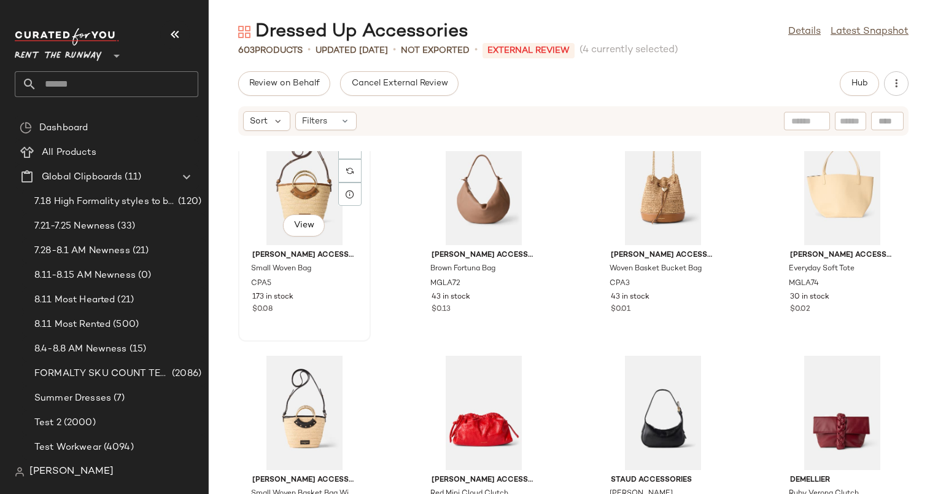
click at [295, 165] on div "View" at bounding box center [304, 188] width 124 height 114
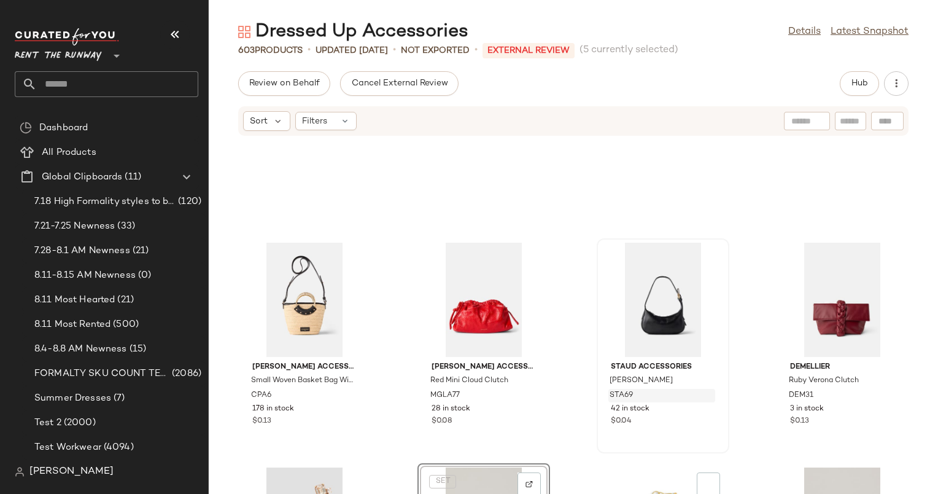
scroll to position [7510, 0]
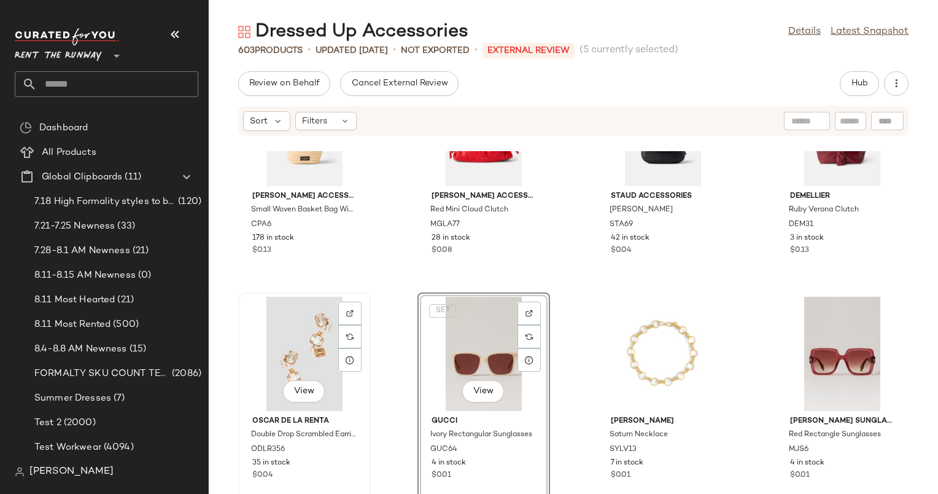
click at [304, 325] on div "View" at bounding box center [304, 353] width 124 height 114
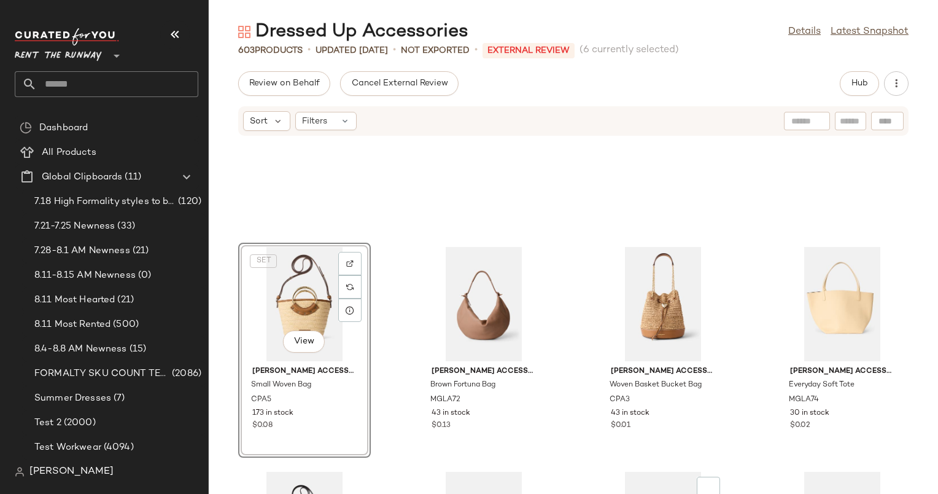
scroll to position [7313, 0]
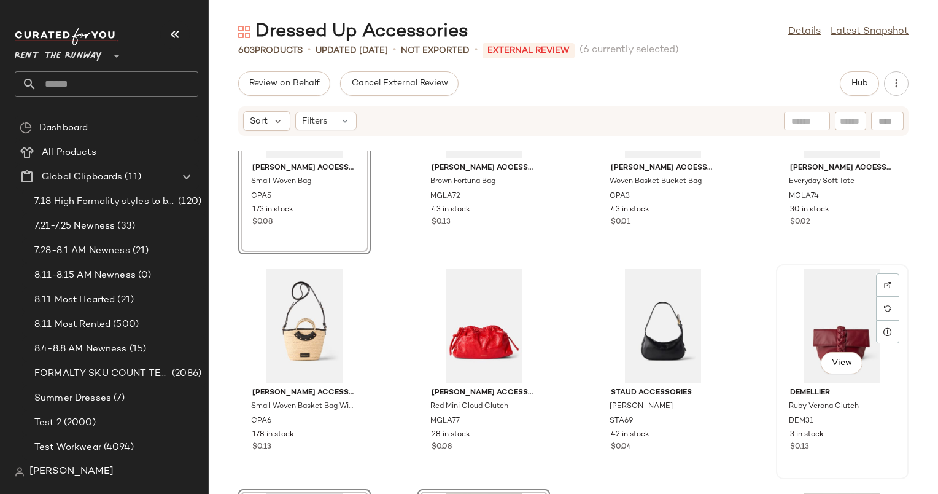
click at [824, 309] on div "View" at bounding box center [842, 325] width 124 height 114
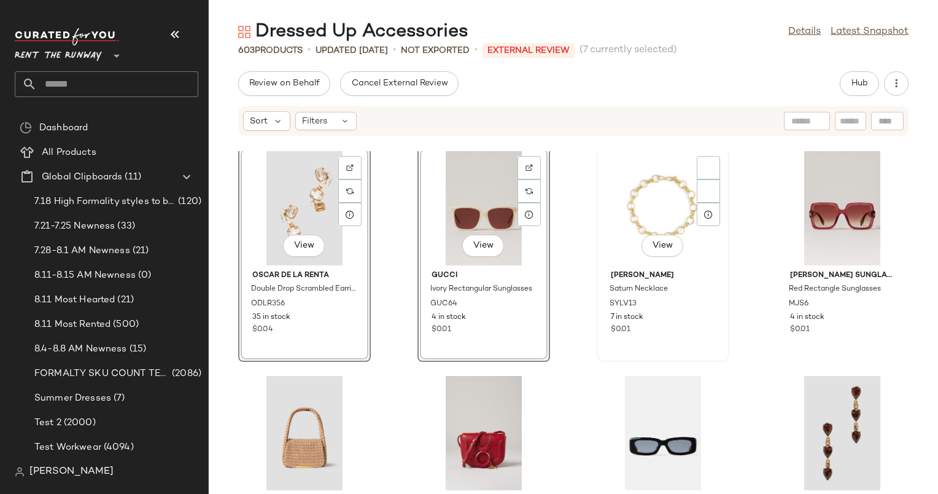
scroll to position [7654, 0]
click at [827, 188] on div "View" at bounding box center [842, 209] width 124 height 114
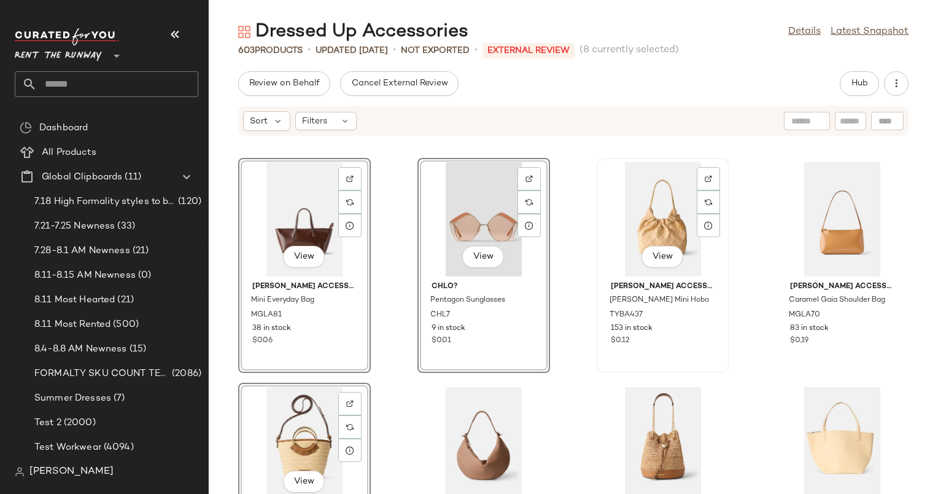
click at [627, 201] on div "View" at bounding box center [663, 219] width 124 height 114
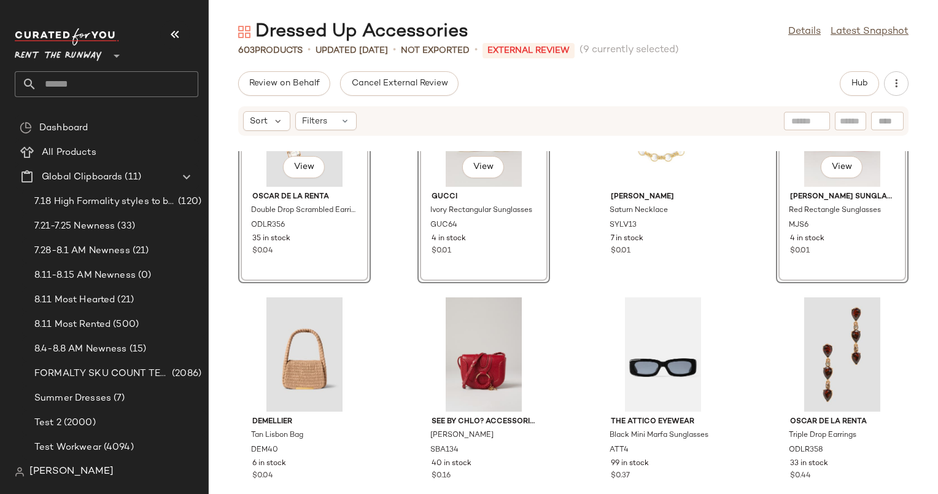
scroll to position [7734, 0]
click at [824, 355] on div "View" at bounding box center [842, 353] width 124 height 114
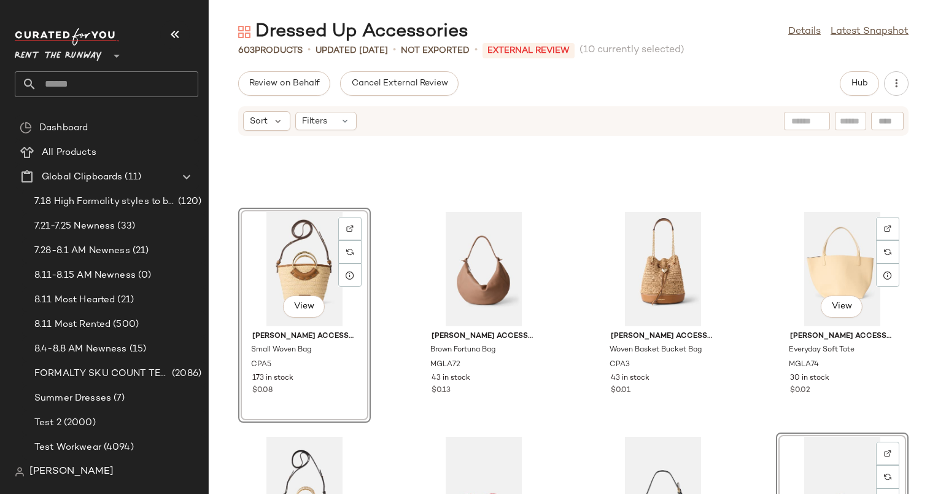
scroll to position [7145, 0]
click at [638, 255] on div "View" at bounding box center [663, 269] width 124 height 114
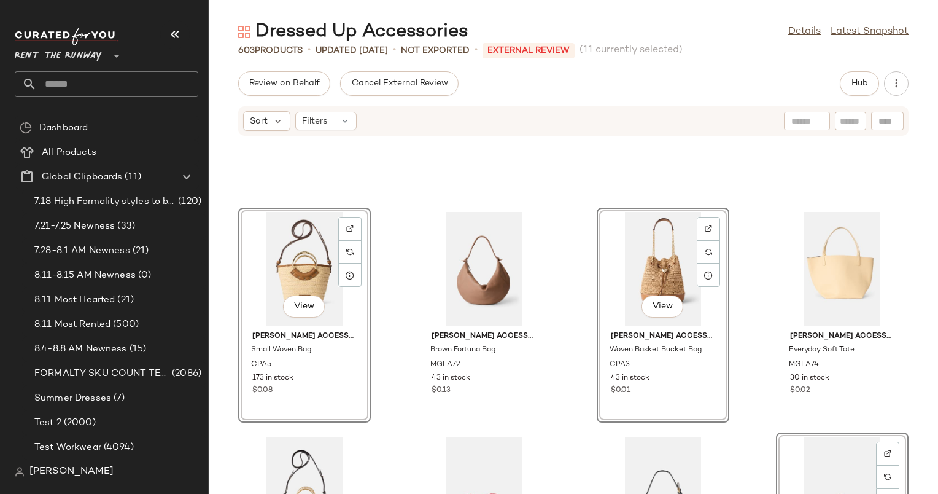
click at [638, 255] on div "View" at bounding box center [663, 269] width 124 height 114
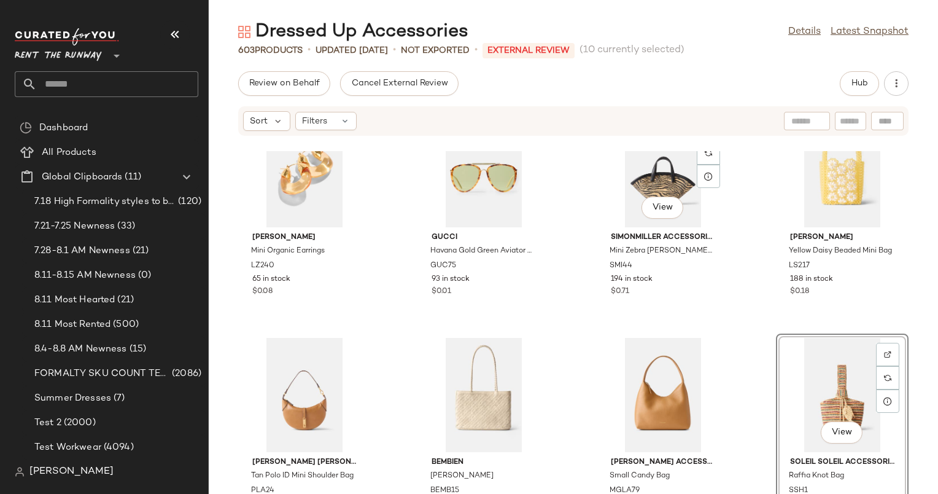
scroll to position [6570, 0]
click at [630, 177] on div "View" at bounding box center [663, 169] width 124 height 114
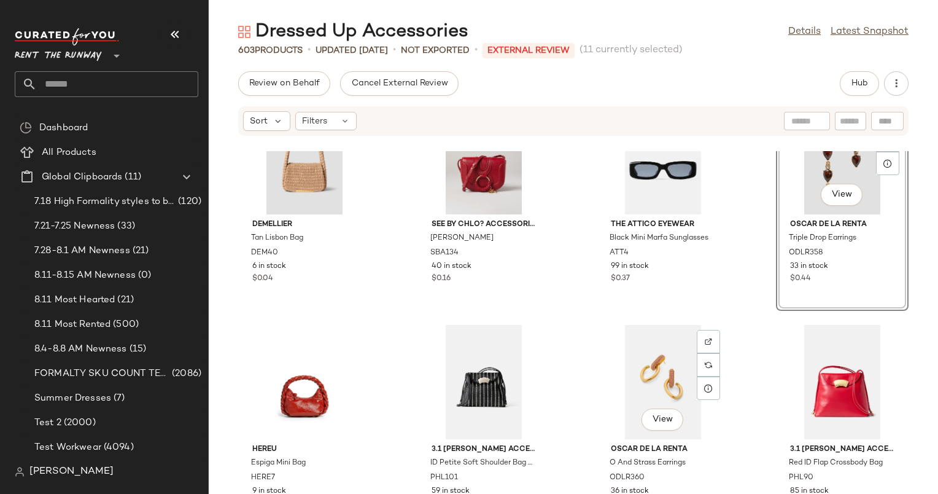
scroll to position [7940, 0]
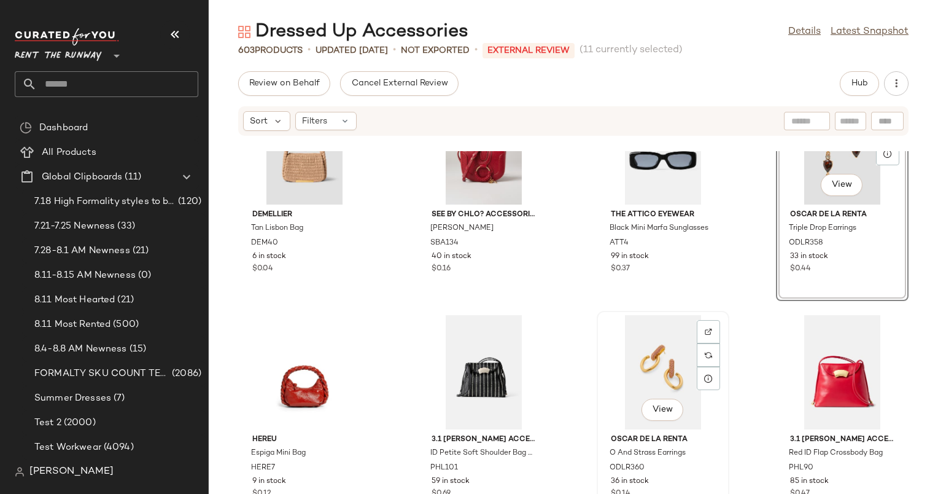
click at [656, 366] on div "View" at bounding box center [663, 372] width 124 height 114
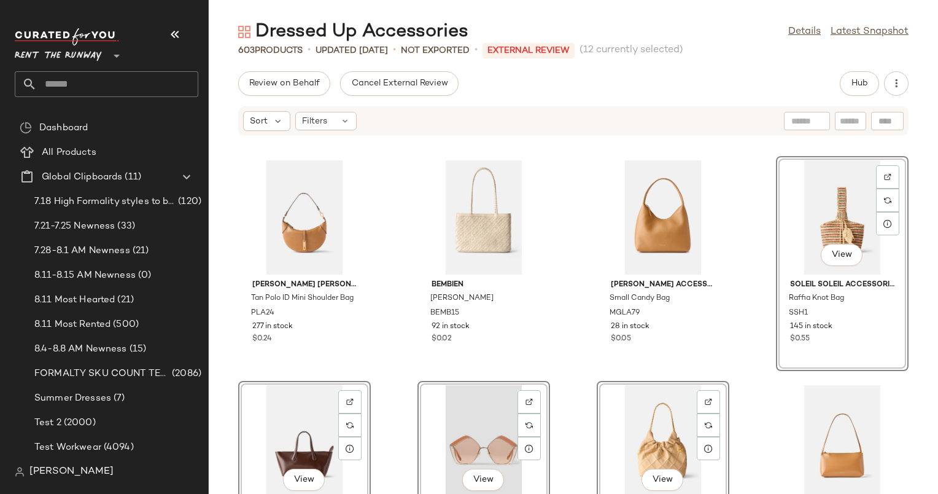
scroll to position [6743, 0]
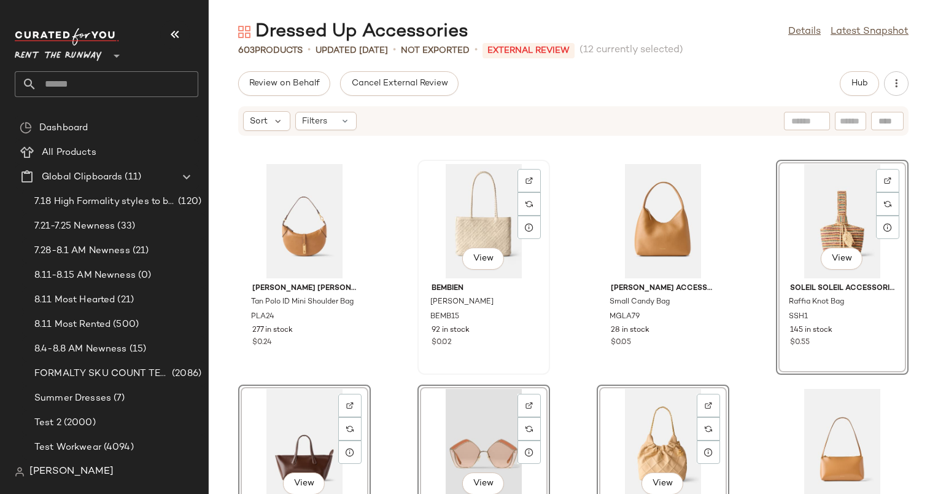
click at [476, 191] on div "View" at bounding box center [484, 221] width 124 height 114
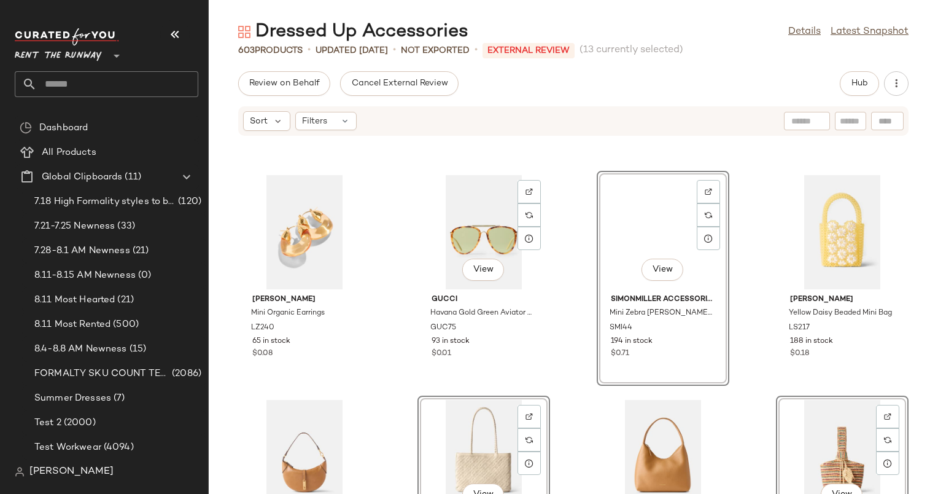
scroll to position [6505, 0]
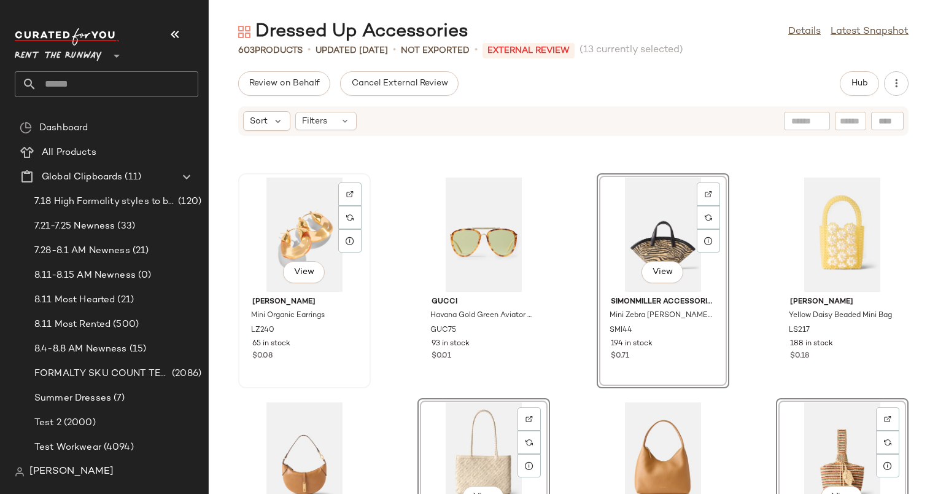
click at [319, 207] on div "View" at bounding box center [304, 234] width 124 height 114
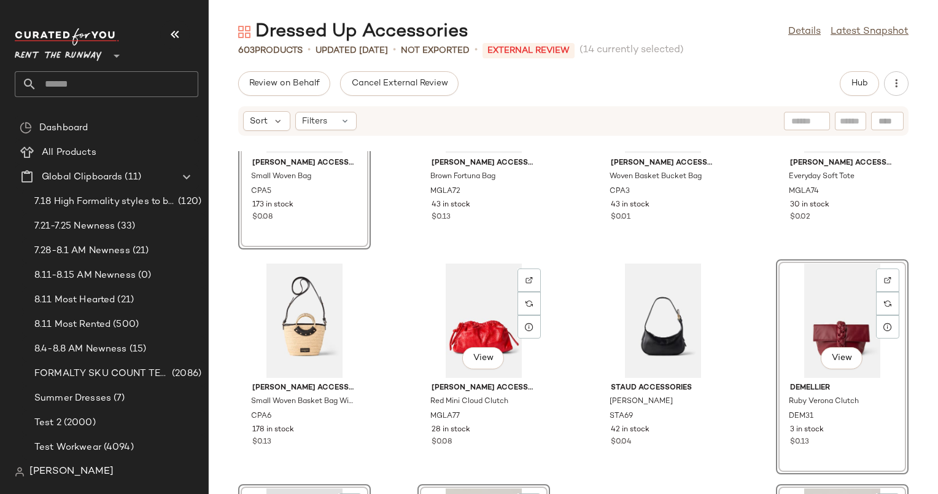
scroll to position [7319, 0]
click at [471, 297] on div "View" at bounding box center [484, 320] width 124 height 114
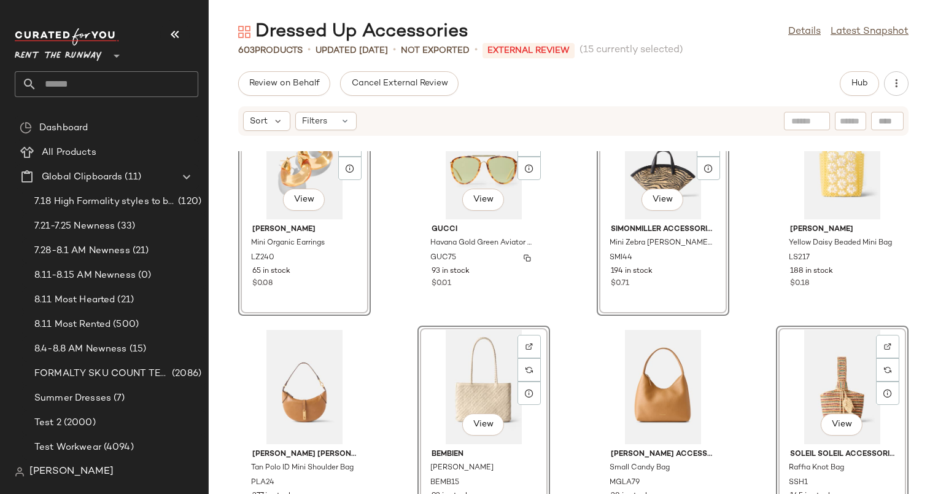
scroll to position [6522, 0]
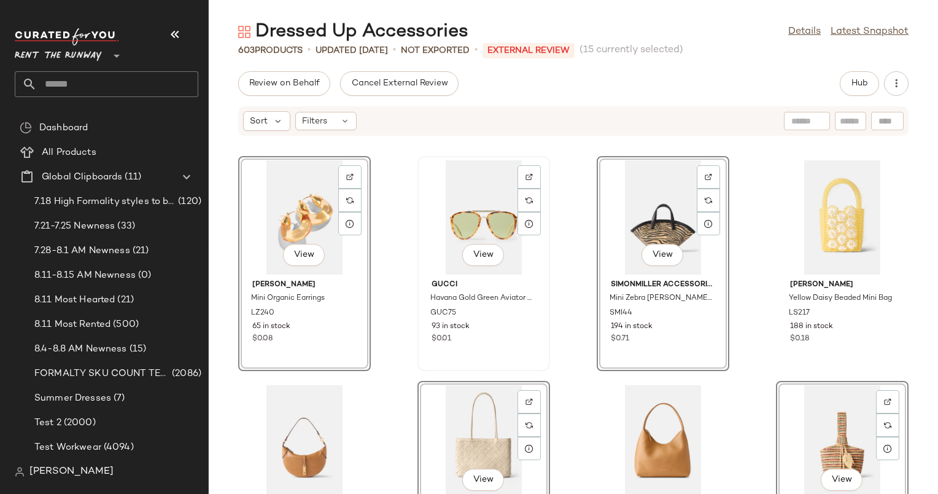
click at [444, 217] on div "View" at bounding box center [484, 217] width 124 height 114
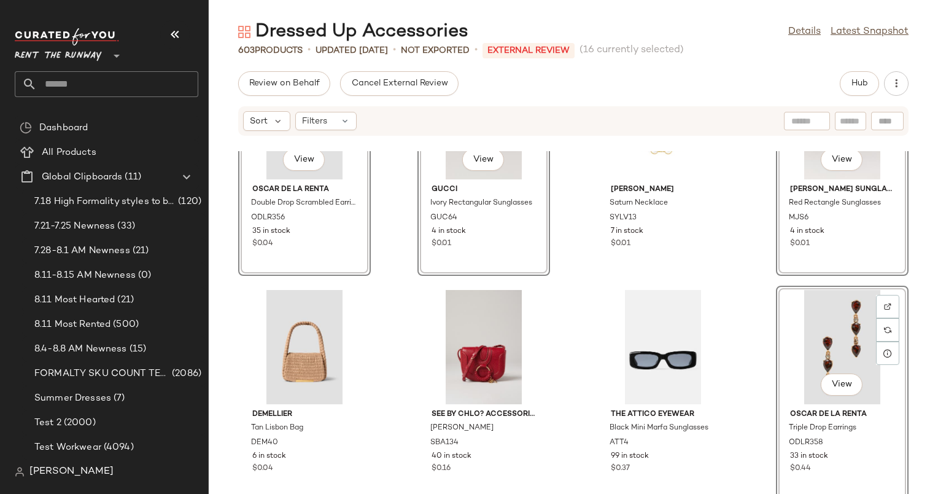
scroll to position [7746, 0]
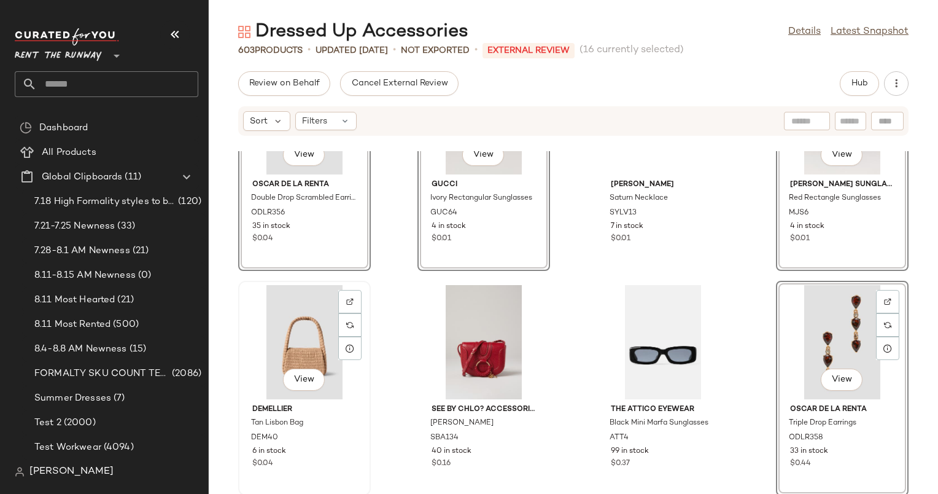
click at [302, 344] on div "View" at bounding box center [304, 342] width 124 height 114
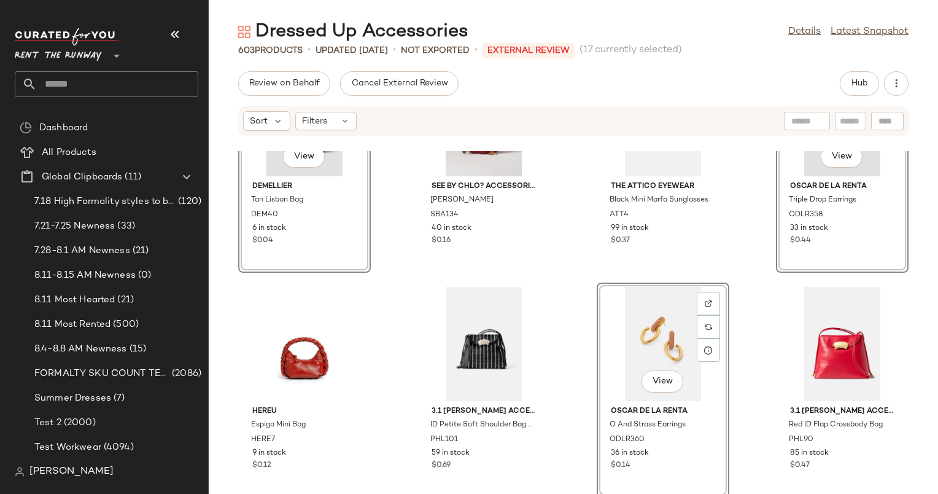
scroll to position [7925, 0]
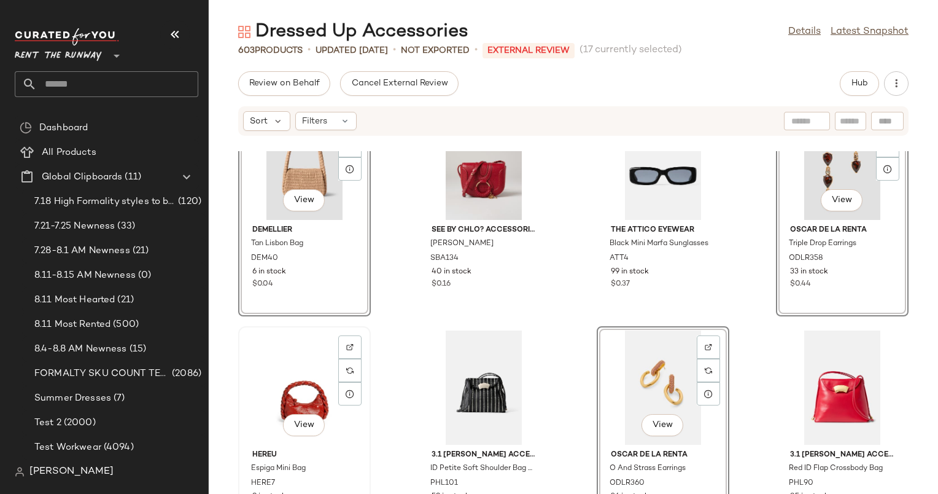
click at [289, 378] on div "View" at bounding box center [304, 387] width 124 height 114
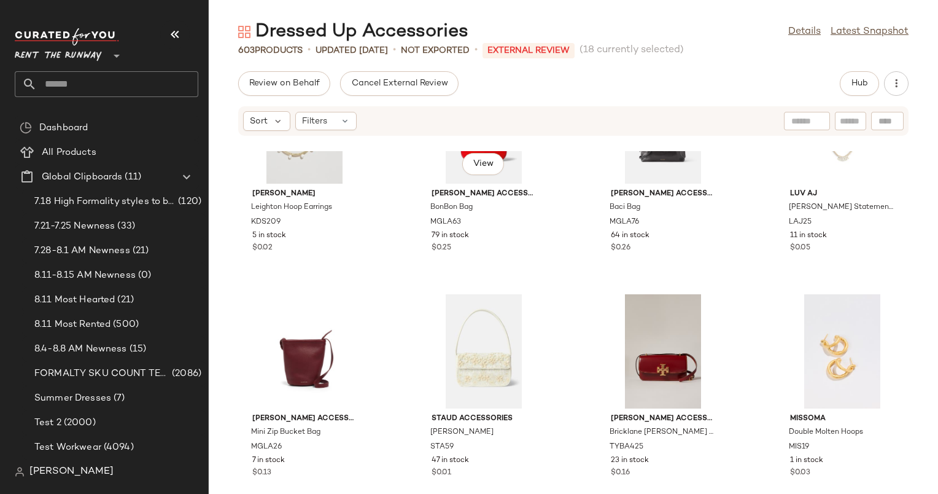
scroll to position [8666, 0]
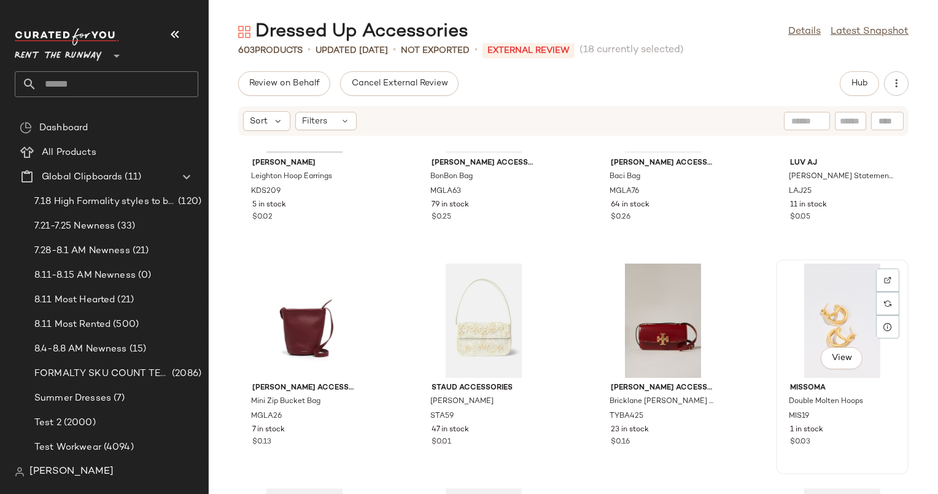
click at [842, 309] on div "View" at bounding box center [842, 320] width 124 height 114
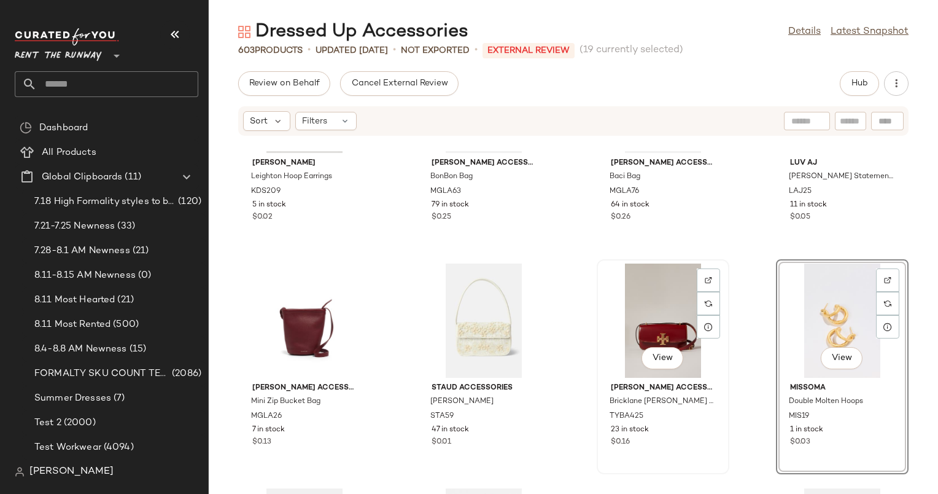
click at [651, 300] on div "View" at bounding box center [663, 320] width 124 height 114
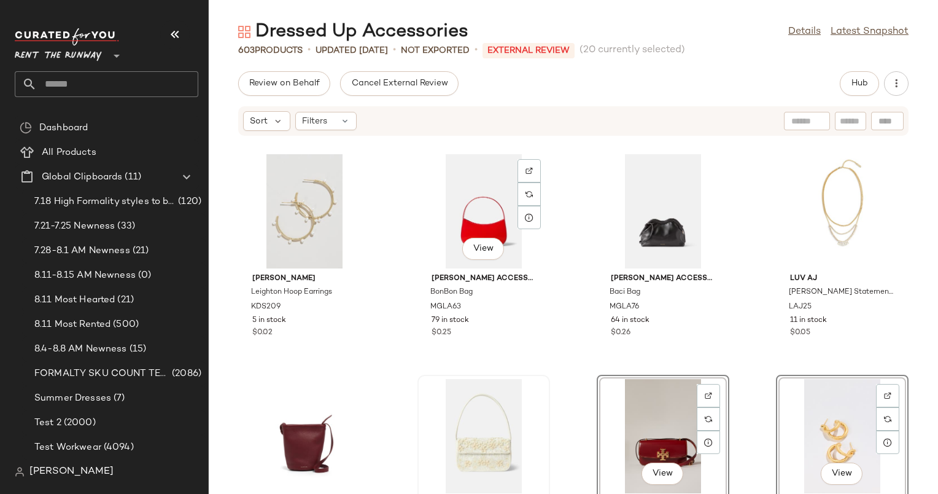
scroll to position [8551, 0]
click at [481, 418] on div "View" at bounding box center [484, 436] width 124 height 114
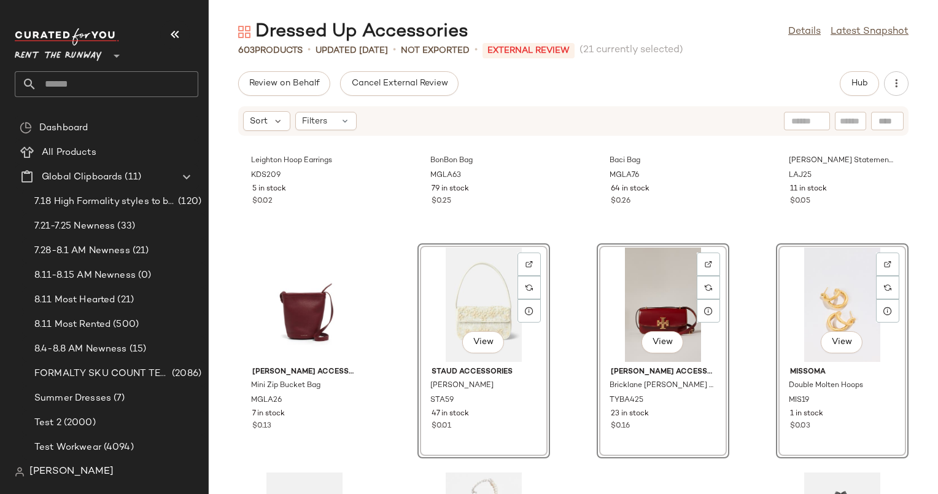
scroll to position [8681, 0]
click at [459, 287] on div "View" at bounding box center [484, 305] width 124 height 114
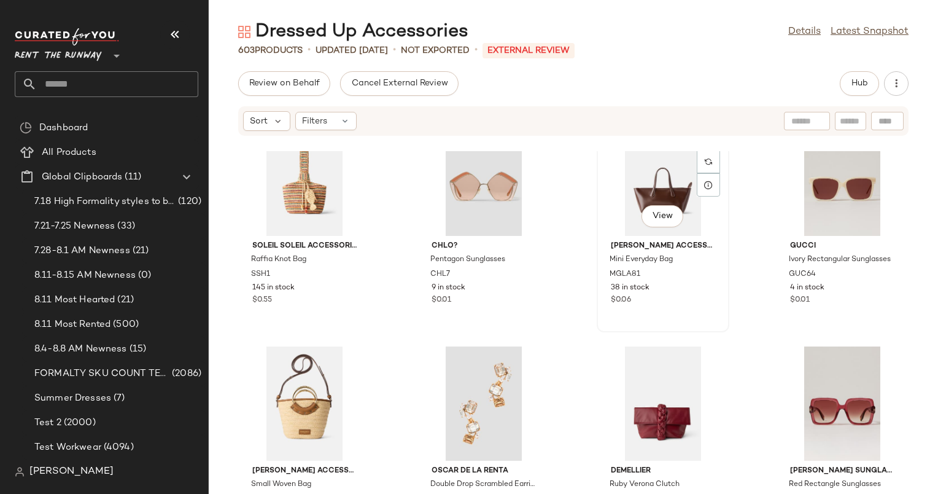
scroll to position [0, 0]
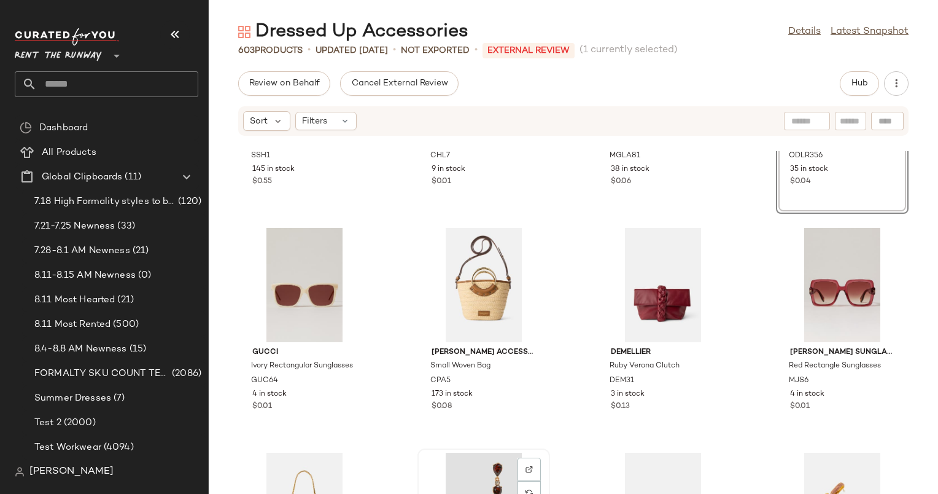
scroll to position [181, 0]
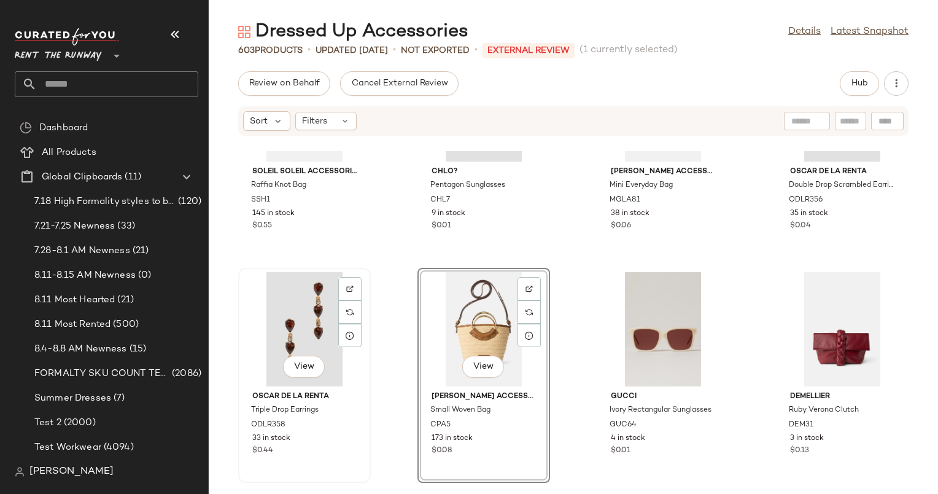
scroll to position [128, 0]
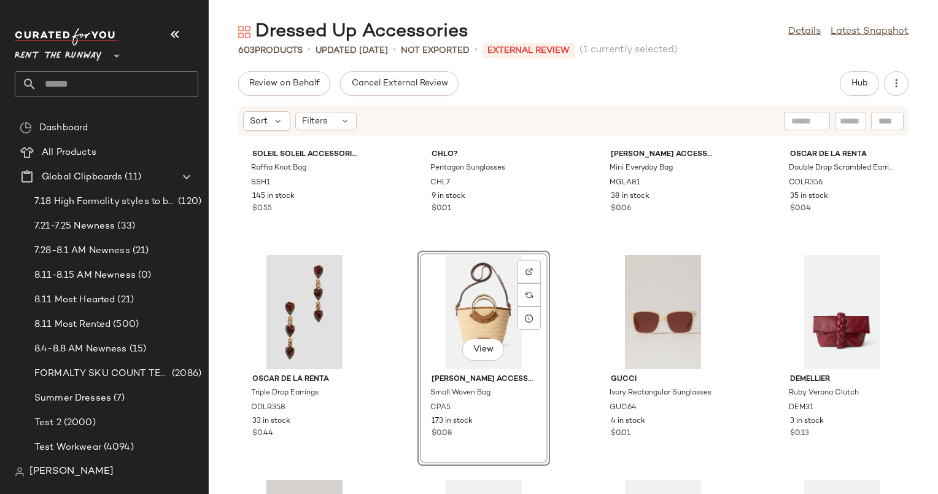
click at [562, 287] on div "Soleil Soleil Accessories Raffia Knot Bag SSH1 145 in stock $0.55 Chlo? Pentago…" at bounding box center [573, 322] width 729 height 343
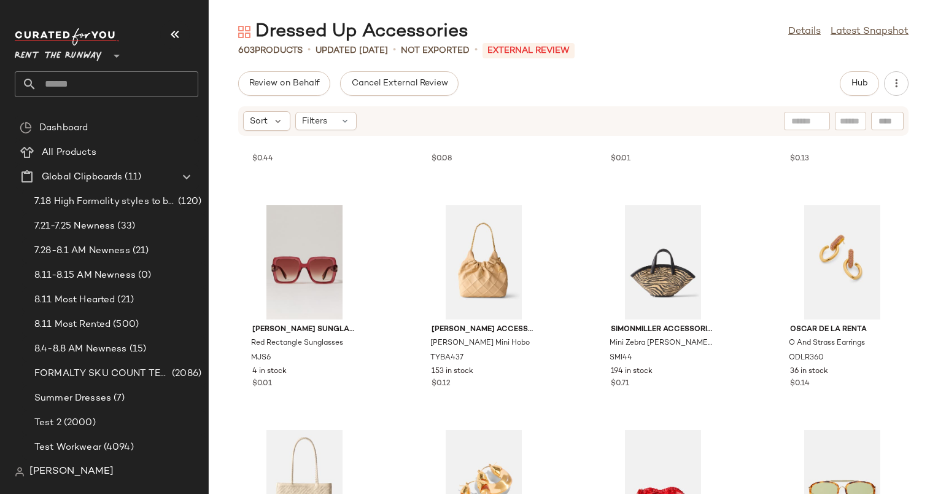
scroll to position [412, 0]
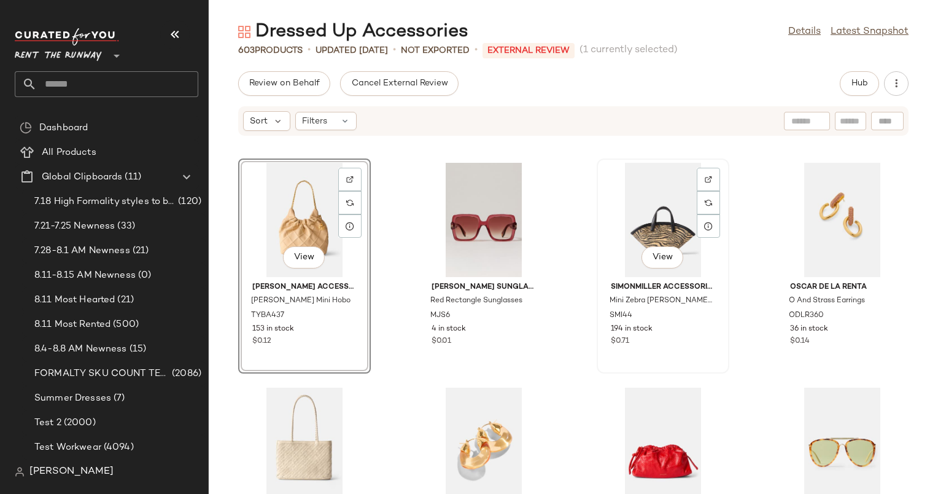
scroll to position [589, 0]
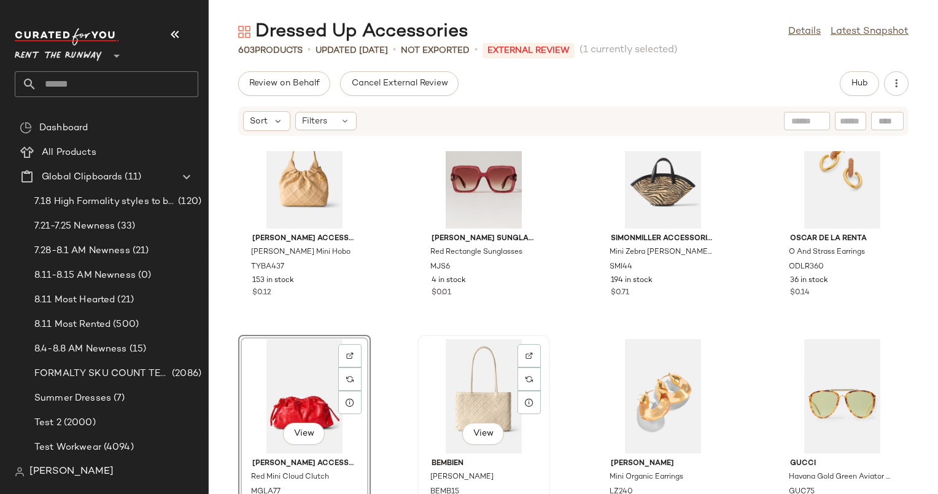
scroll to position [508, 0]
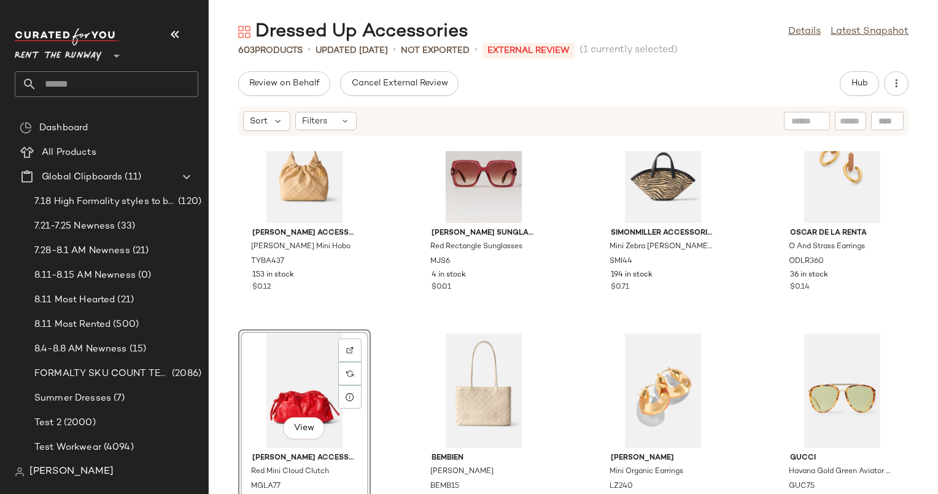
click at [738, 375] on div "Tory Burch Accessories Fleming Mini Hobo TYBA437 153 in stock $0.12 Marc Jacobs…" at bounding box center [573, 322] width 729 height 343
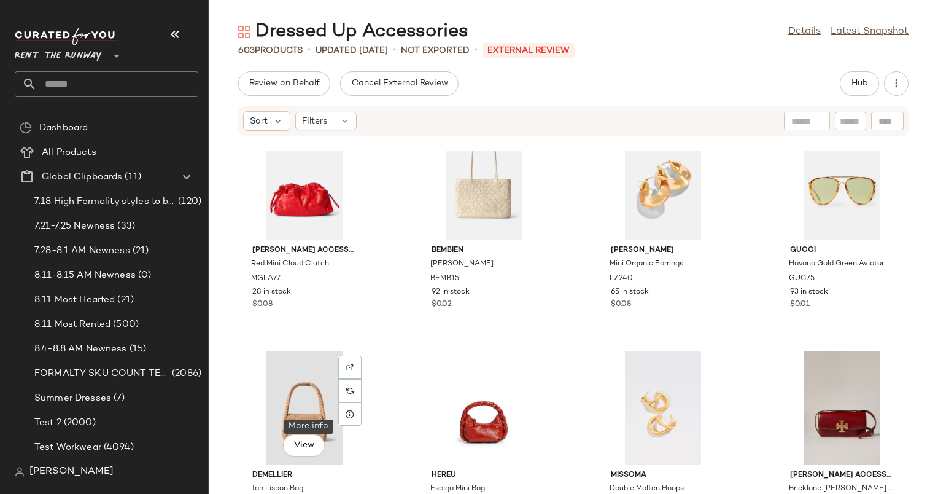
scroll to position [694, 0]
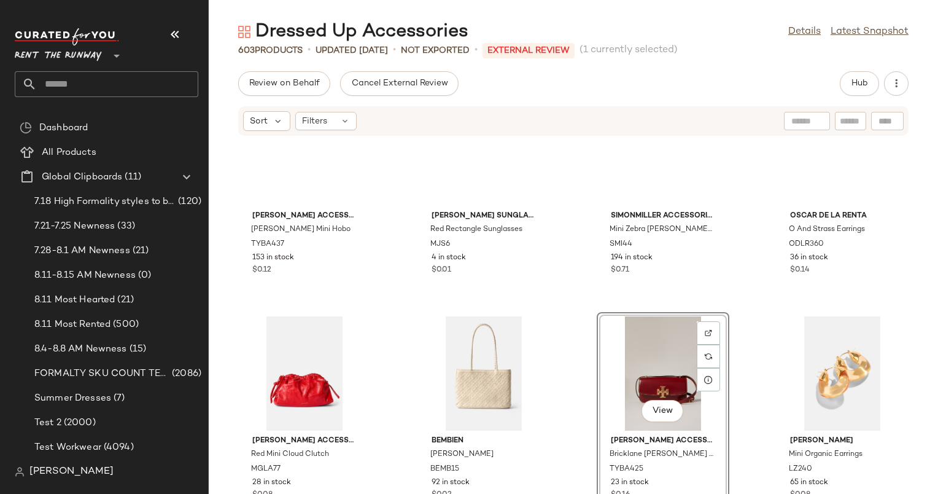
scroll to position [525, 0]
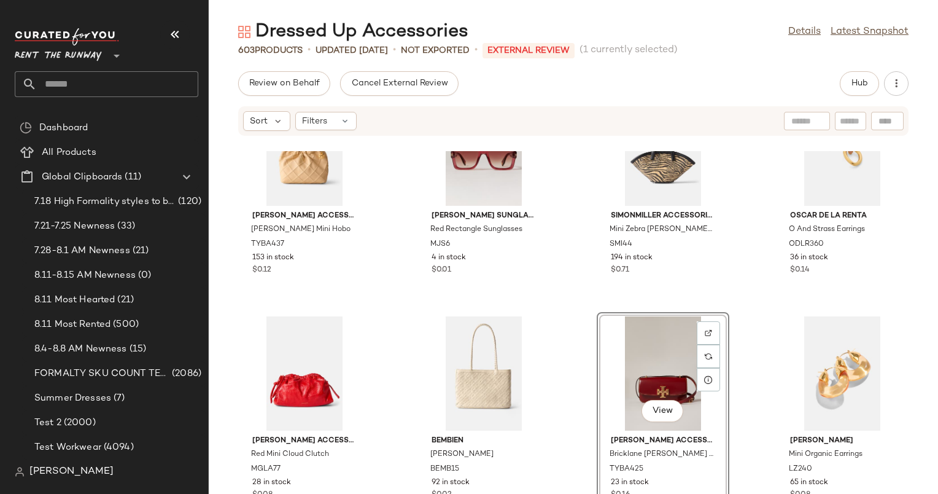
click at [584, 322] on div "Tory Burch Accessories Fleming Mini Hobo TYBA437 153 in stock $0.12 Marc Jacobs…" at bounding box center [573, 322] width 729 height 343
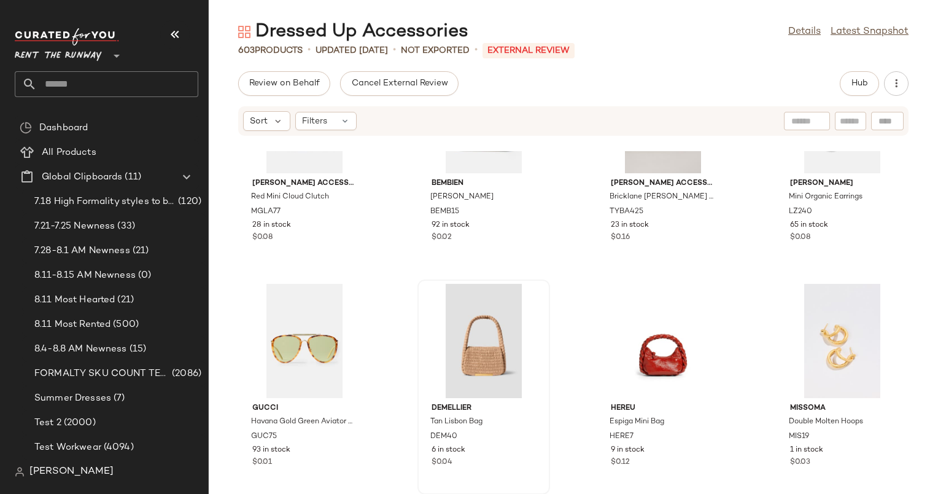
scroll to position [783, 0]
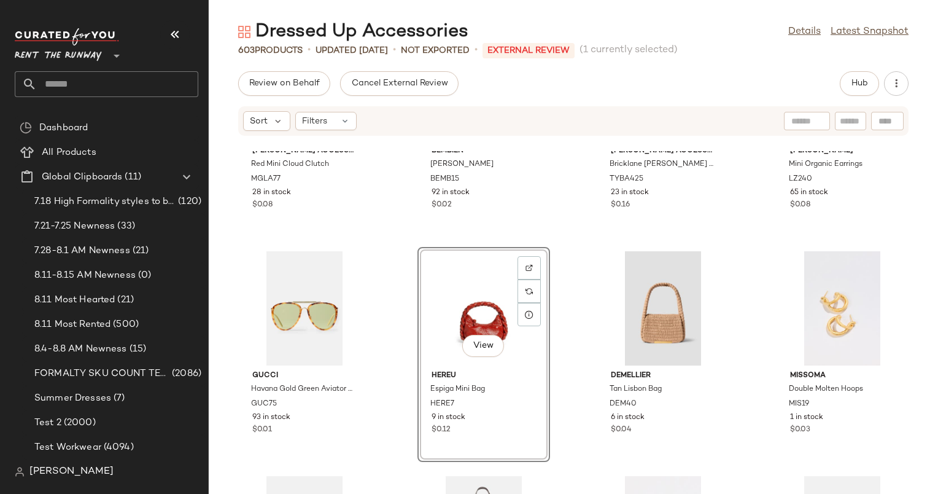
scroll to position [815, 0]
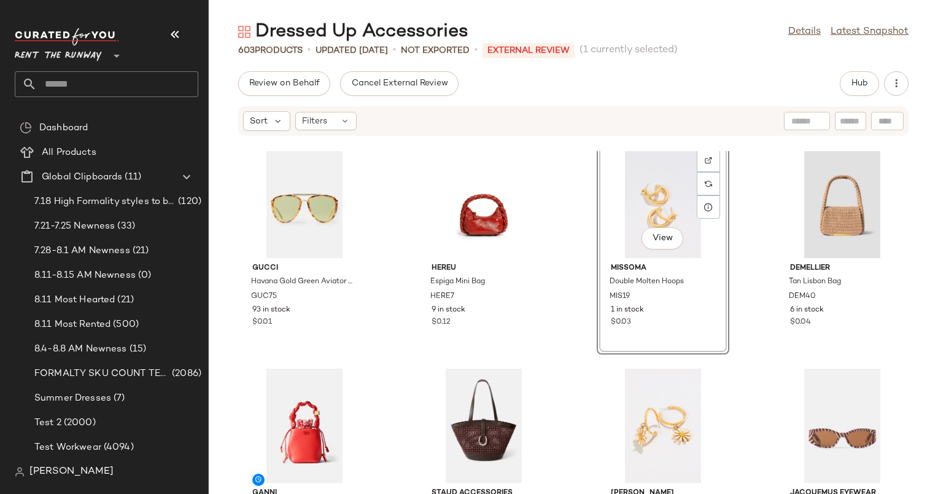
scroll to position [916, 0]
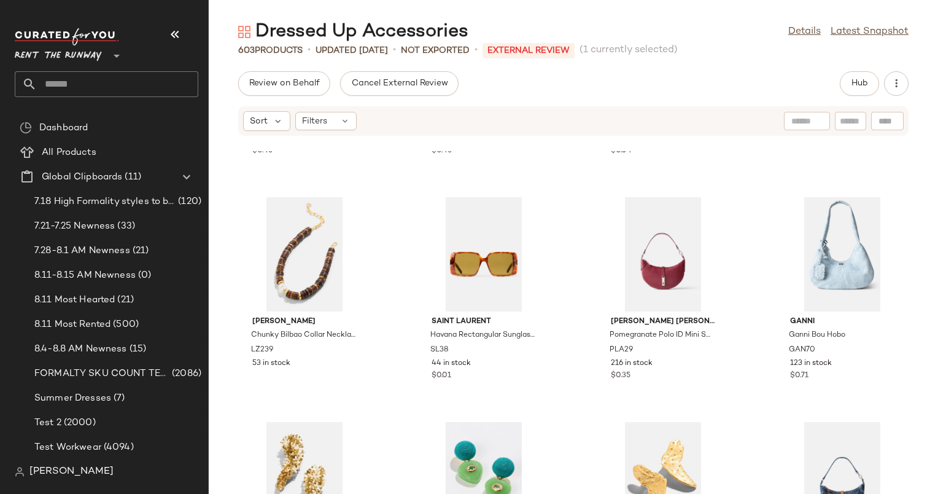
scroll to position [3788, 0]
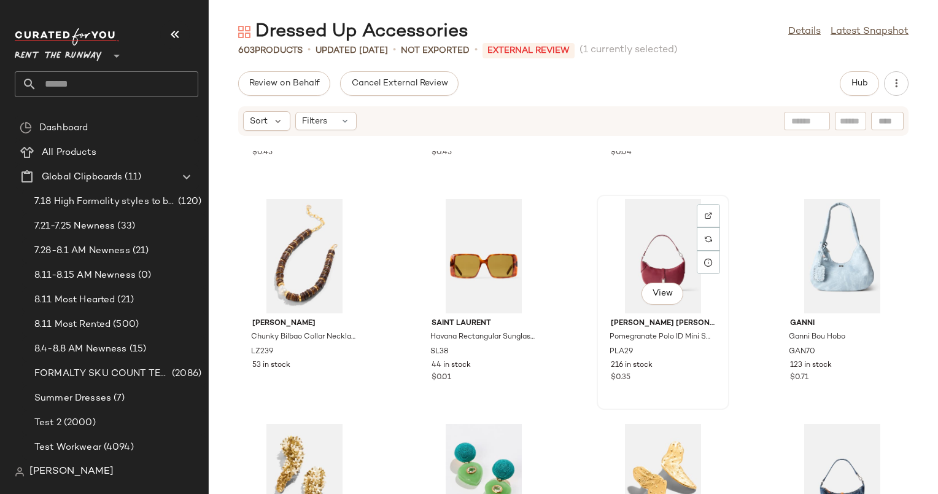
click at [633, 268] on div "View" at bounding box center [663, 256] width 124 height 114
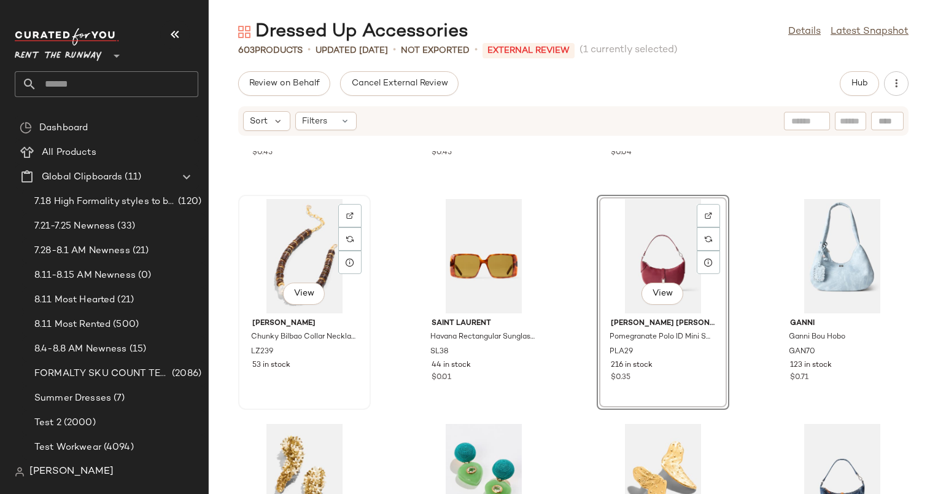
click at [287, 249] on div "View" at bounding box center [304, 256] width 124 height 114
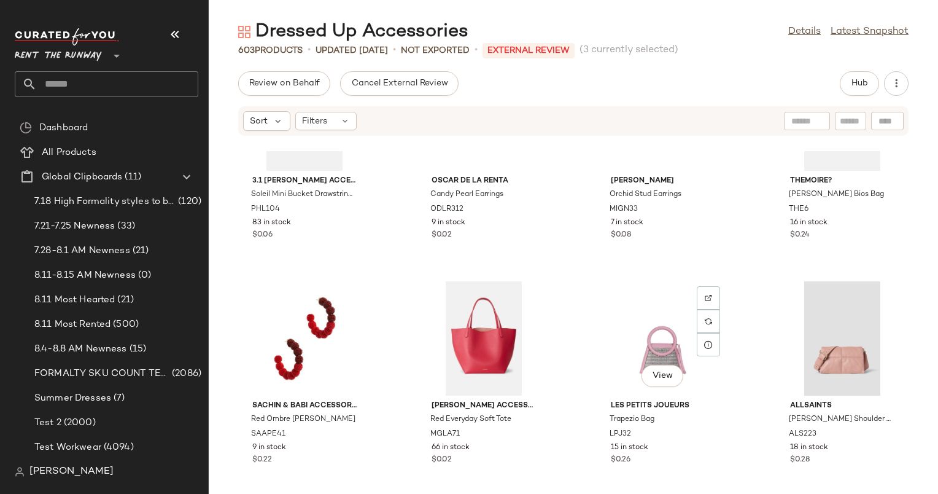
scroll to position [3032, 0]
click at [466, 320] on div "View" at bounding box center [484, 338] width 124 height 114
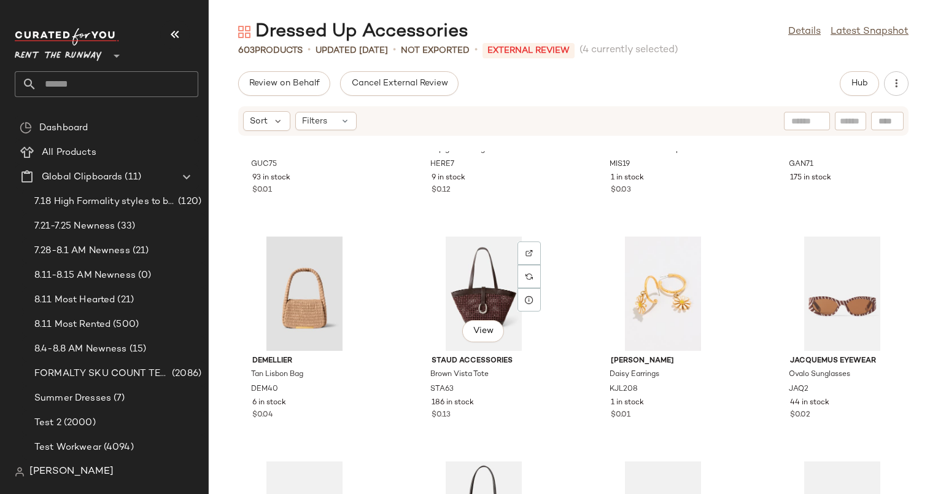
scroll to position [1063, 0]
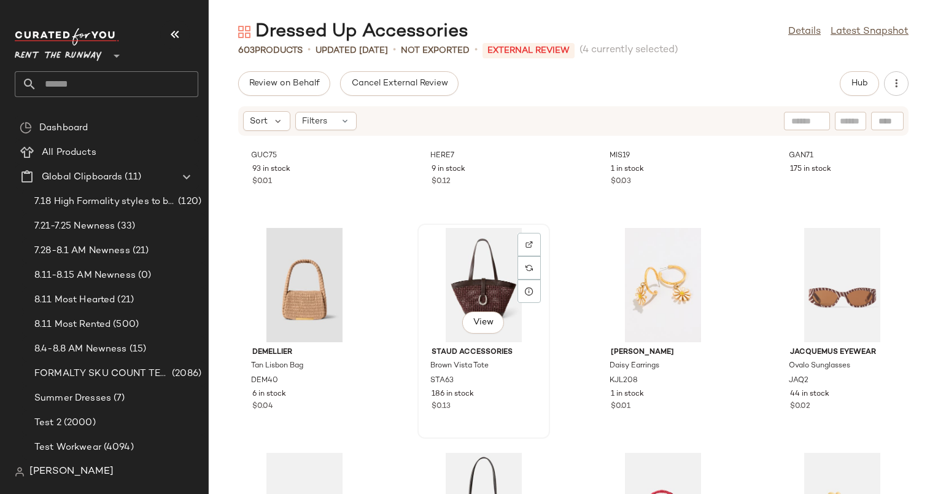
click at [472, 253] on div "View" at bounding box center [484, 285] width 124 height 114
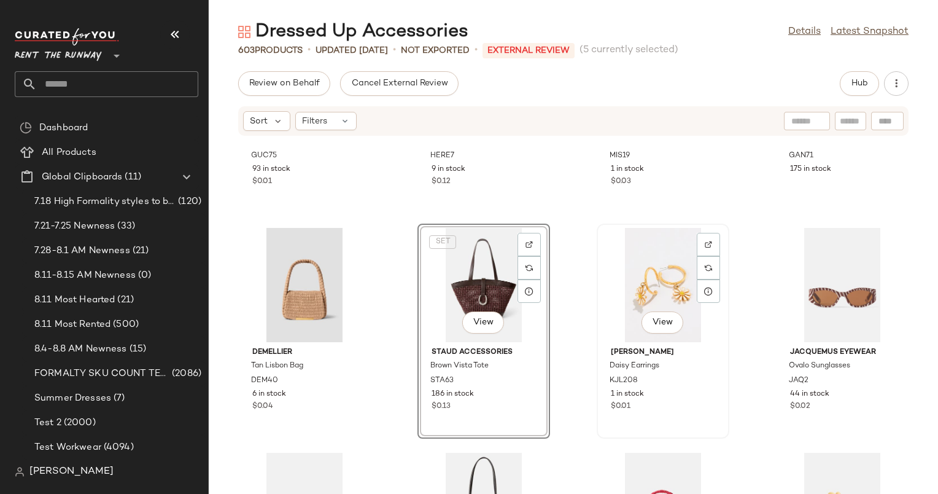
click at [670, 287] on div "View" at bounding box center [663, 285] width 124 height 114
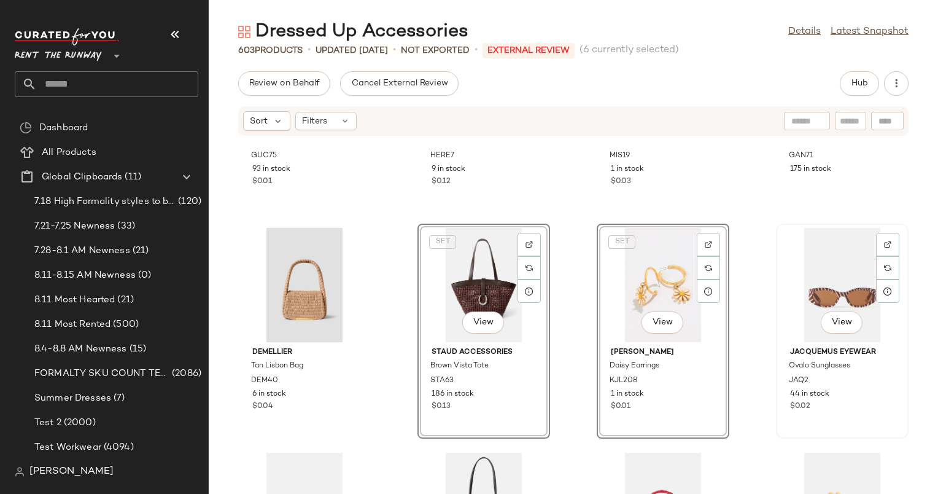
click at [826, 300] on div "View" at bounding box center [842, 285] width 124 height 114
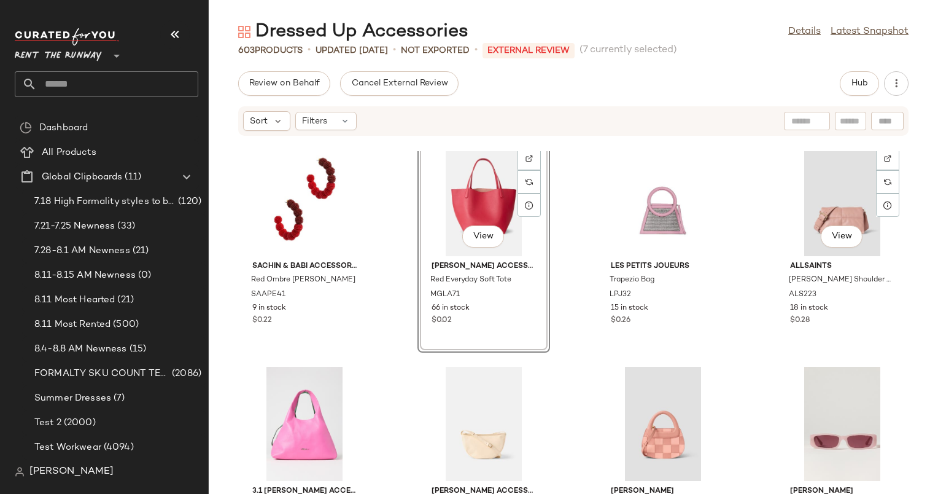
scroll to position [3184, 0]
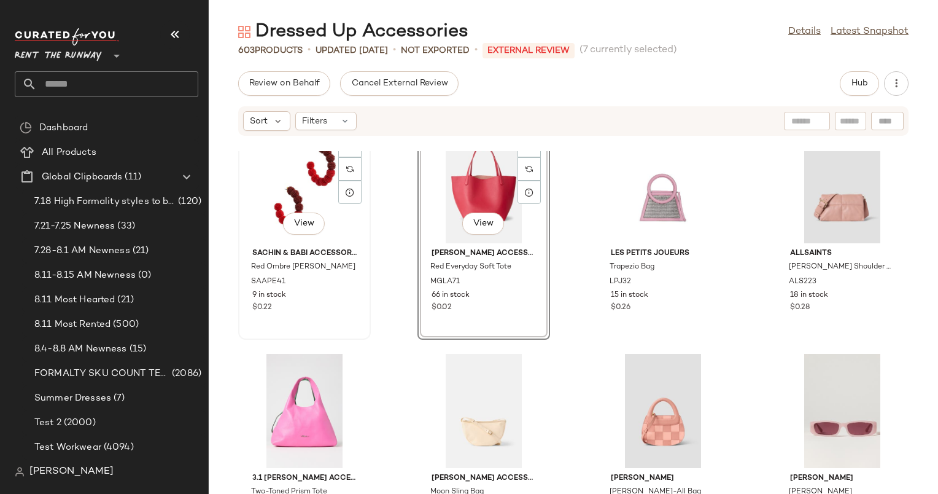
click at [296, 169] on div "View" at bounding box center [304, 186] width 124 height 114
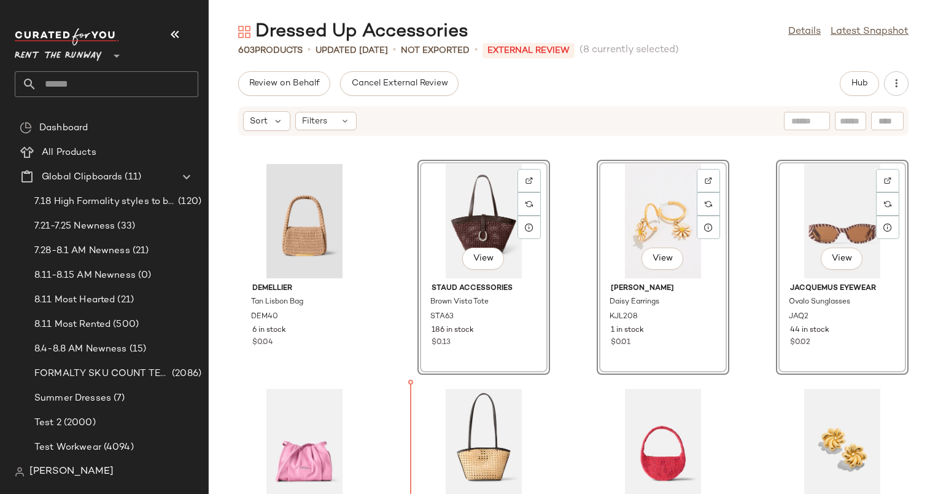
scroll to position [1127, 0]
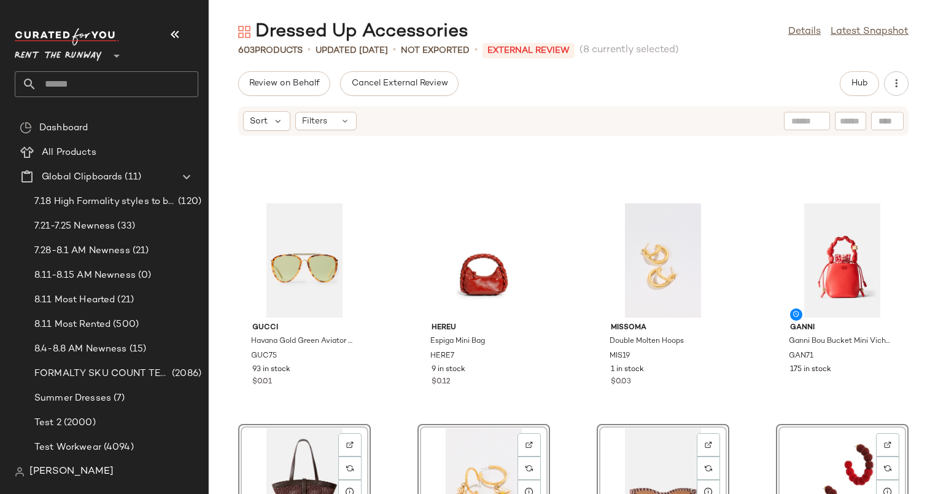
scroll to position [862, 0]
click at [552, 382] on div "Gucci Havana Gold Green Aviator Sunglasses GUC75 93 in stock $0.01 View Hereu E…" at bounding box center [573, 322] width 729 height 343
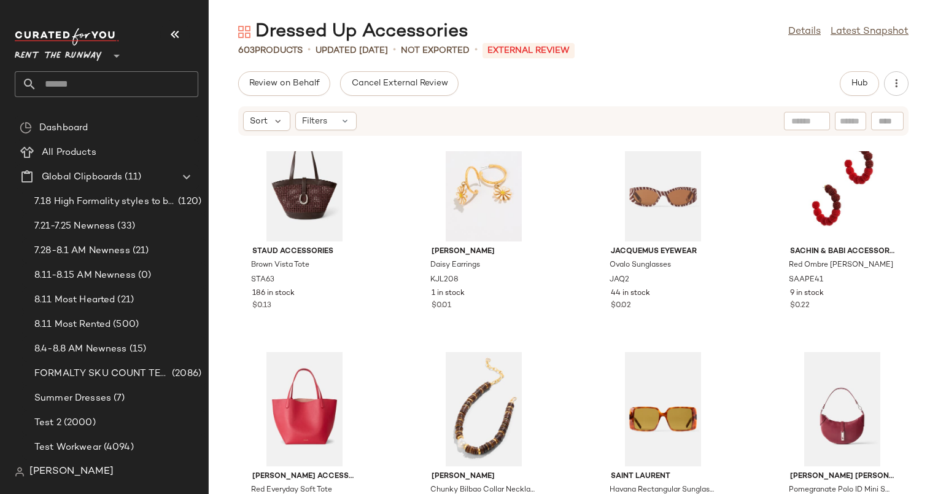
scroll to position [1164, 0]
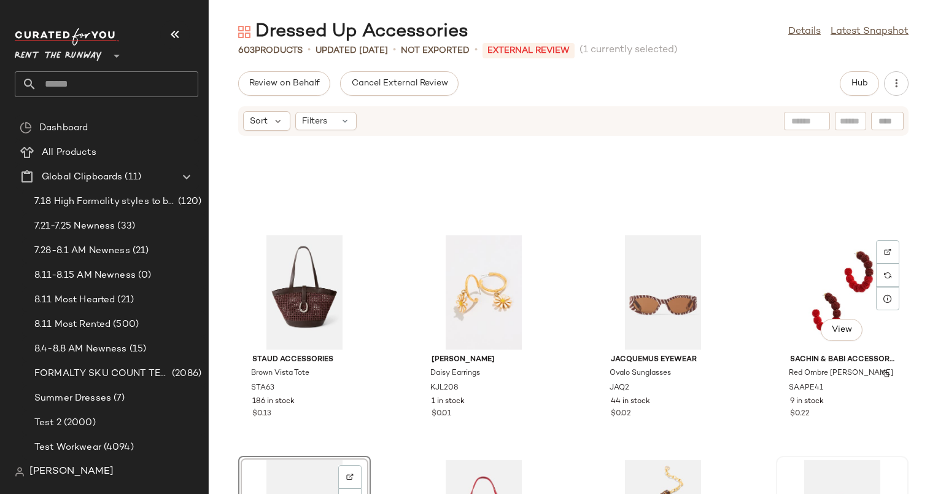
scroll to position [1056, 0]
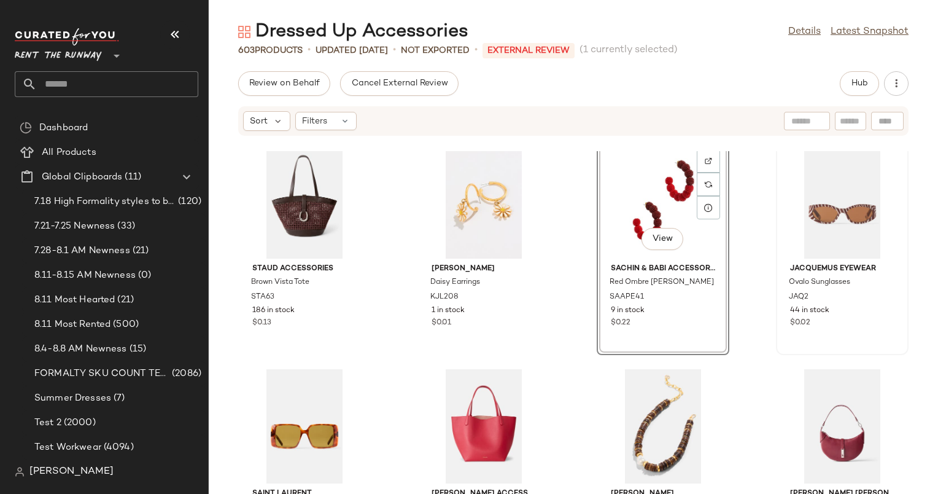
scroll to position [1147, 0]
click at [563, 367] on div "Staud Accessories Brown Vista Tote STA63 186 in stock $0.13 Kenneth Jay Lane Da…" at bounding box center [573, 322] width 729 height 343
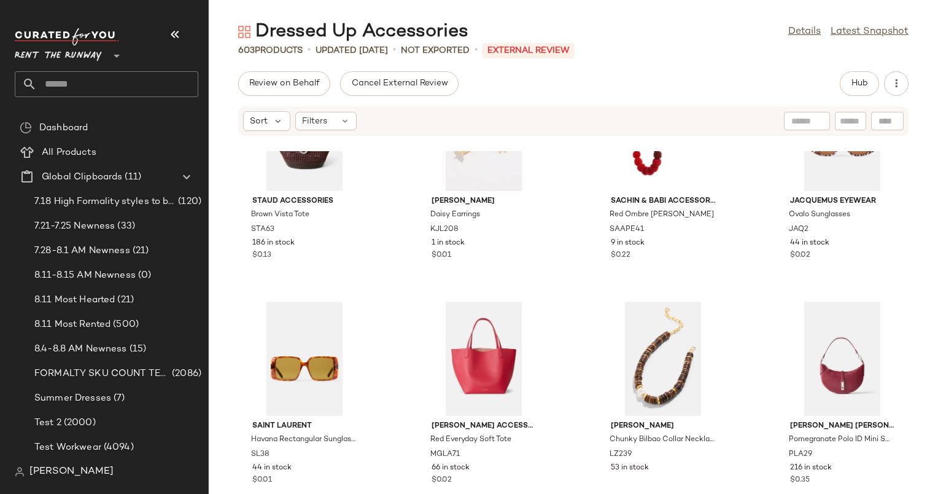
scroll to position [1176, 0]
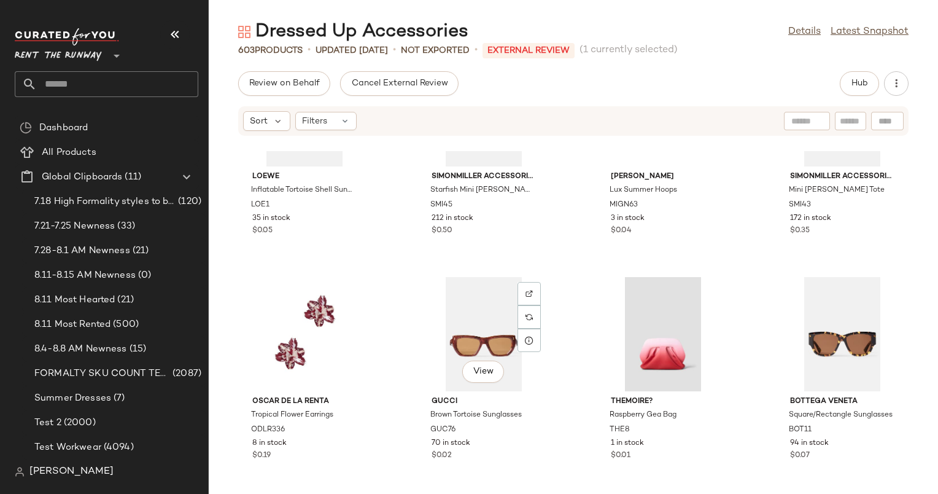
scroll to position [2357, 0]
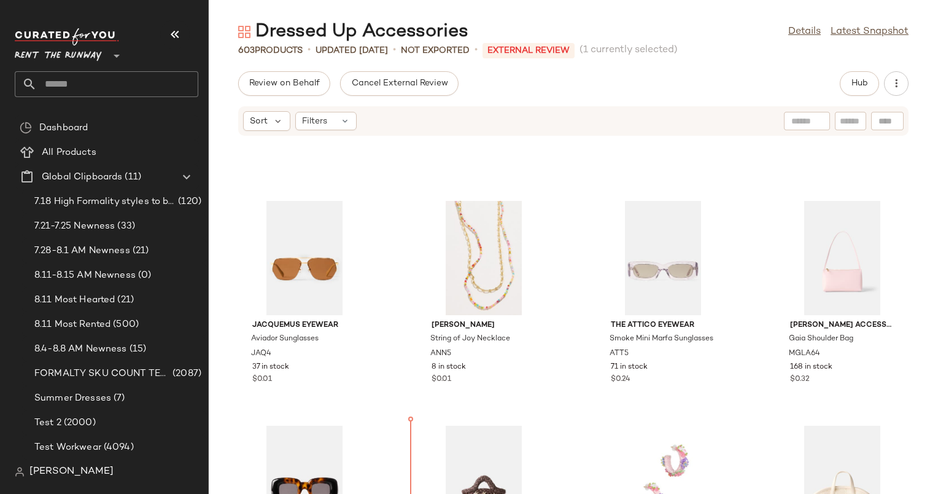
scroll to position [1951, 0]
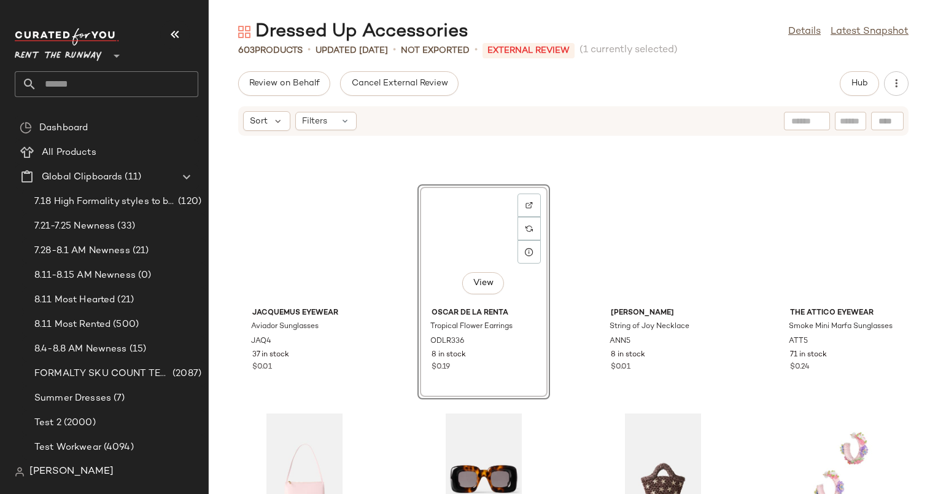
scroll to position [1997, 0]
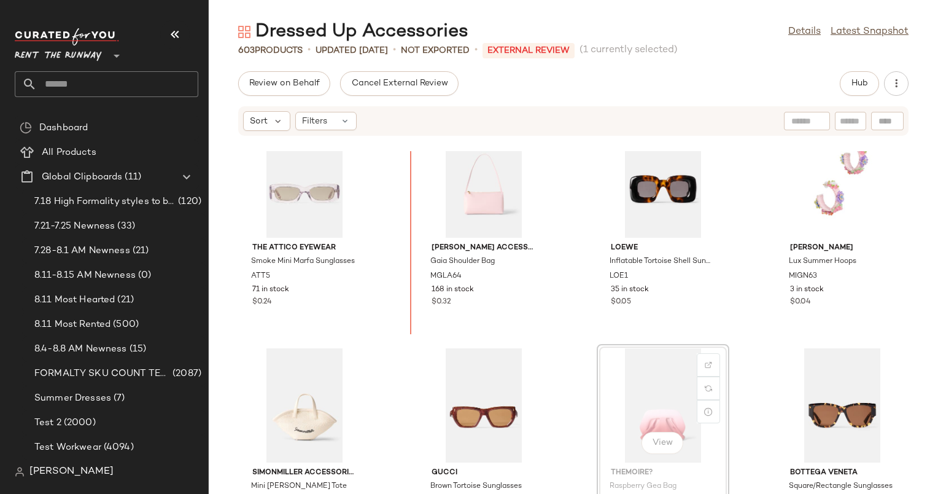
scroll to position [2291, 0]
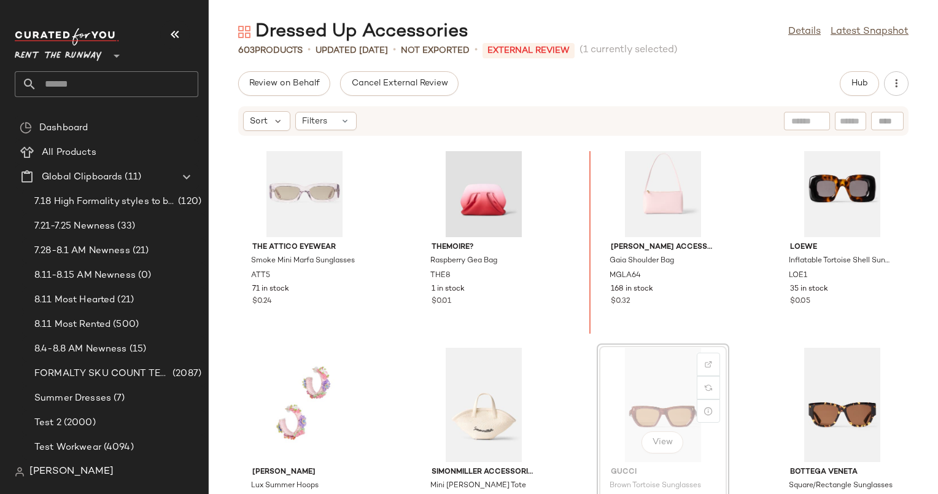
scroll to position [2286, 0]
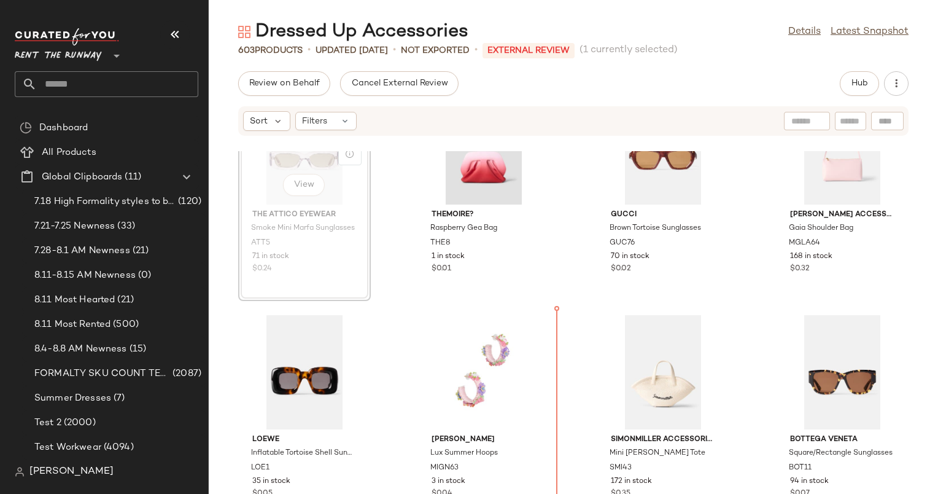
scroll to position [2335, 0]
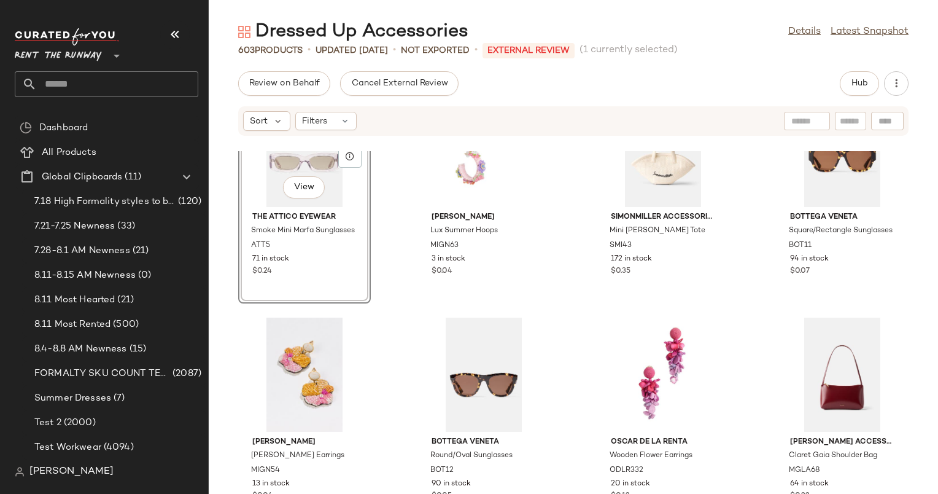
scroll to position [2486, 0]
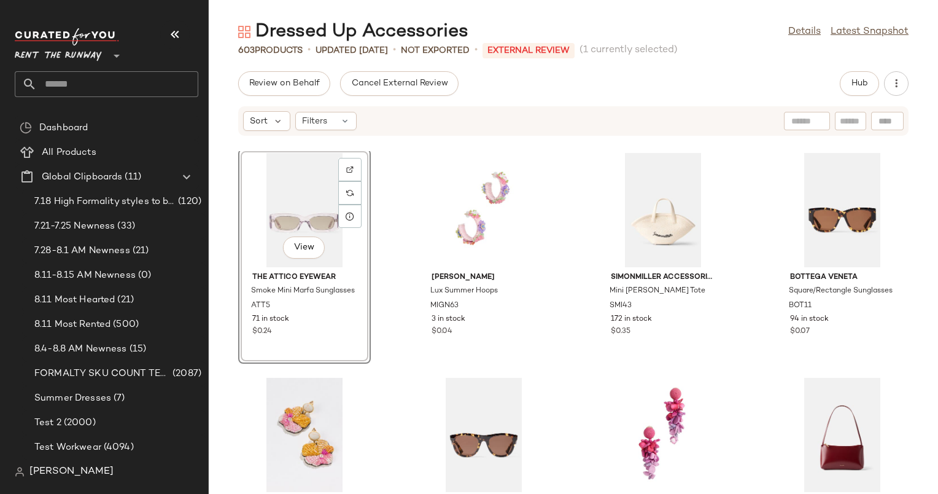
click at [403, 226] on div "THEMOIRe? Raspberry Gea Bag THE8 1 in stock $0.01 Gucci Brown Tortoise Sunglass…" at bounding box center [573, 322] width 729 height 343
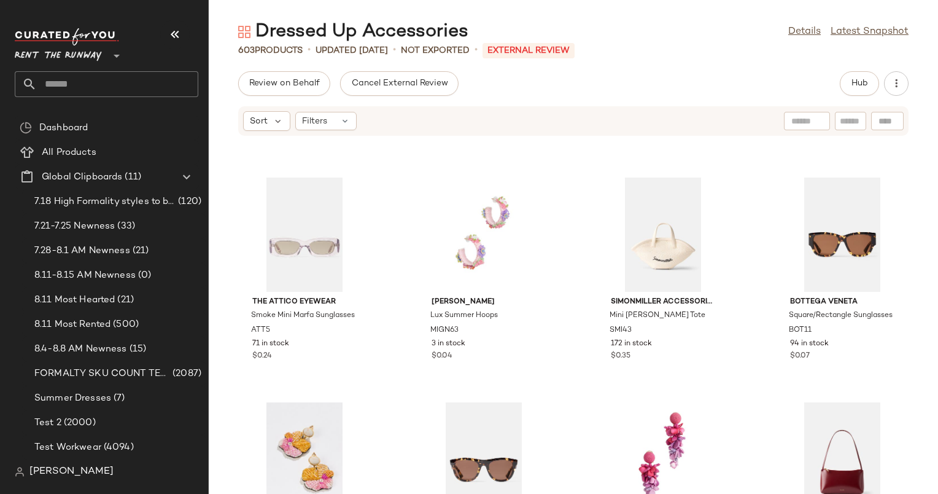
scroll to position [2460, 0]
click at [318, 234] on div "View" at bounding box center [304, 236] width 124 height 114
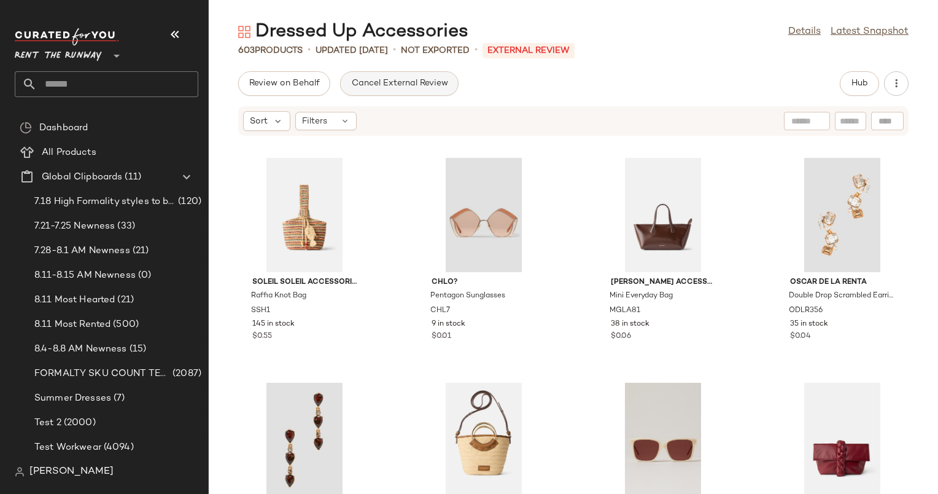
click at [371, 72] on button "Cancel External Review" at bounding box center [399, 83] width 118 height 25
click at [310, 87] on span "Send for Review" at bounding box center [282, 84] width 67 height 10
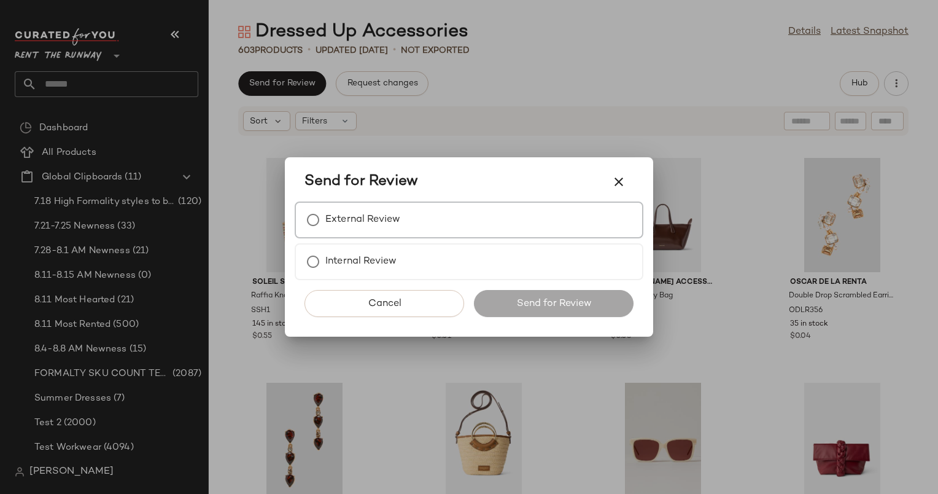
click at [410, 233] on div "External Review" at bounding box center [469, 219] width 349 height 37
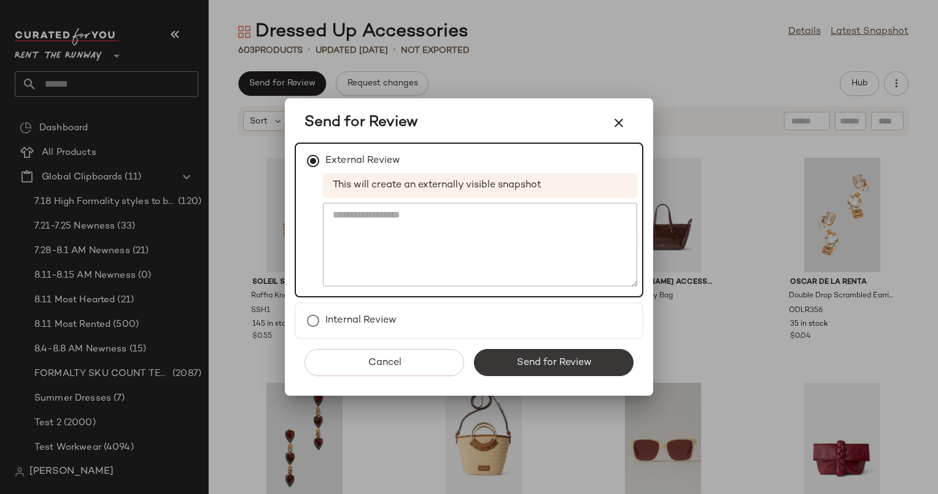
click at [532, 360] on span "Send for Review" at bounding box center [554, 363] width 76 height 12
